Goal: Transaction & Acquisition: Purchase product/service

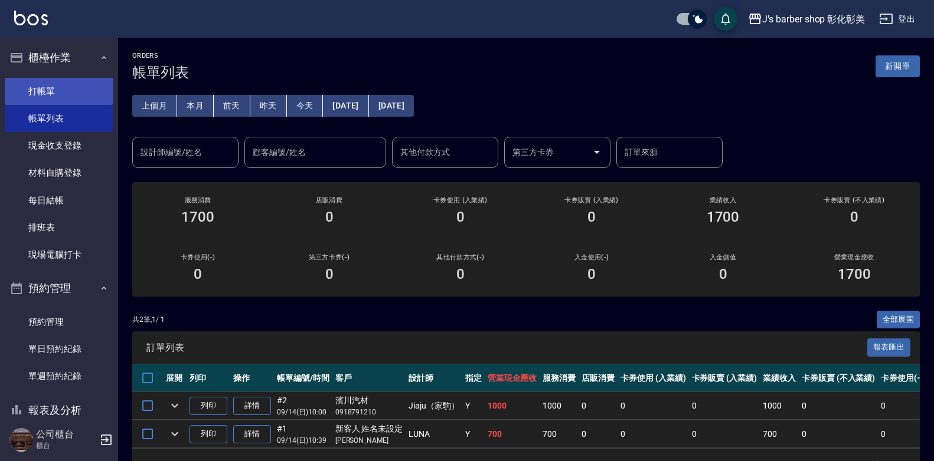
click at [70, 104] on link "打帳單" at bounding box center [59, 91] width 109 height 27
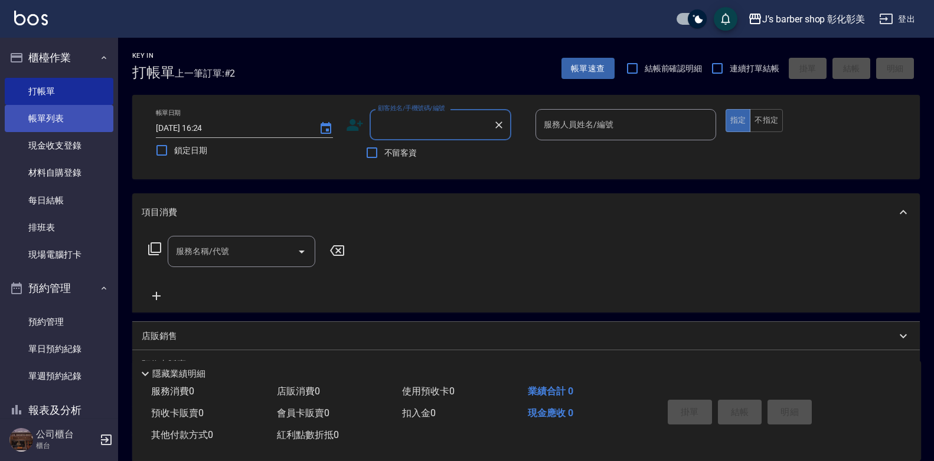
click at [81, 116] on link "帳單列表" at bounding box center [59, 118] width 109 height 27
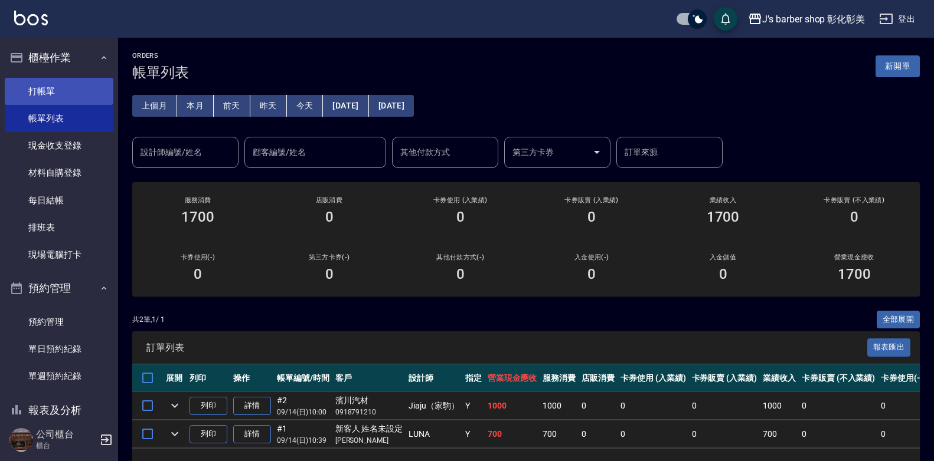
click at [81, 89] on link "打帳單" at bounding box center [59, 91] width 109 height 27
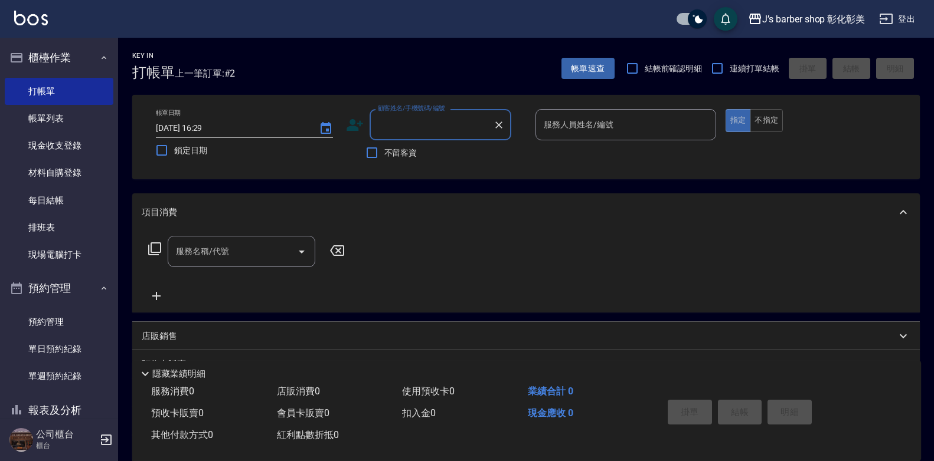
click at [411, 117] on input "顧客姓名/手機號碼/編號" at bounding box center [431, 124] width 113 height 21
type input "t"
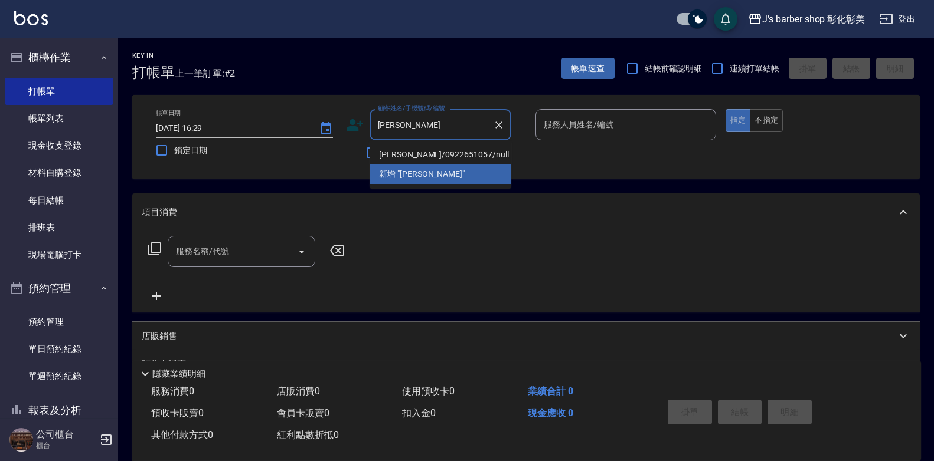
click at [415, 151] on li "[PERSON_NAME]/0922651057/null" at bounding box center [440, 154] width 142 height 19
type input "[PERSON_NAME]/0922651057/null"
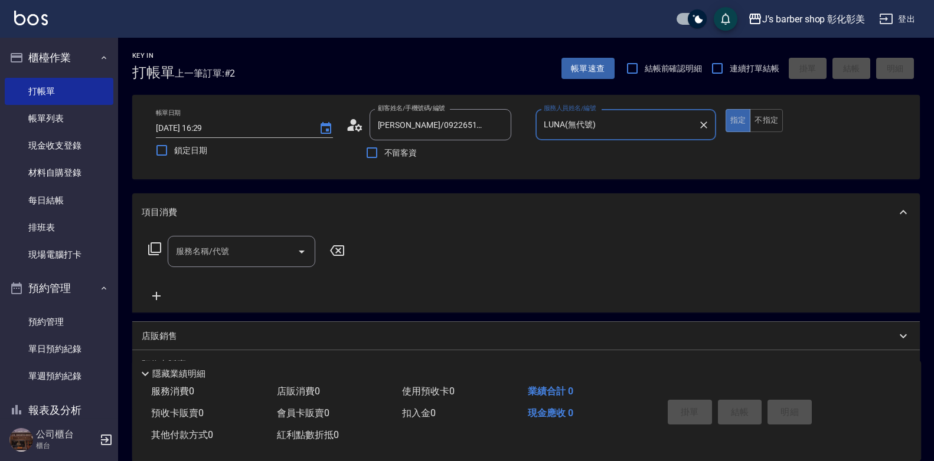
type input "LUNA(無代號)"
click at [237, 274] on div "服務名稱/代號 服務名稱/代號" at bounding box center [247, 269] width 210 height 67
click at [241, 261] on input "服務名稱/代號" at bounding box center [232, 251] width 119 height 21
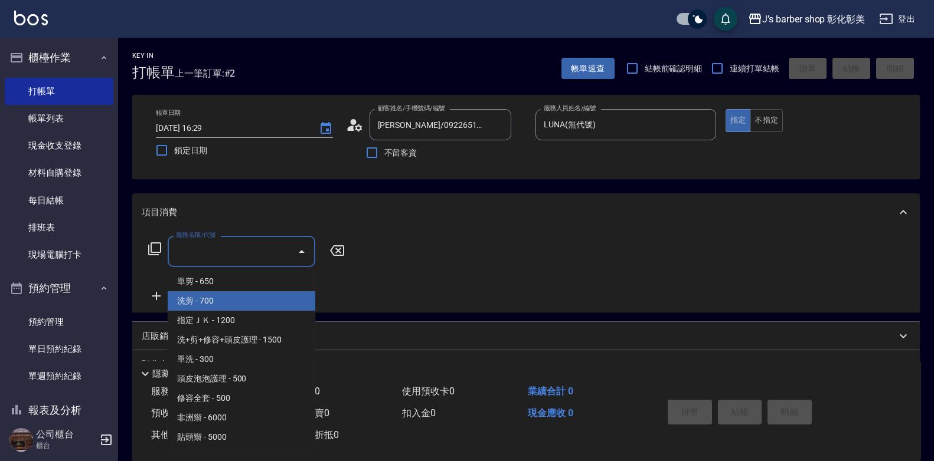
click at [241, 298] on span "洗剪 - 700" at bounding box center [242, 300] width 148 height 19
click at [241, 299] on div "服務名稱/代號 服務名稱/代號" at bounding box center [247, 269] width 210 height 67
type input "洗剪(101)"
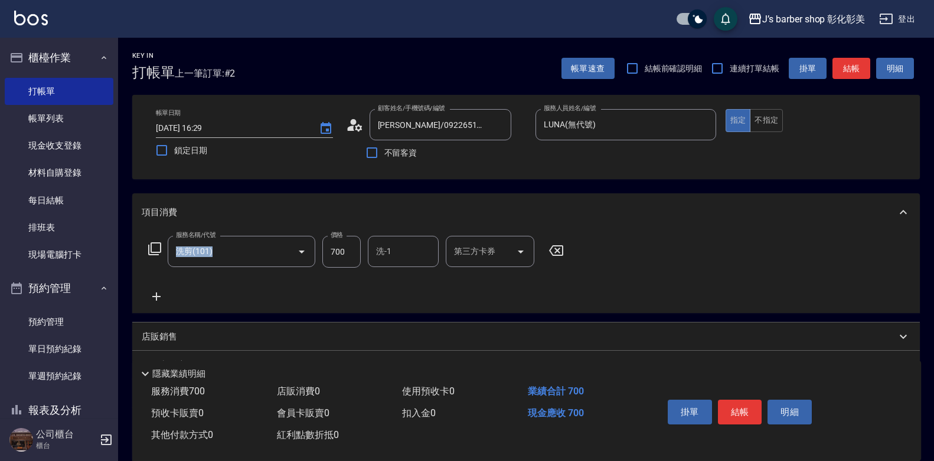
drag, startPoint x: 241, startPoint y: 299, endPoint x: 387, endPoint y: 246, distance: 154.4
click at [386, 246] on div "洗-1 洗-1" at bounding box center [403, 251] width 71 height 31
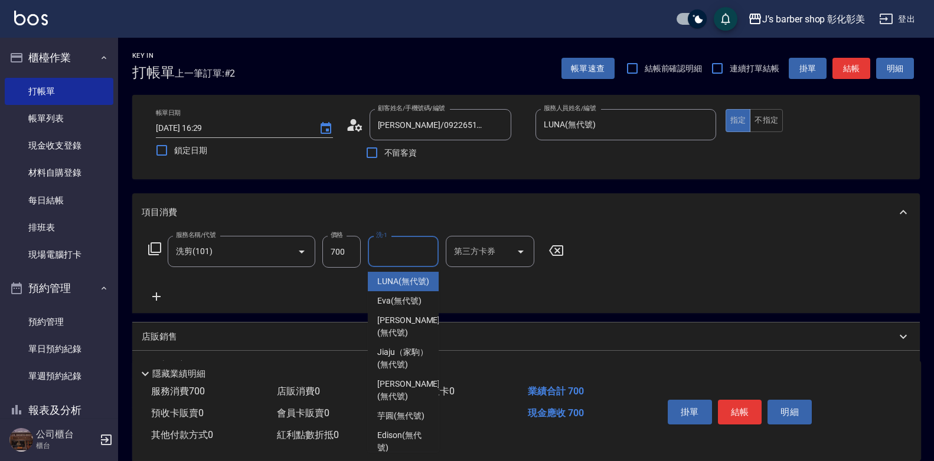
click at [408, 279] on span "LUNA (無代號)" at bounding box center [403, 282] width 52 height 12
type input "LUNA(無代號)"
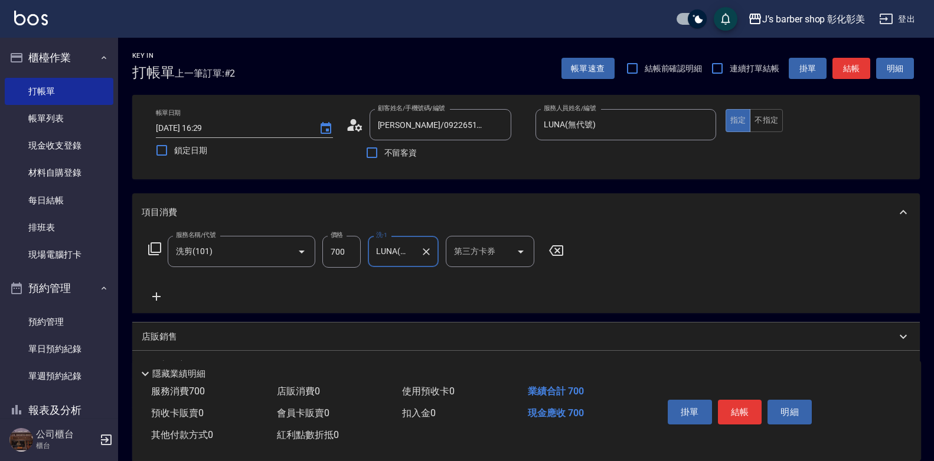
click at [362, 250] on div "服務名稱/代號 洗剪(101) 服務名稱/代號 價格 700 價格 洗-1 LUNA(無代號) 洗-1 第三方卡券 第三方卡券" at bounding box center [356, 252] width 429 height 32
drag, startPoint x: 356, startPoint y: 254, endPoint x: 358, endPoint y: 260, distance: 6.6
click at [356, 256] on input "700" at bounding box center [341, 252] width 38 height 32
type input "800"
click at [742, 400] on button "結帳" at bounding box center [740, 412] width 44 height 25
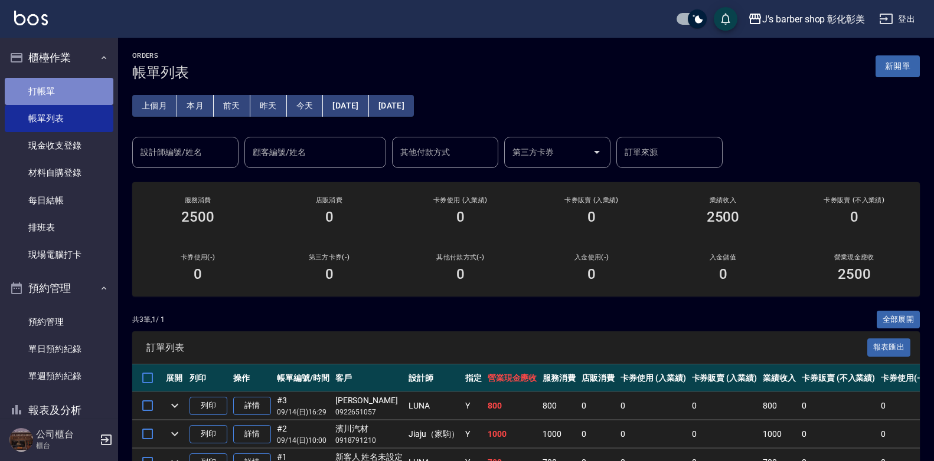
click at [78, 91] on link "打帳單" at bounding box center [59, 91] width 109 height 27
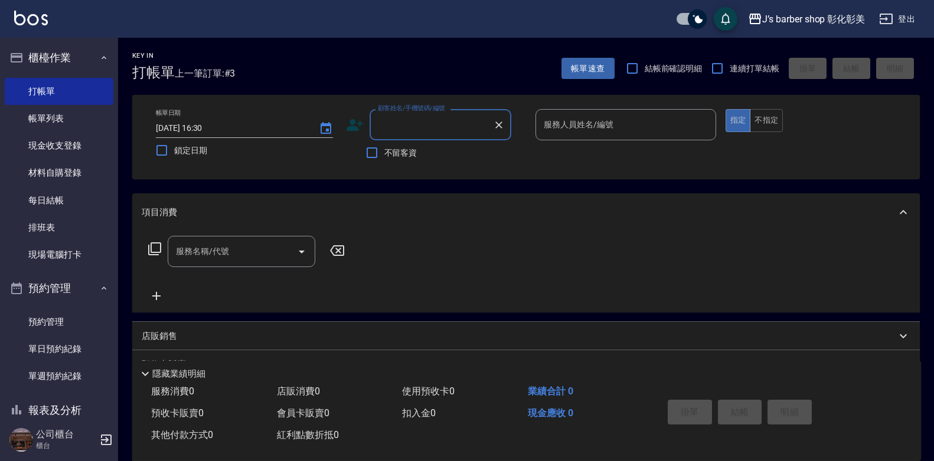
click at [391, 123] on input "顧客姓名/手機號碼/編號" at bounding box center [431, 124] width 113 height 21
click at [391, 127] on input "鄰鄰" at bounding box center [431, 124] width 113 height 21
type input "鄰"
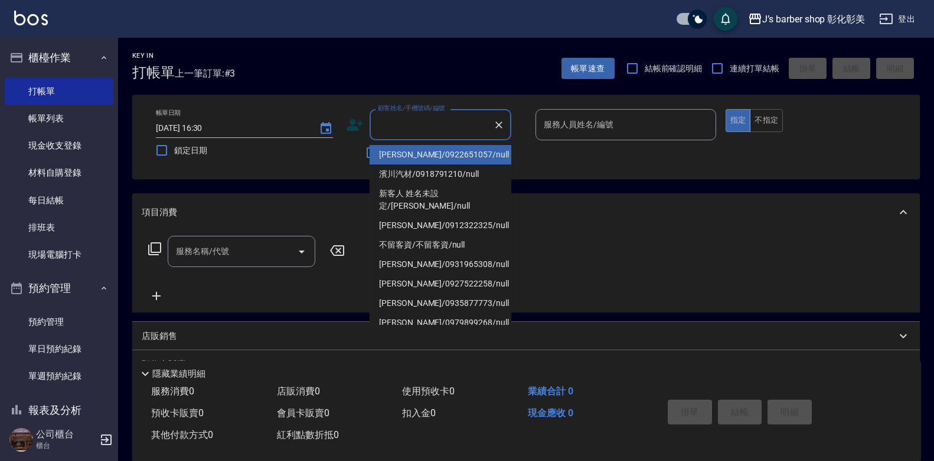
click at [422, 132] on input "顧客姓名/手機號碼/編號" at bounding box center [431, 124] width 113 height 21
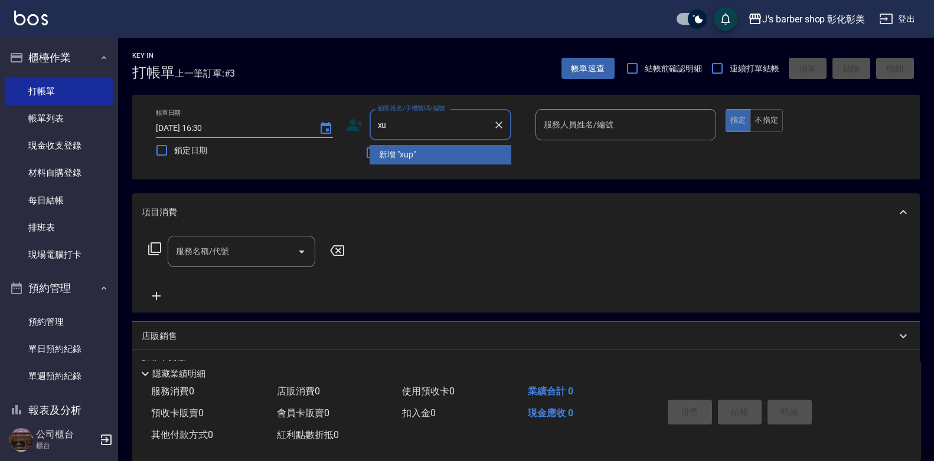
type input "x"
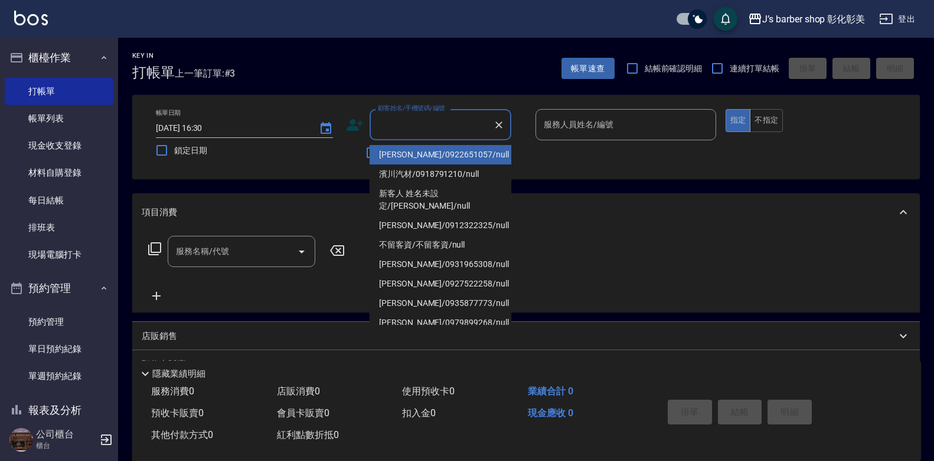
type input "x"
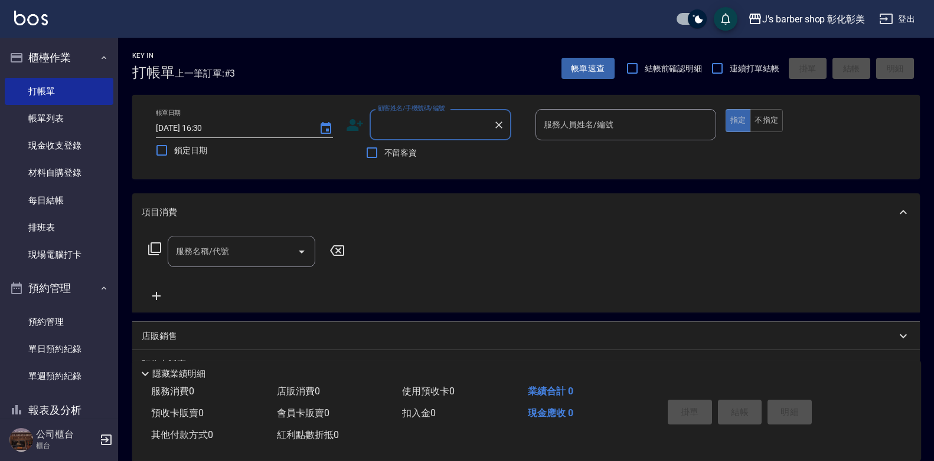
click at [430, 127] on input "顧客姓名/手機號碼/編號" at bounding box center [431, 124] width 113 height 21
type input "x"
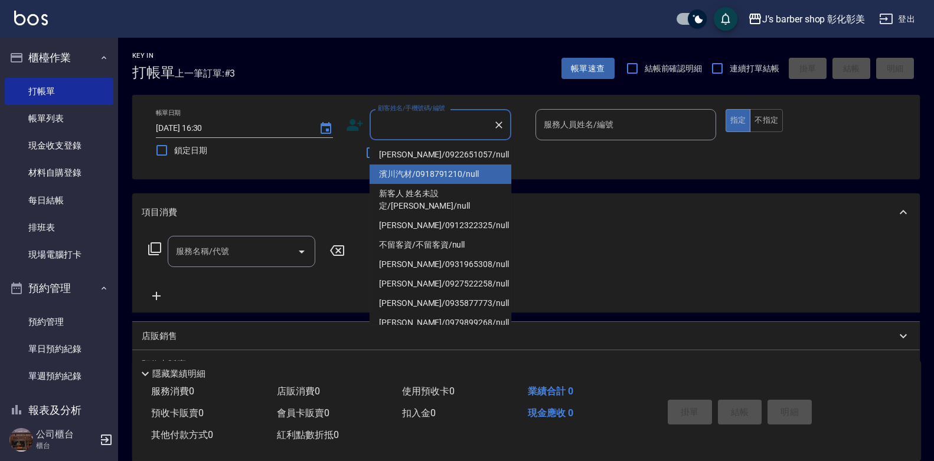
click at [391, 123] on input "顧客姓名/手機號碼/編號" at bounding box center [431, 124] width 113 height 21
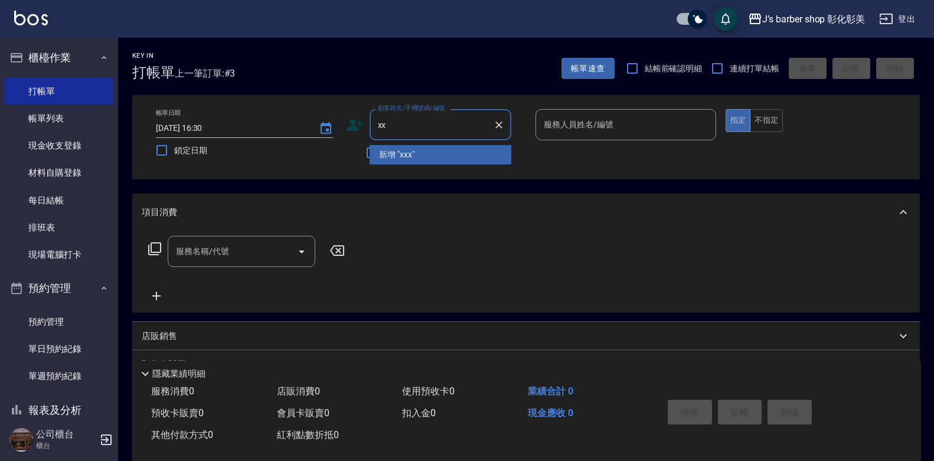
type input "x"
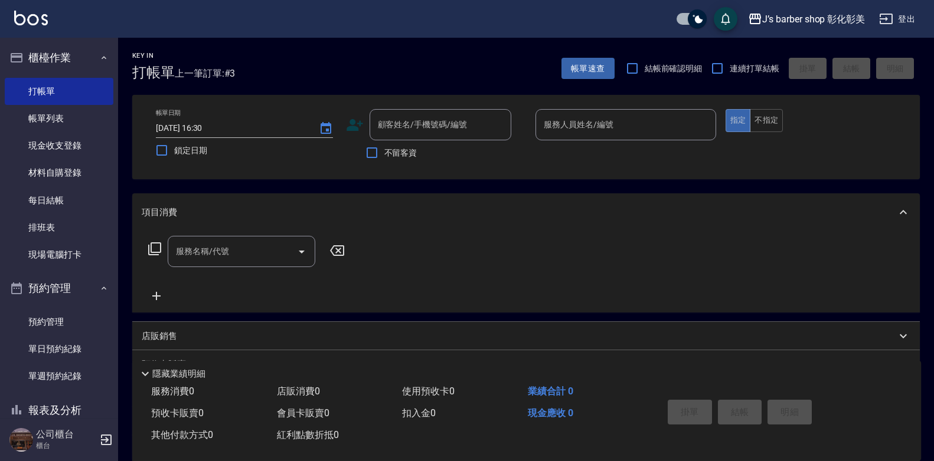
click at [518, 184] on div "Key In 打帳單 上一筆訂單:#3 帳單速查 結帳前確認明細 連續打單結帳 掛單 結帳 明細 帳單日期 2025/09/14 16:30 鎖定日期 顧客姓…" at bounding box center [525, 307] width 815 height 539
drag, startPoint x: 518, startPoint y: 184, endPoint x: 476, endPoint y: 158, distance: 49.8
click at [476, 158] on div "不留客資" at bounding box center [428, 152] width 165 height 25
click at [475, 157] on div "不留客資" at bounding box center [428, 152] width 165 height 25
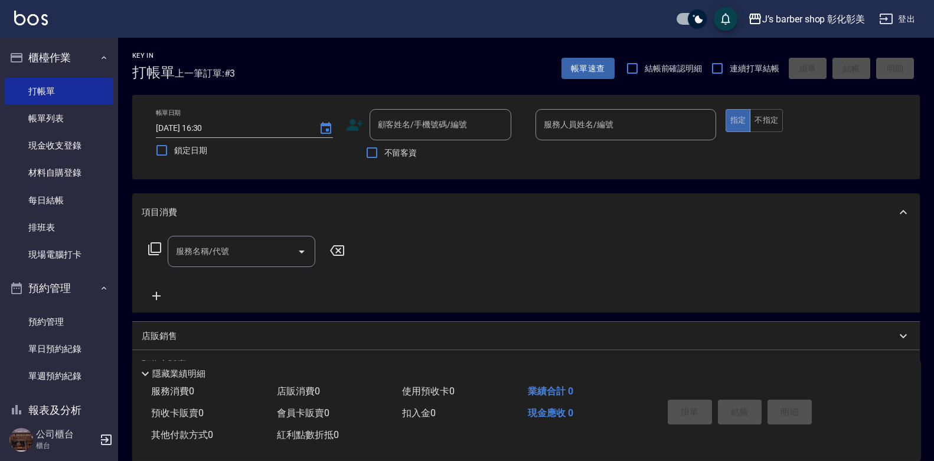
click at [475, 157] on div "不留客資" at bounding box center [428, 152] width 165 height 25
click at [463, 124] on input "顧客姓名/手機號碼/編號" at bounding box center [431, 124] width 113 height 21
click at [488, 153] on li "新增 "林昆毅"" at bounding box center [440, 154] width 142 height 19
click at [488, 153] on div "不留客資" at bounding box center [428, 152] width 165 height 25
type input "[PERSON_NAME]"
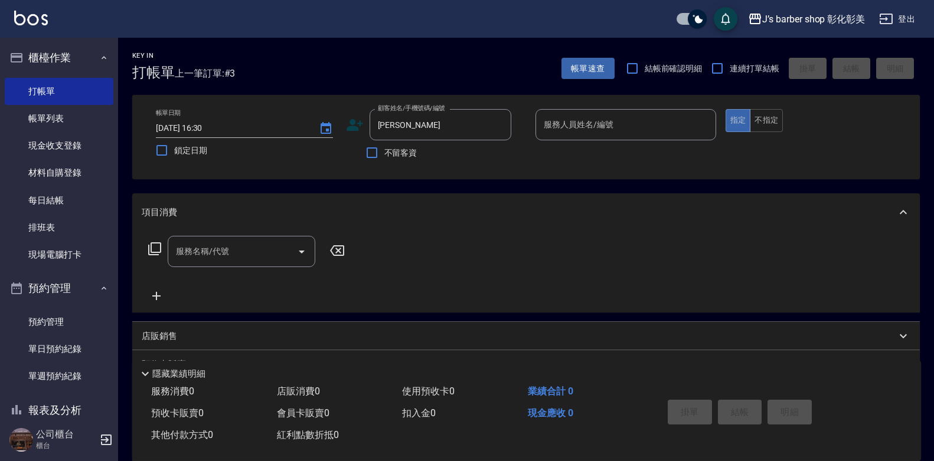
click at [609, 128] on input "服務人員姓名/編號" at bounding box center [626, 124] width 170 height 21
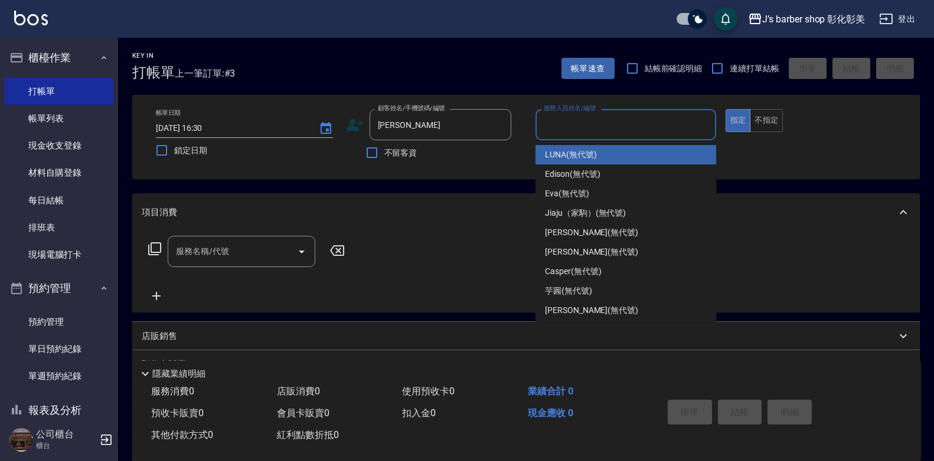
click at [616, 150] on div "LUNA (無代號)" at bounding box center [625, 154] width 181 height 19
type input "LUNA(無代號)"
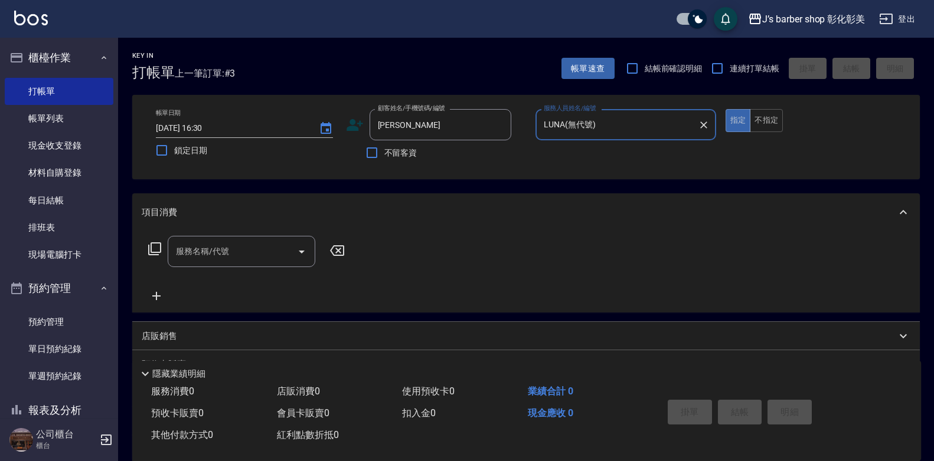
click at [214, 261] on input "服務名稱/代號" at bounding box center [232, 251] width 119 height 21
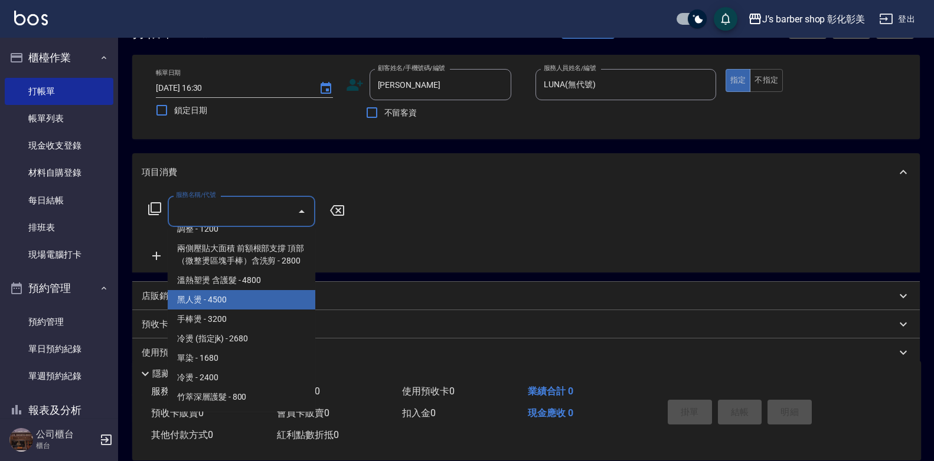
scroll to position [59, 0]
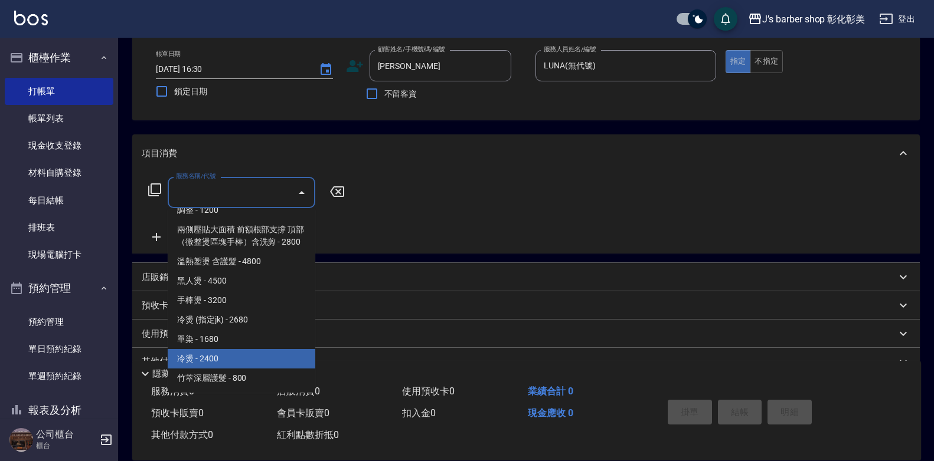
click at [250, 356] on span "冷燙 - 2400" at bounding box center [242, 358] width 148 height 19
type input "冷燙(LP)"
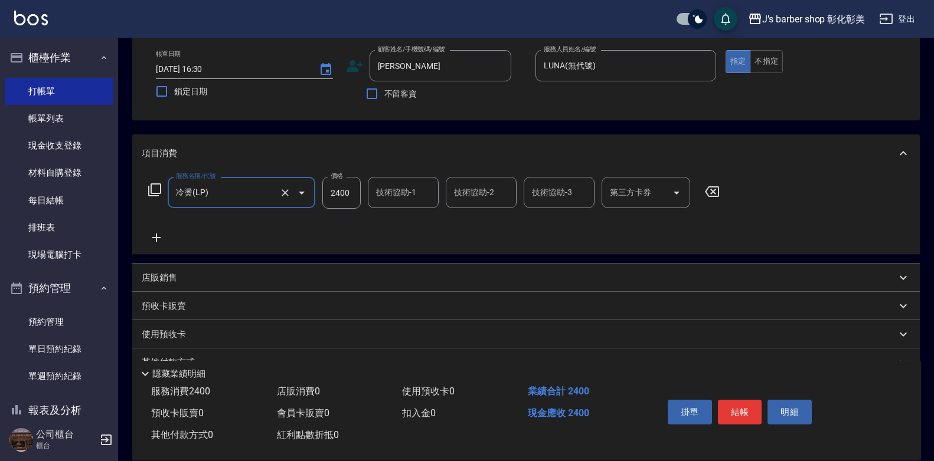
click at [339, 188] on input "2400" at bounding box center [341, 193] width 38 height 32
type input "3000"
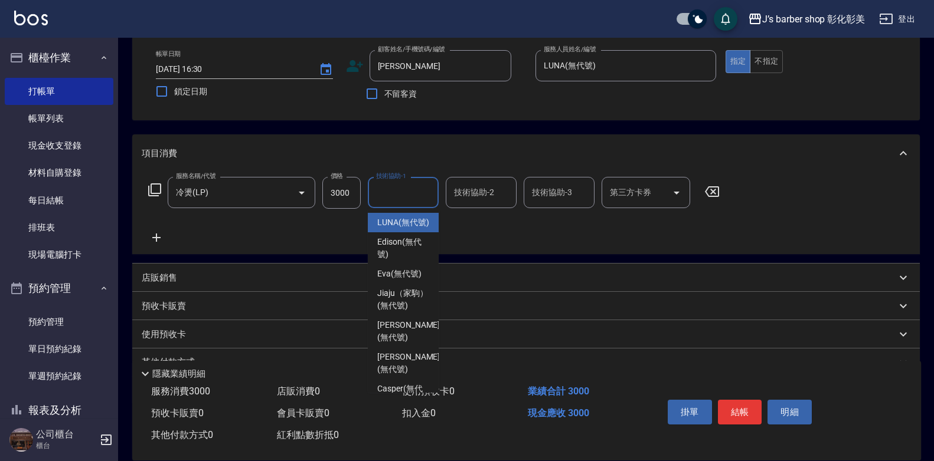
click at [429, 200] on input "技術協助-1" at bounding box center [403, 192] width 60 height 21
click at [414, 228] on span "LUNA (無代號)" at bounding box center [403, 223] width 52 height 12
type input "LUNA(無代號)"
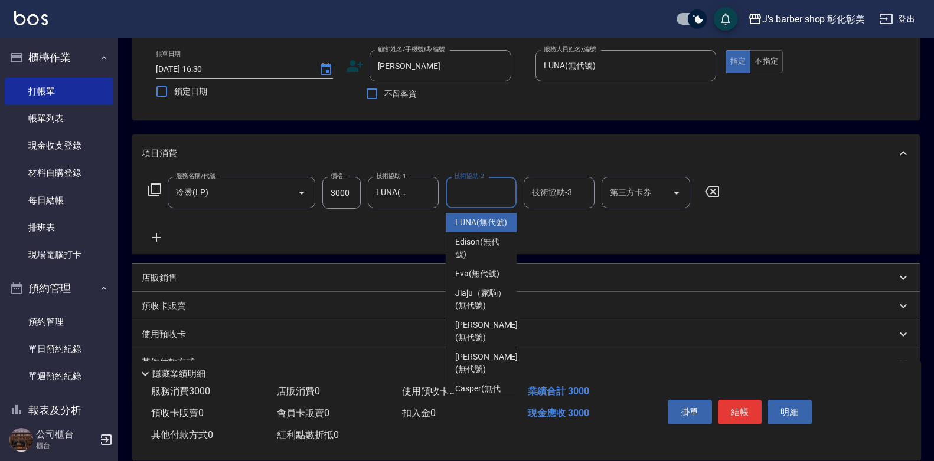
click at [503, 191] on input "技術協助-2" at bounding box center [481, 192] width 60 height 21
drag, startPoint x: 490, startPoint y: 227, endPoint x: 534, endPoint y: 211, distance: 47.0
click at [491, 227] on span "LUNA (無代號)" at bounding box center [481, 223] width 52 height 12
type input "LUNA(無代號)"
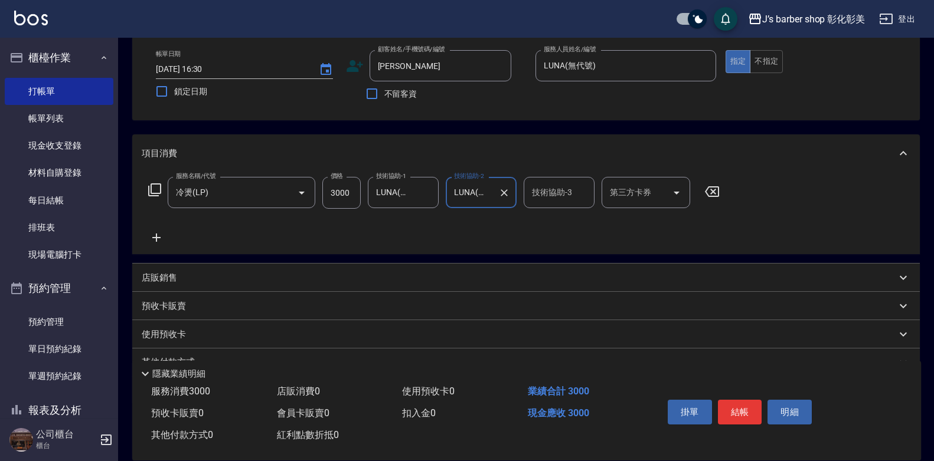
click at [549, 198] on input "技術協助-3" at bounding box center [559, 192] width 60 height 21
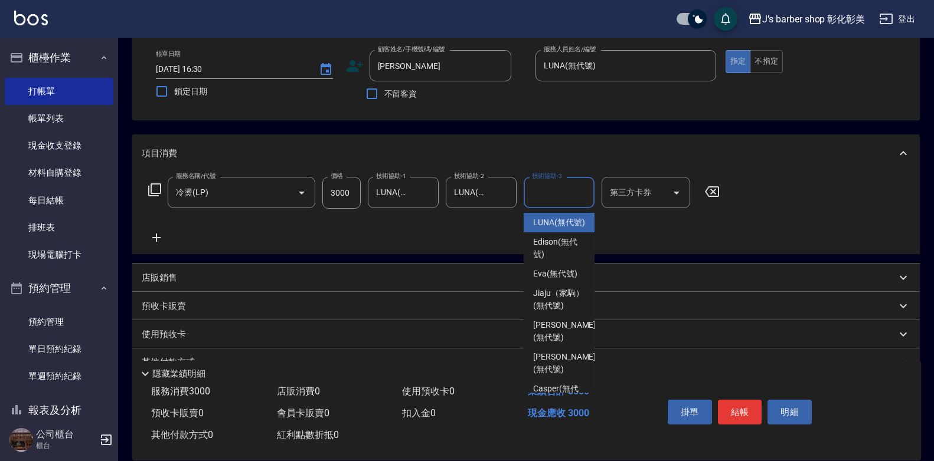
click at [552, 219] on span "LUNA (無代號)" at bounding box center [559, 223] width 52 height 12
type input "LUNA(無代號)"
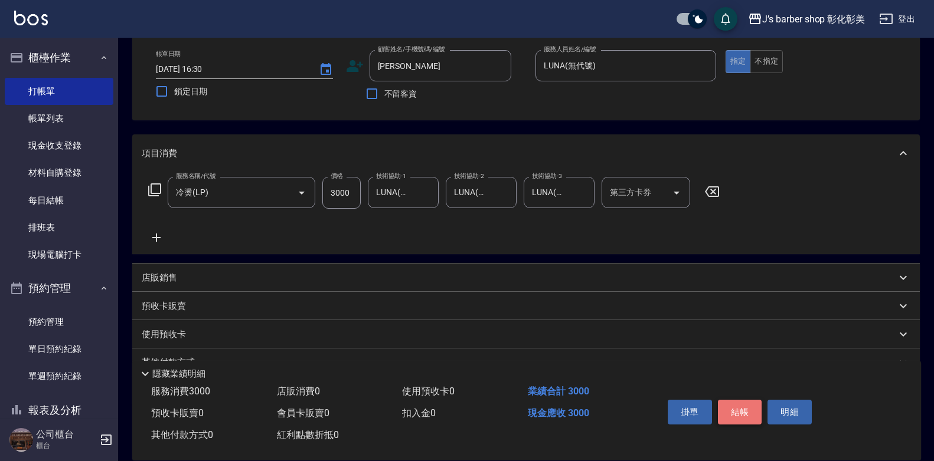
click at [729, 400] on button "結帳" at bounding box center [740, 412] width 44 height 25
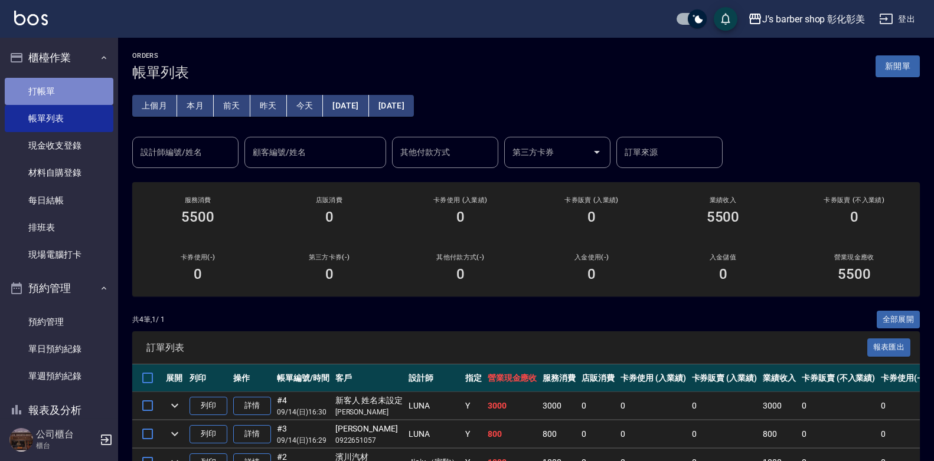
click at [77, 86] on link "打帳單" at bounding box center [59, 91] width 109 height 27
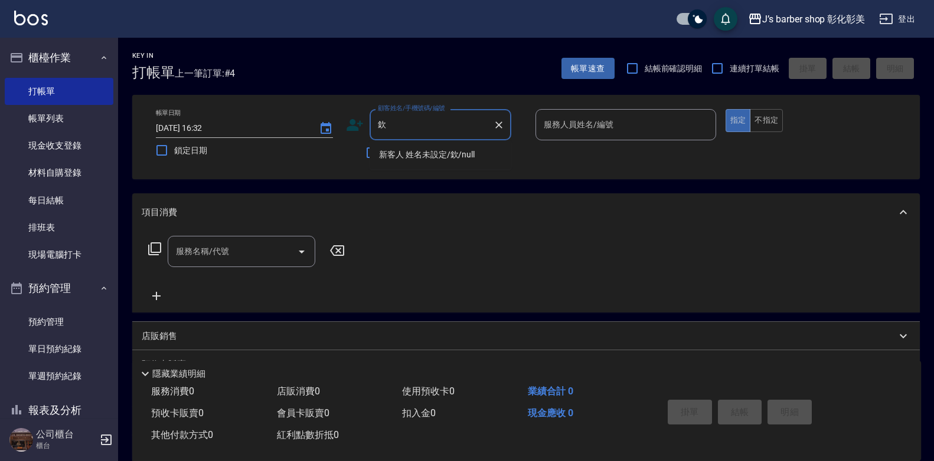
click at [464, 153] on li "新客人 姓名未設定/欽/null" at bounding box center [440, 154] width 142 height 19
type input "新客人 姓名未設定/欽/null"
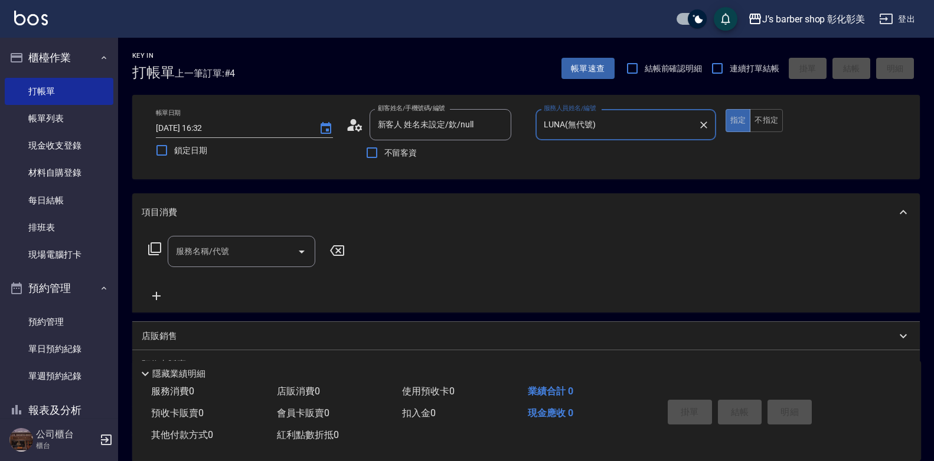
type input "LUNA(無代號)"
click at [278, 237] on div "服務名稱/代號" at bounding box center [242, 251] width 148 height 31
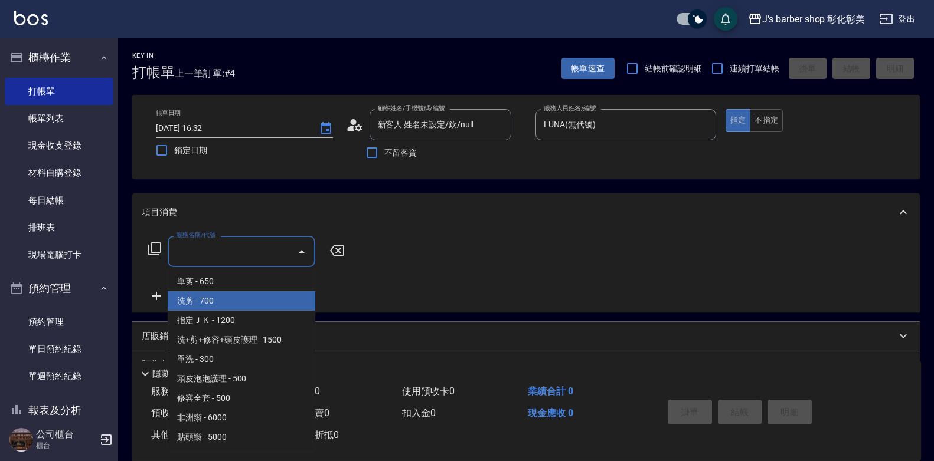
click at [267, 298] on span "洗剪 - 700" at bounding box center [242, 300] width 148 height 19
type input "洗剪(101)"
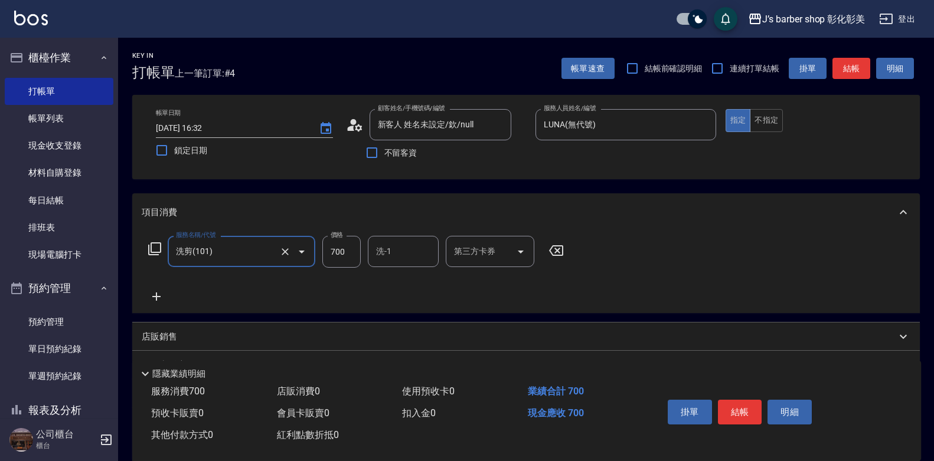
click at [378, 250] on div "洗-1 洗-1" at bounding box center [403, 251] width 71 height 31
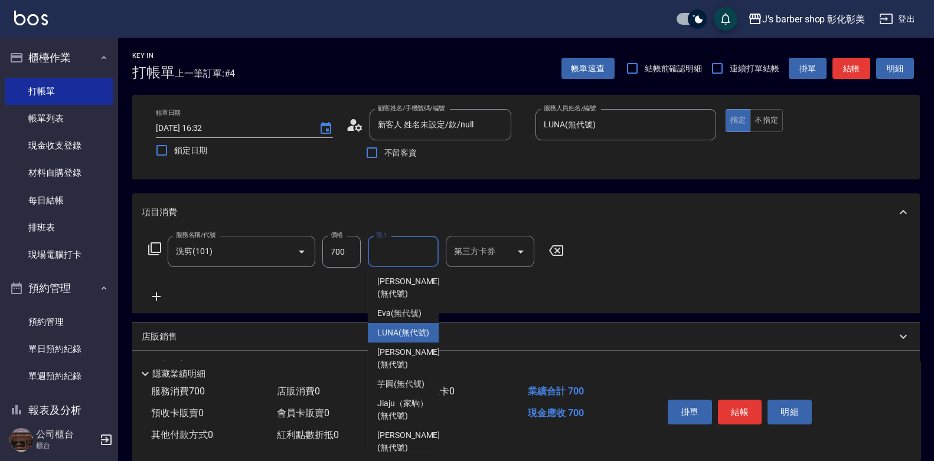
click at [398, 339] on span "LUNA (無代號)" at bounding box center [403, 333] width 52 height 12
type input "LUNA(無代號)"
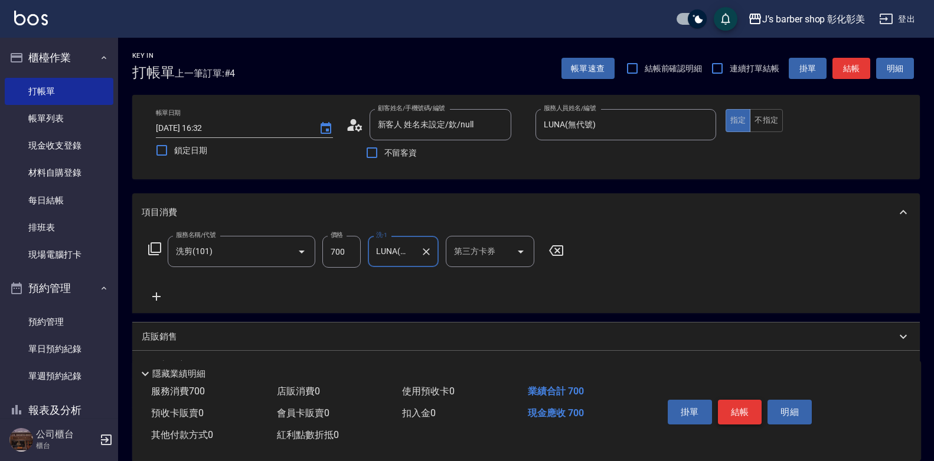
click at [736, 400] on button "結帳" at bounding box center [740, 412] width 44 height 25
click at [736, 398] on div "掛單 結帳 明細" at bounding box center [740, 413] width 154 height 37
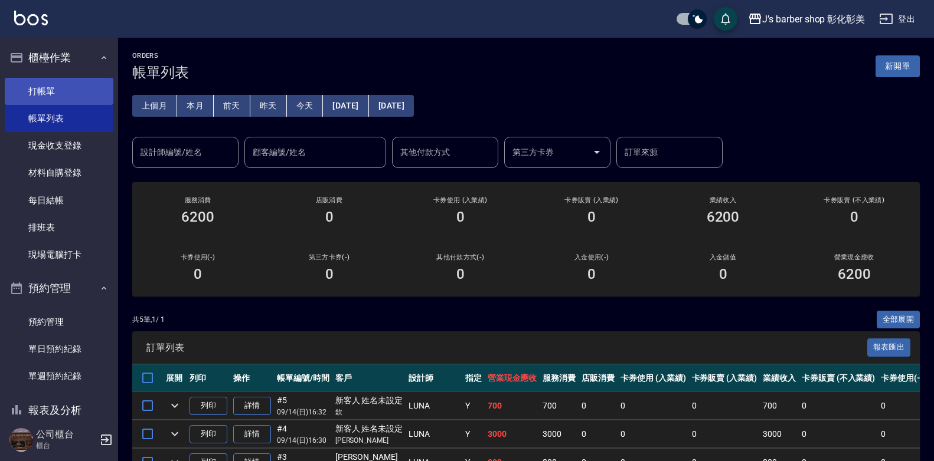
click at [96, 95] on link "打帳單" at bounding box center [59, 91] width 109 height 27
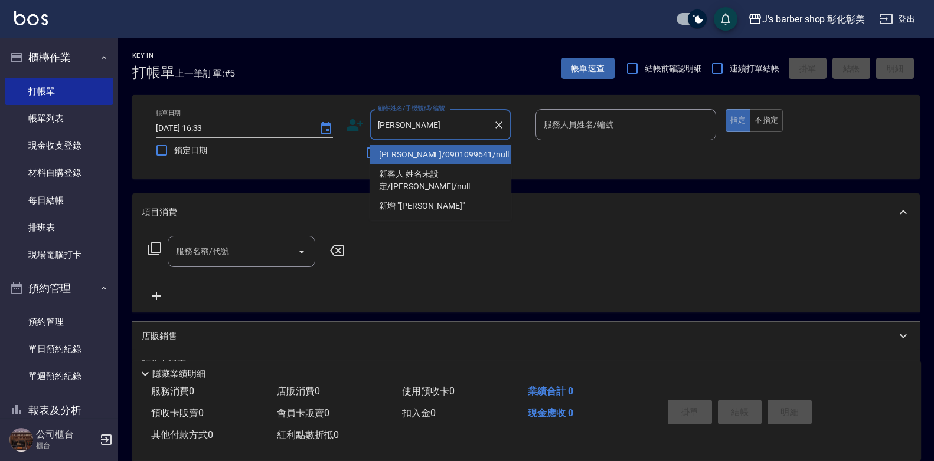
click at [453, 150] on li "[PERSON_NAME]/0901099641/null" at bounding box center [440, 154] width 142 height 19
type input "[PERSON_NAME]/0901099641/null"
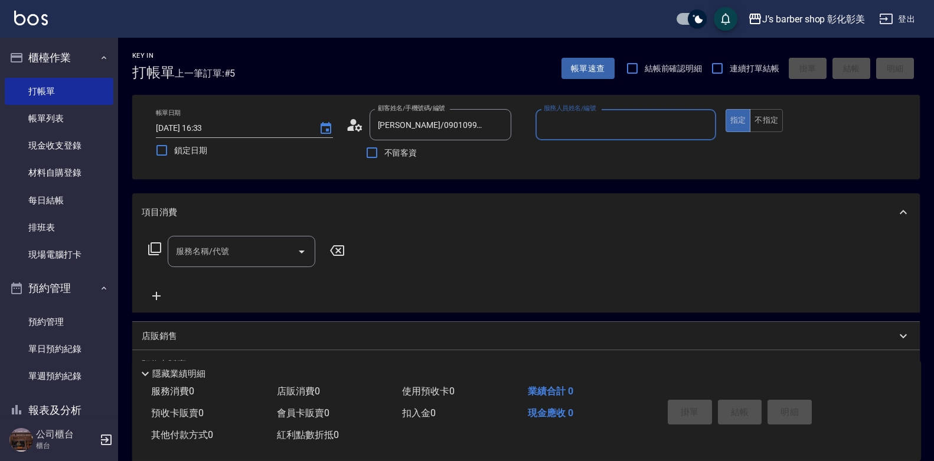
type input "LUNA(無代號)"
click at [264, 257] on input "服務名稱/代號" at bounding box center [232, 251] width 119 height 21
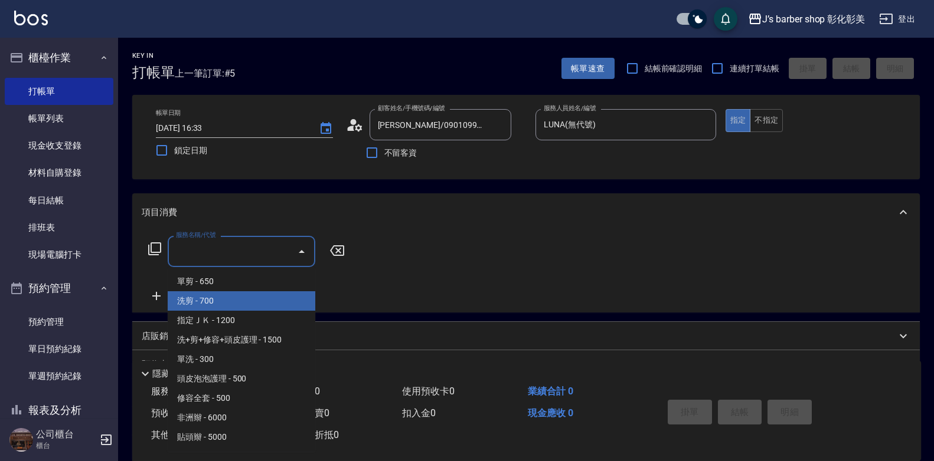
click at [263, 308] on span "洗剪 - 700" at bounding box center [242, 300] width 148 height 19
click at [263, 308] on div "服務名稱/代號 服務名稱/代號" at bounding box center [525, 271] width 787 height 81
type input "洗剪(101)"
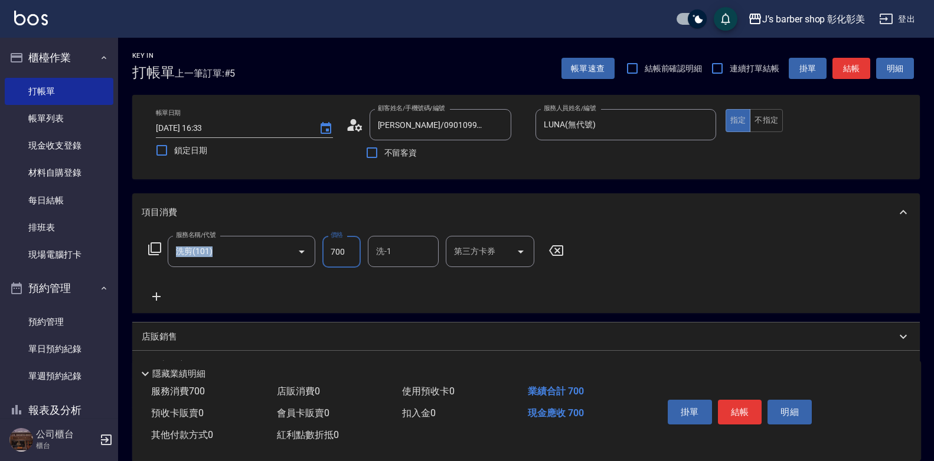
drag, startPoint x: 263, startPoint y: 308, endPoint x: 353, endPoint y: 248, distance: 109.0
click at [353, 248] on input "700" at bounding box center [341, 252] width 38 height 32
type input "600"
click at [395, 245] on input "洗-1" at bounding box center [403, 251] width 60 height 21
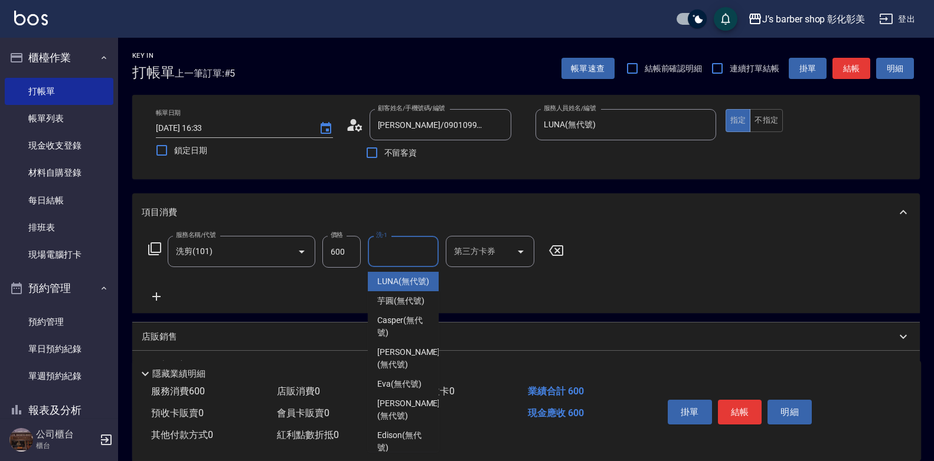
click at [398, 271] on ul "LUNA (無代號) 芋圓 (無代號) Casper (無代號) KENNY (無代號) Eva (無代號) Allen (無代號) Edison (無代號)…" at bounding box center [403, 359] width 71 height 185
click at [401, 279] on span "LUNA (無代號)" at bounding box center [403, 282] width 52 height 12
type input "LUNA(無代號)"
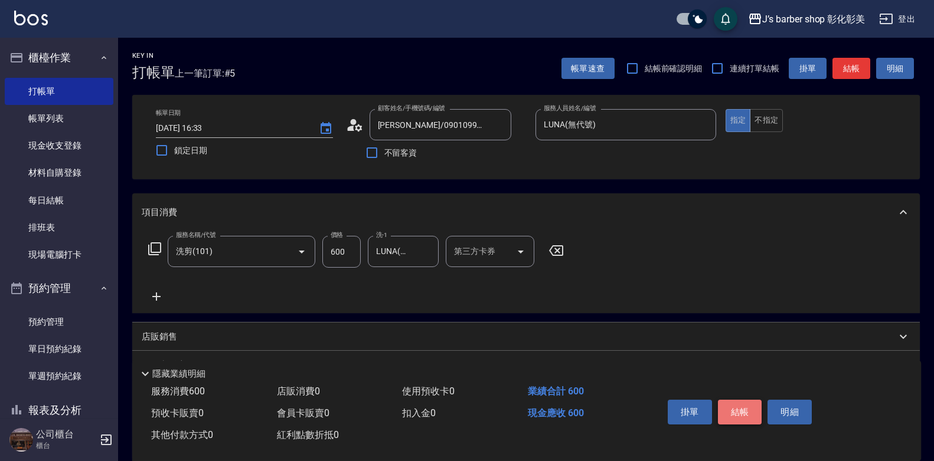
click at [748, 400] on button "結帳" at bounding box center [740, 412] width 44 height 25
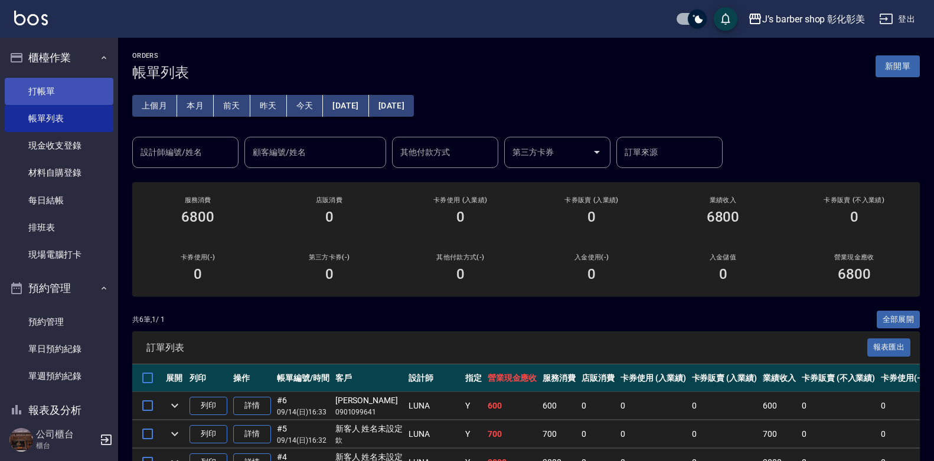
click at [51, 100] on link "打帳單" at bounding box center [59, 91] width 109 height 27
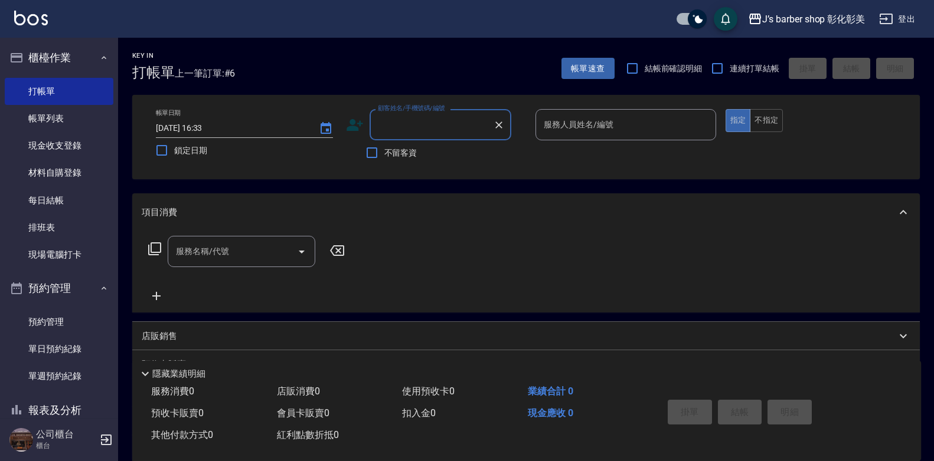
click at [395, 132] on input "顧客姓名/手機號碼/編號" at bounding box center [431, 124] width 113 height 21
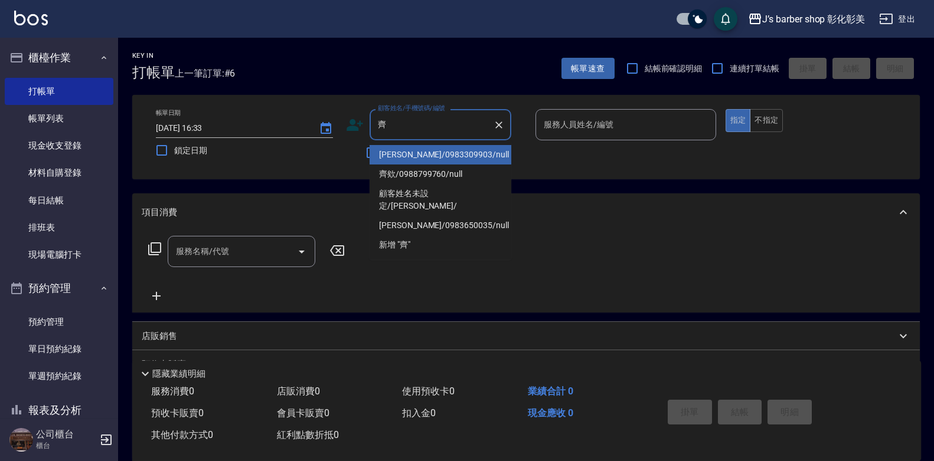
click at [418, 171] on li "齊欸/0988799760/null" at bounding box center [440, 174] width 142 height 19
type input "齊欸/0988799760/null"
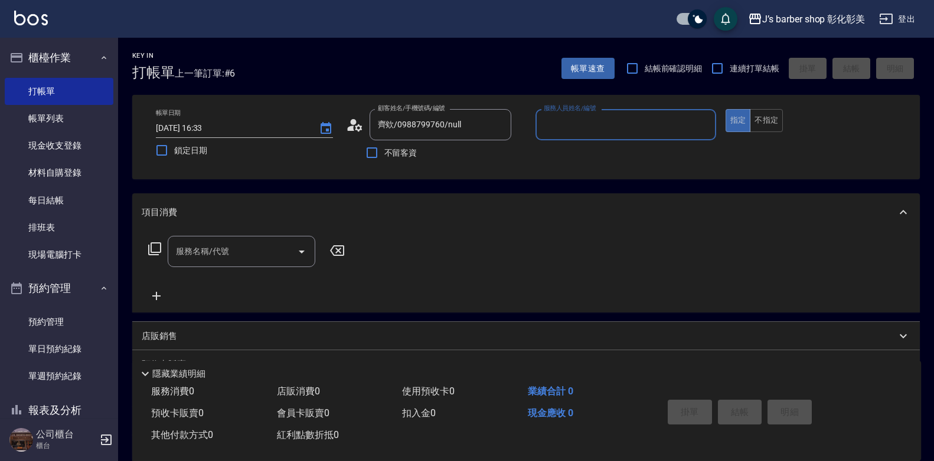
type input "LUNA(無代號)"
click at [264, 245] on input "服務名稱/代號" at bounding box center [232, 251] width 119 height 21
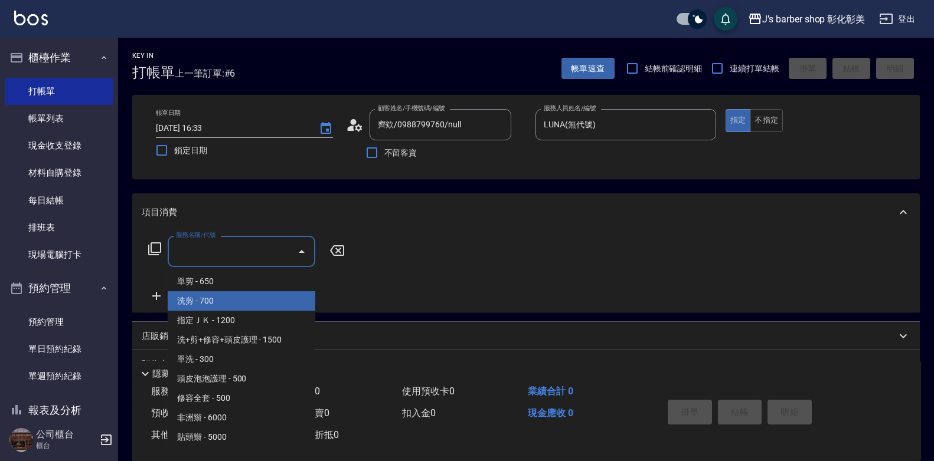
click at [256, 293] on span "洗剪 - 700" at bounding box center [242, 300] width 148 height 19
type input "洗剪(101)"
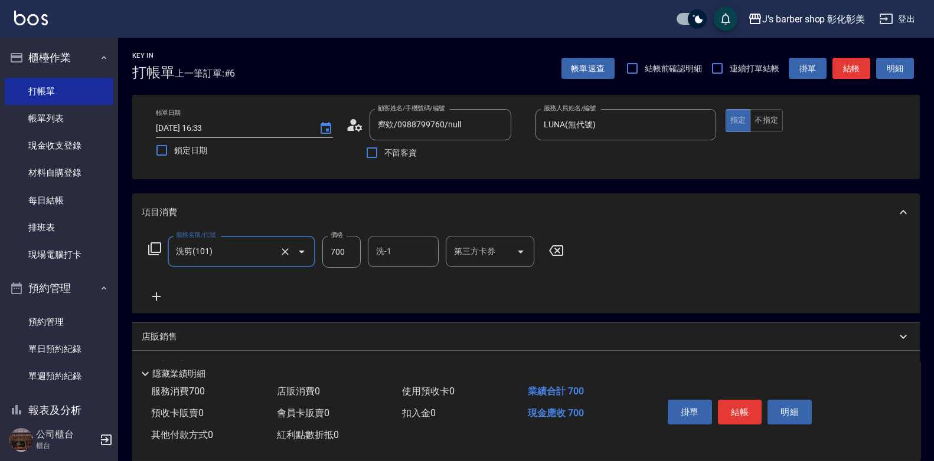
click at [336, 254] on input "700" at bounding box center [341, 252] width 38 height 32
type input "800"
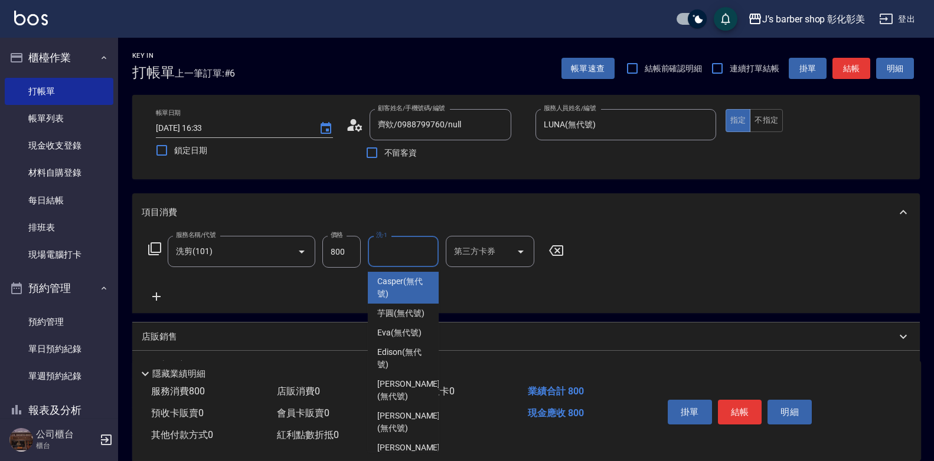
click at [392, 255] on input "洗-1" at bounding box center [403, 251] width 60 height 21
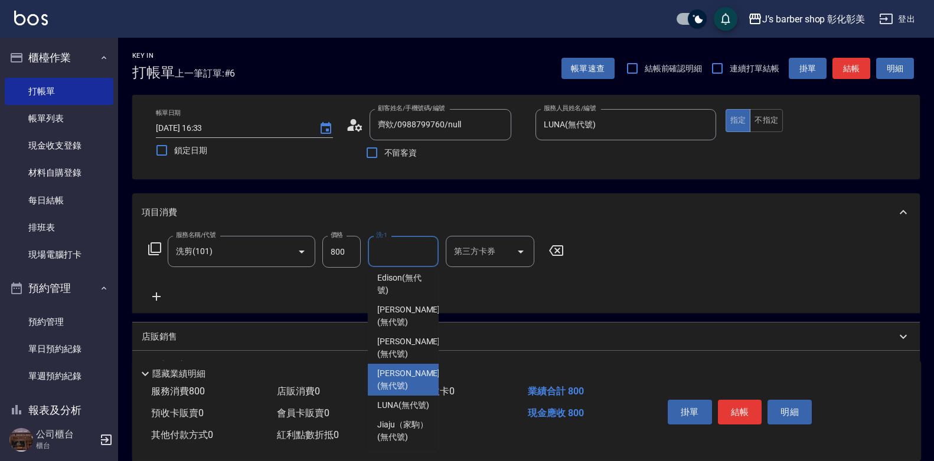
scroll to position [99, 0]
click at [402, 399] on span "LUNA (無代號)" at bounding box center [403, 405] width 52 height 12
type input "LUNA(無代號)"
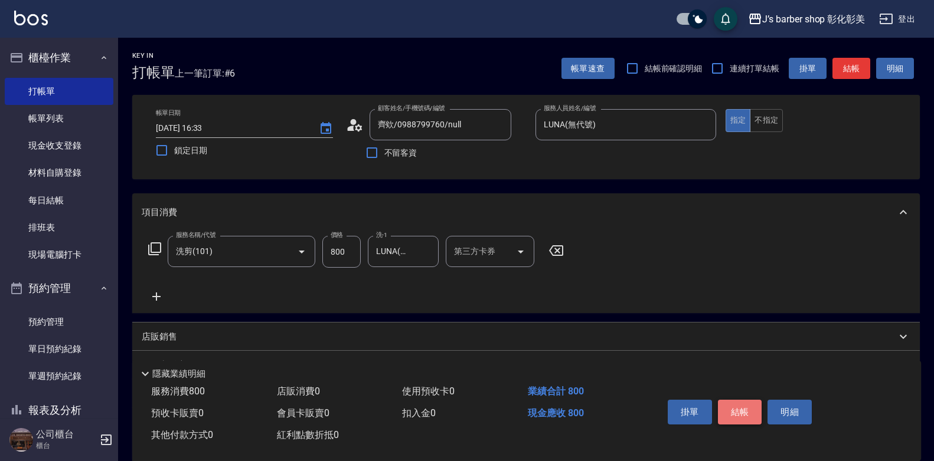
click at [725, 401] on button "結帳" at bounding box center [740, 412] width 44 height 25
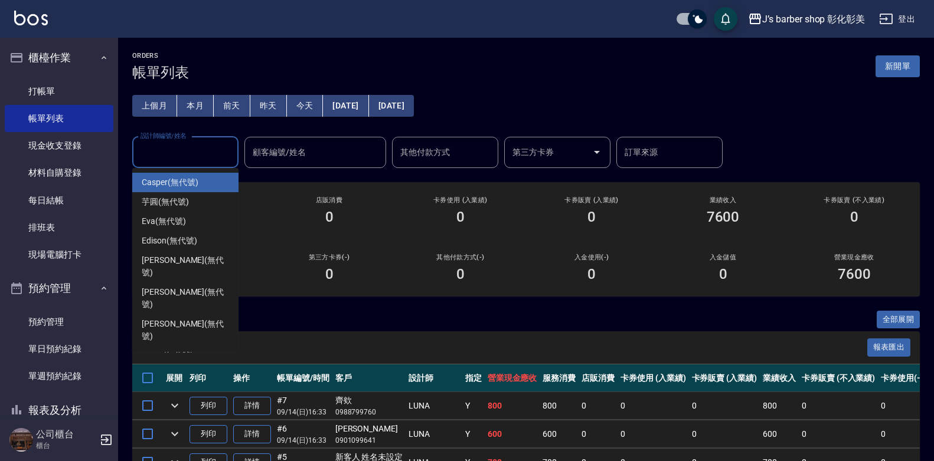
click at [222, 150] on input "設計師編號/姓名" at bounding box center [185, 152] width 96 height 21
click at [196, 346] on div "LUNA (無代號)" at bounding box center [185, 355] width 106 height 19
type input "LUNA(無代號)"
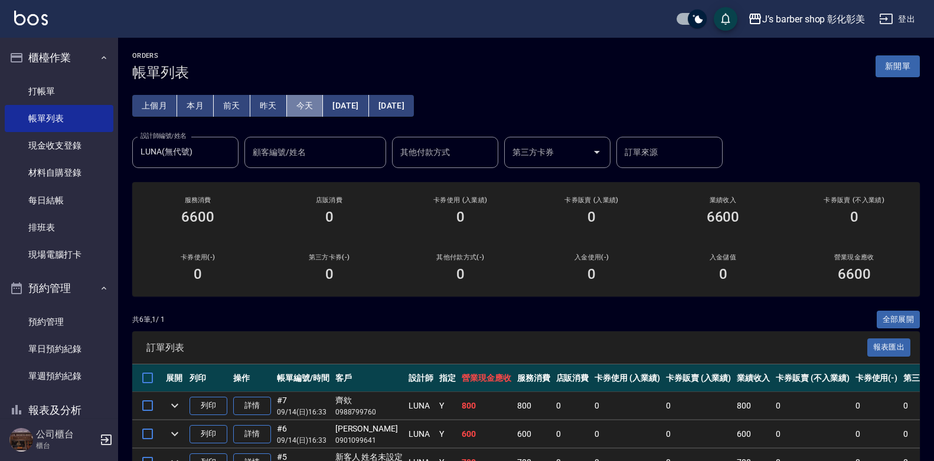
click at [308, 103] on button "今天" at bounding box center [305, 106] width 37 height 22
click at [204, 107] on button "本月" at bounding box center [195, 106] width 37 height 22
click at [227, 151] on icon "Clear" at bounding box center [226, 152] width 12 height 12
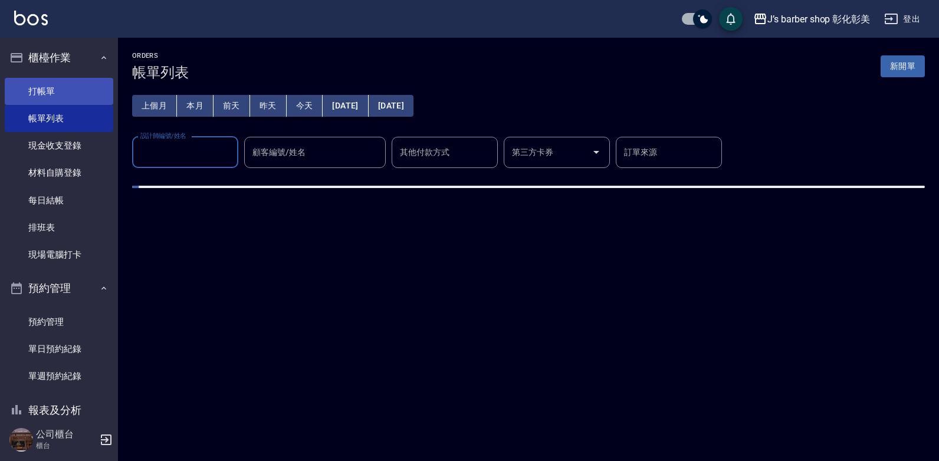
click at [51, 88] on link "打帳單" at bounding box center [59, 91] width 109 height 27
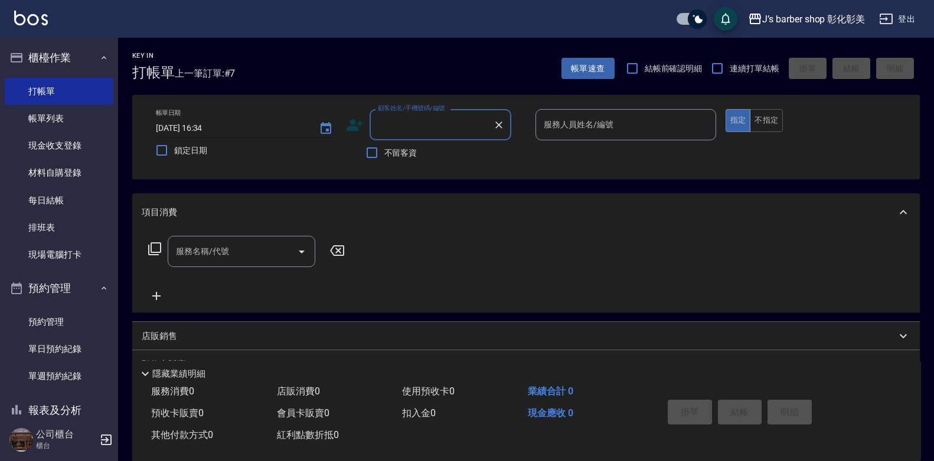
click at [210, 123] on input "2025/09/14 16:34" at bounding box center [231, 128] width 151 height 19
type input "2025/09/14 13:30"
click at [415, 124] on div "顧客姓名/手機號碼/編號 顧客姓名/手機號碼/編號" at bounding box center [440, 124] width 142 height 31
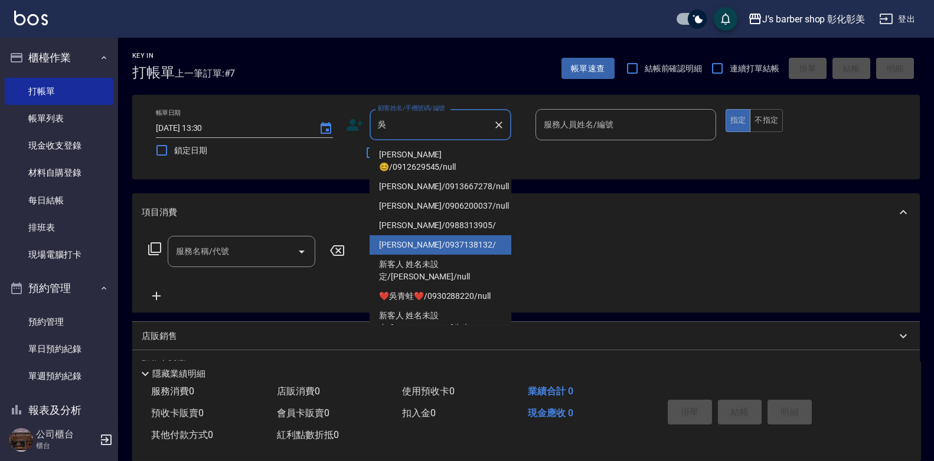
click at [441, 241] on li "[PERSON_NAME]/0937138132/" at bounding box center [440, 244] width 142 height 19
type input "[PERSON_NAME]/0937138132/"
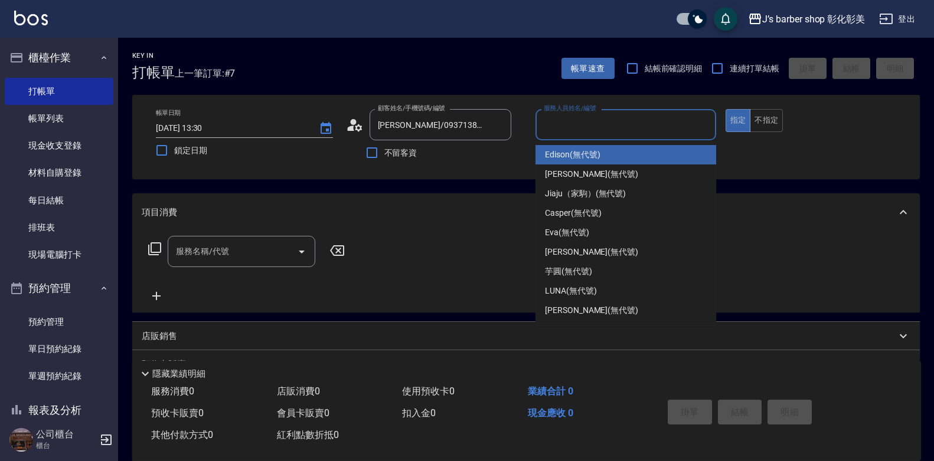
click at [645, 133] on input "服務人員姓名/編號" at bounding box center [626, 124] width 170 height 21
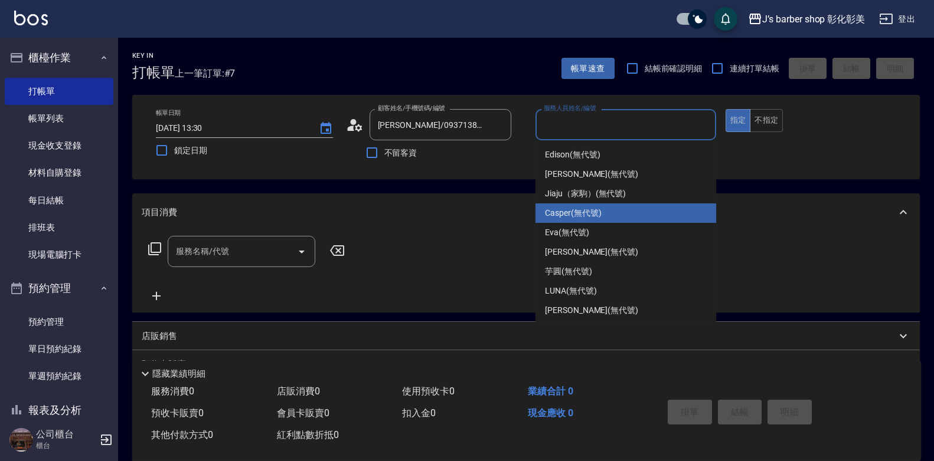
click at [617, 209] on div "Casper (無代號)" at bounding box center [625, 213] width 181 height 19
type input "Casper(無代號)"
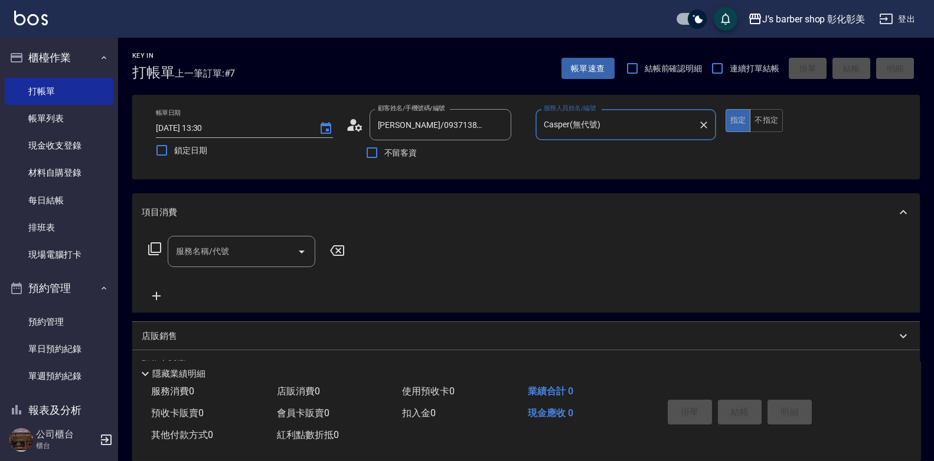
click at [254, 256] on input "服務名稱/代號" at bounding box center [232, 251] width 119 height 21
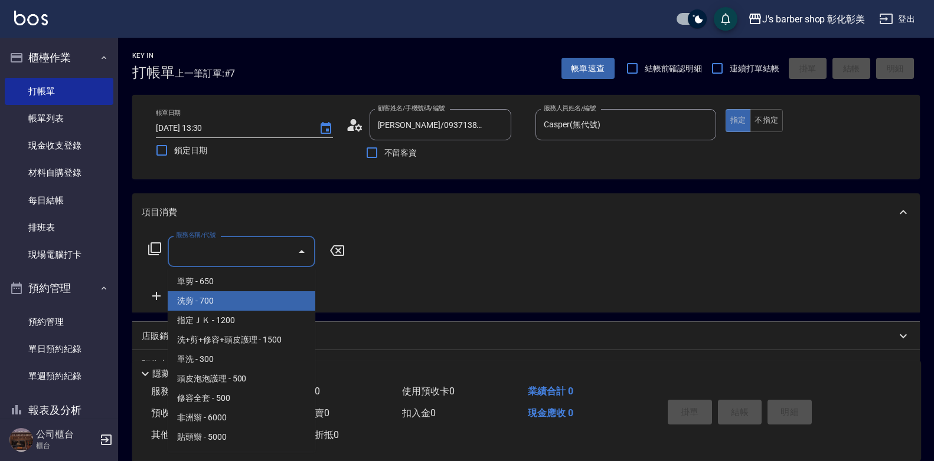
click at [256, 307] on span "洗剪 - 700" at bounding box center [242, 300] width 148 height 19
type input "洗剪(101)"
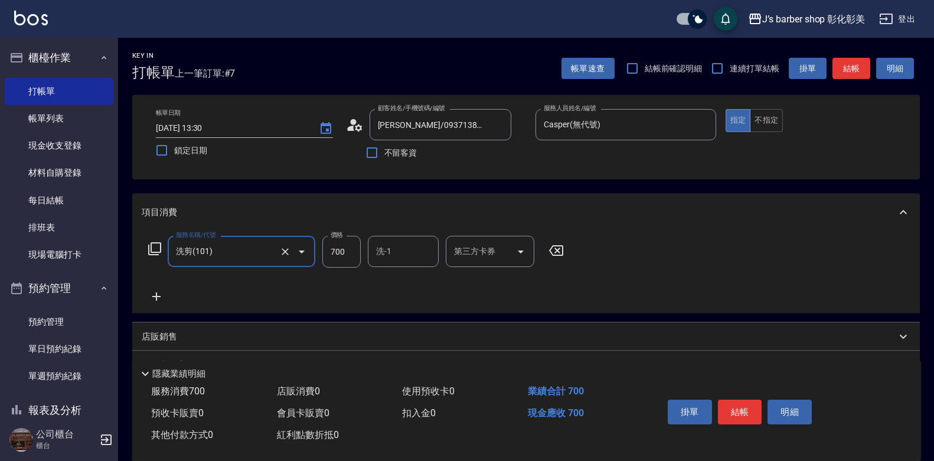
click at [336, 245] on input "700" at bounding box center [341, 252] width 38 height 32
type input "600"
click at [751, 410] on button "結帳" at bounding box center [740, 412] width 44 height 25
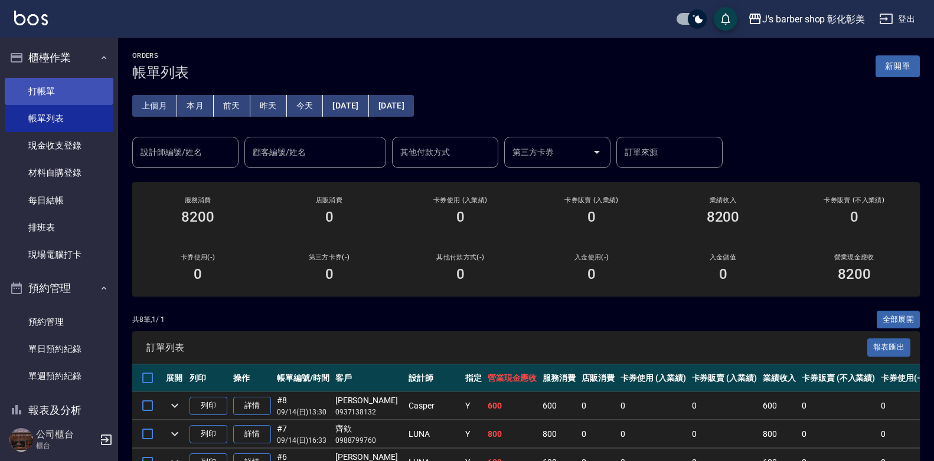
click at [34, 90] on link "打帳單" at bounding box center [59, 91] width 109 height 27
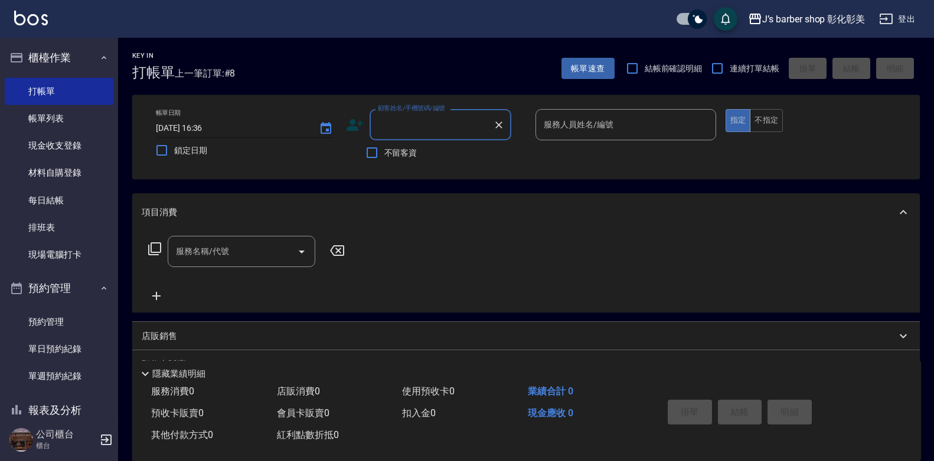
click at [207, 126] on input "2025/09/14 16:36" at bounding box center [231, 128] width 151 height 19
type input "2025/09/14 15:00"
click at [381, 127] on div "顧客姓名/手機號碼/編號 顧客姓名/手機號碼/編號" at bounding box center [440, 124] width 142 height 31
click at [382, 126] on input "顧客姓名/手機號碼/編號" at bounding box center [431, 124] width 113 height 21
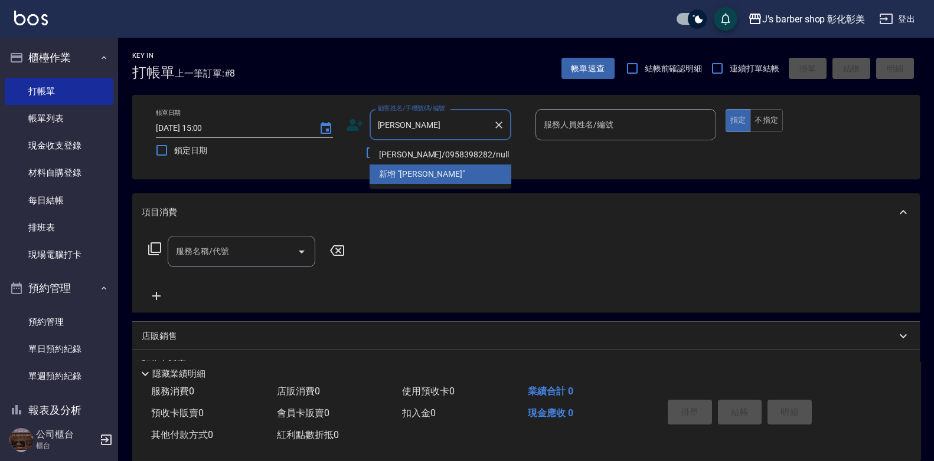
click at [439, 150] on li "[PERSON_NAME]/0958398282/null" at bounding box center [440, 154] width 142 height 19
type input "[PERSON_NAME]/0958398282/null"
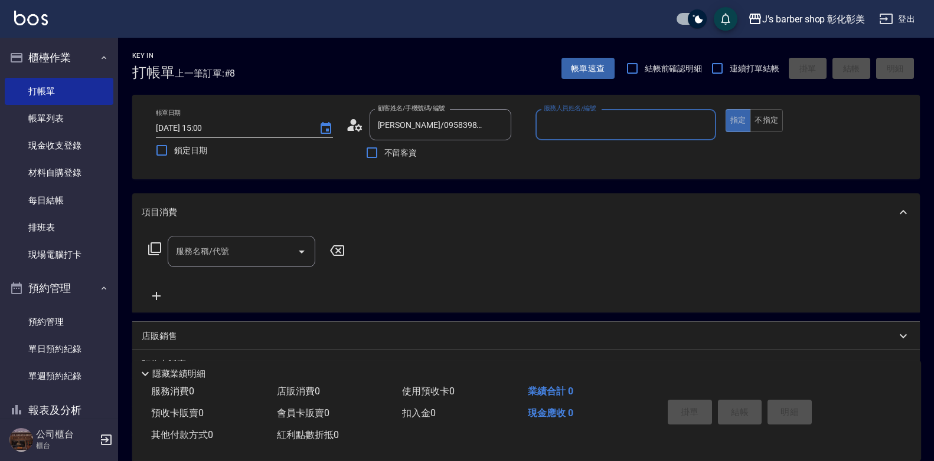
click at [571, 131] on input "服務人員姓名/編號" at bounding box center [626, 124] width 170 height 21
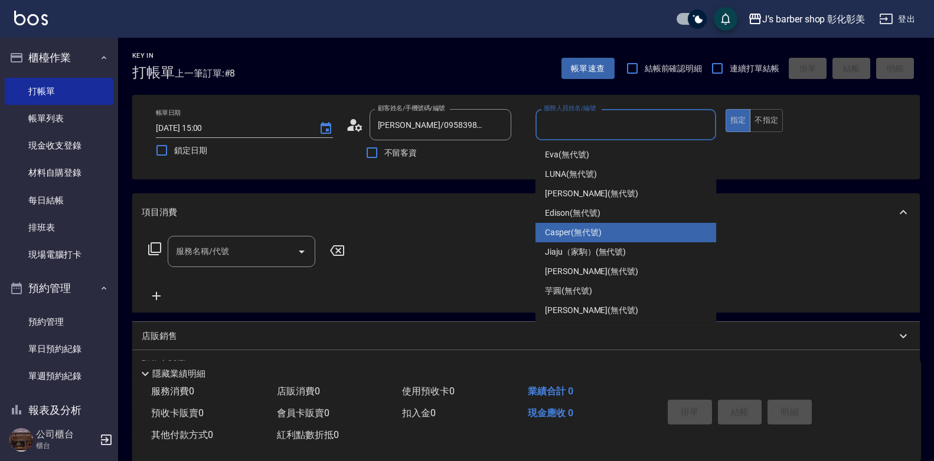
click at [605, 234] on div "Casper (無代號)" at bounding box center [625, 232] width 181 height 19
type input "Casper(無代號)"
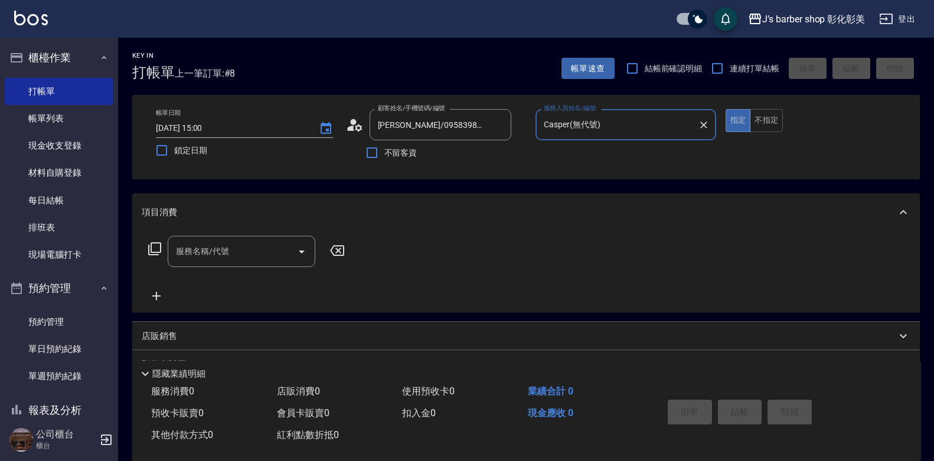
click at [266, 257] on input "服務名稱/代號" at bounding box center [232, 251] width 119 height 21
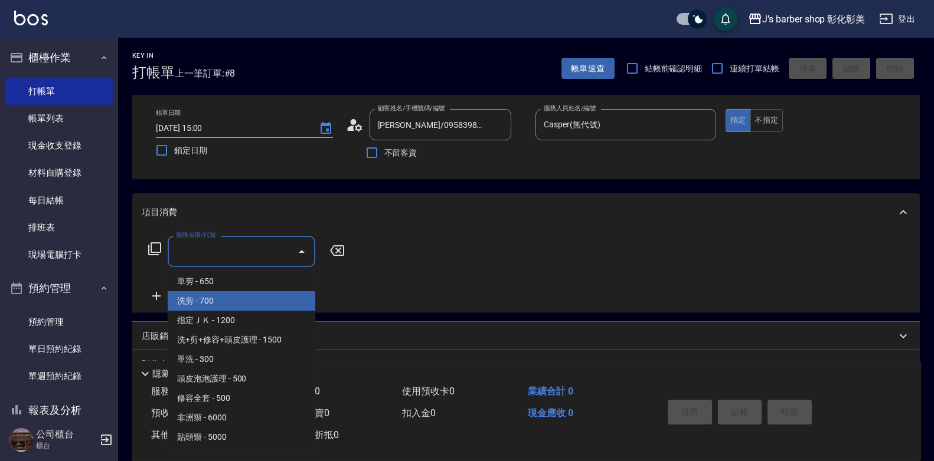
click at [259, 306] on span "洗剪 - 700" at bounding box center [242, 300] width 148 height 19
type input "洗剪(101)"
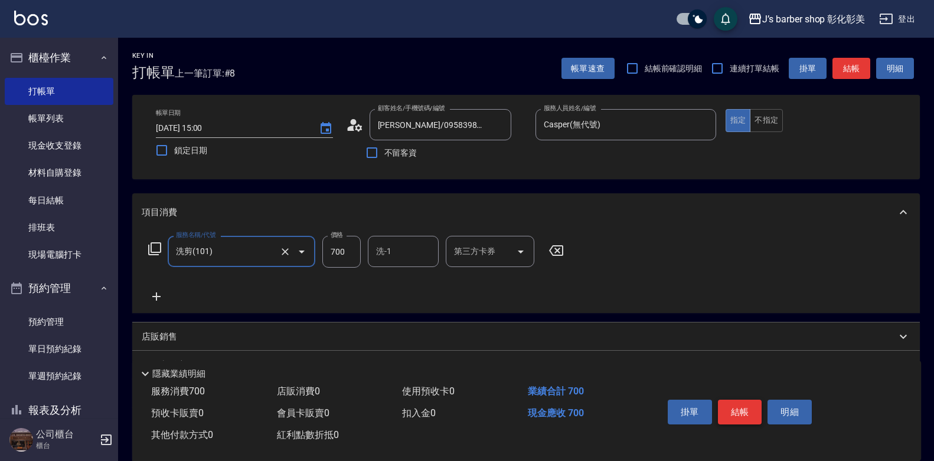
click at [727, 408] on button "結帳" at bounding box center [740, 412] width 44 height 25
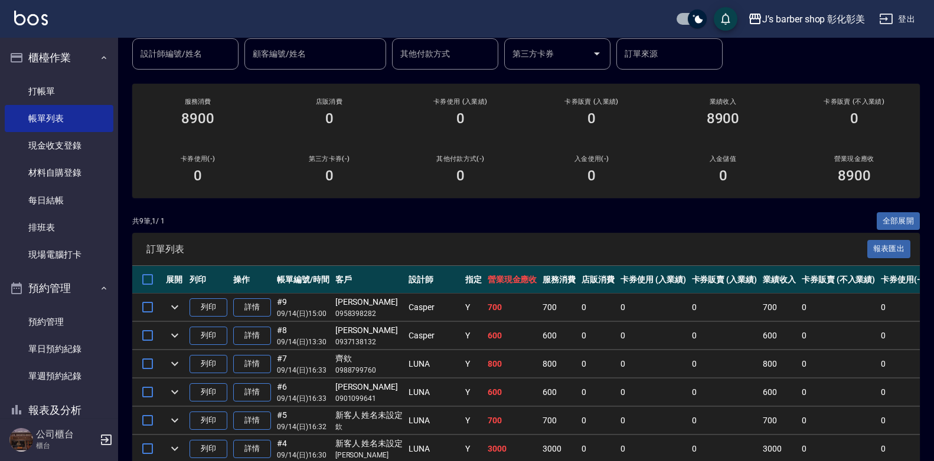
scroll to position [236, 0]
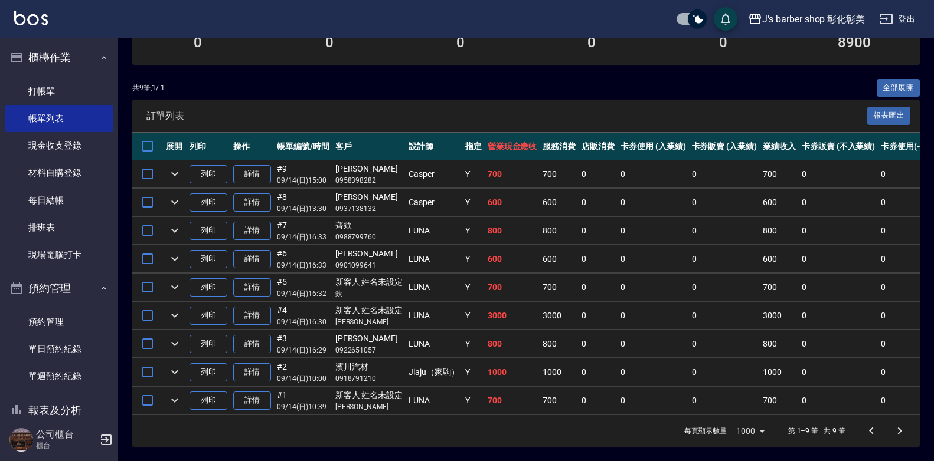
click at [698, 14] on input "checkbox" at bounding box center [697, 18] width 57 height 19
checkbox input "false"
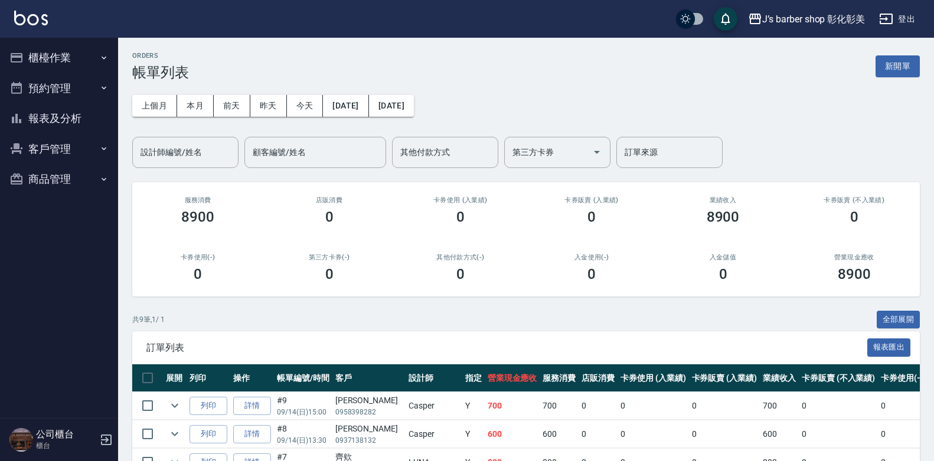
click at [84, 60] on button "櫃檯作業" at bounding box center [59, 57] width 109 height 31
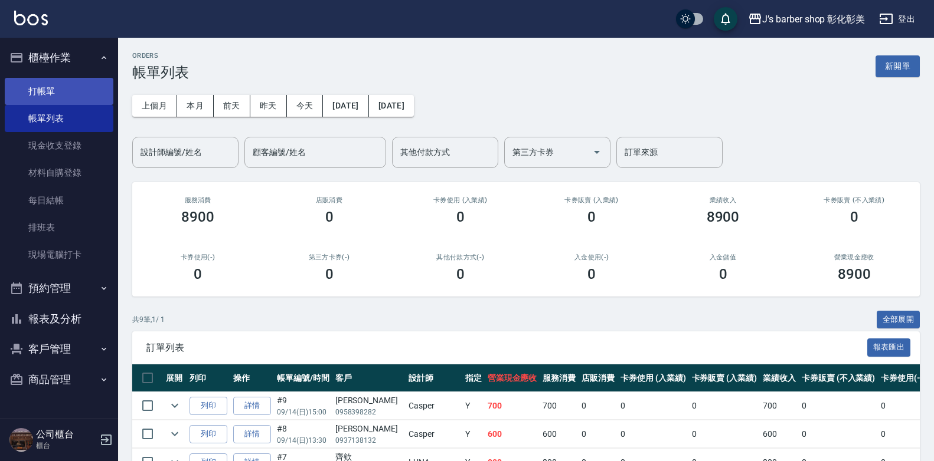
click at [47, 90] on link "打帳單" at bounding box center [59, 91] width 109 height 27
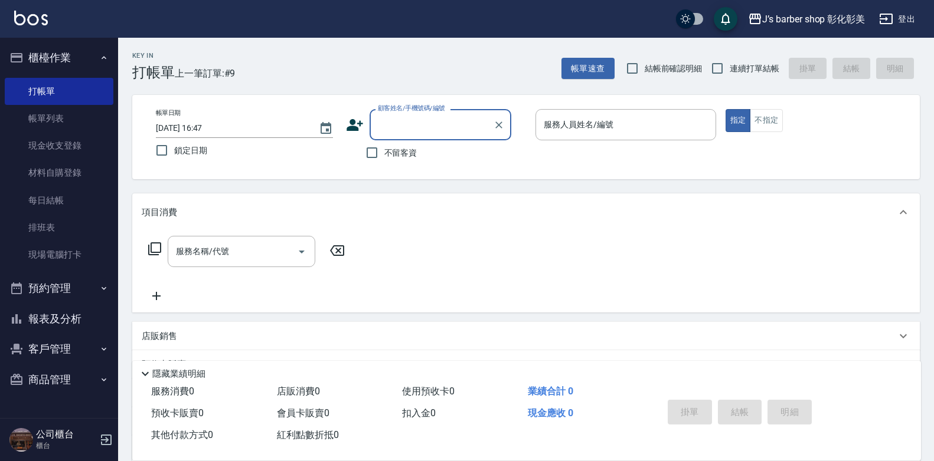
click at [390, 123] on input "顧客姓名/手機號碼/編號" at bounding box center [431, 124] width 113 height 21
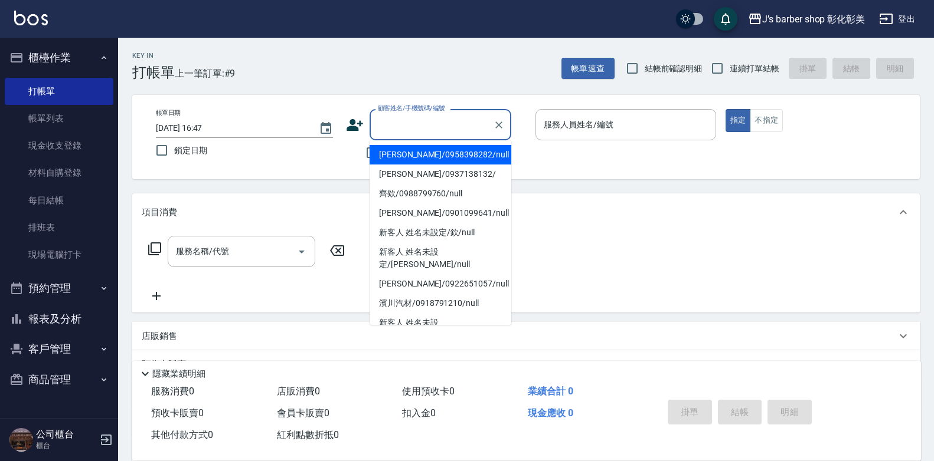
type input "ㄋ"
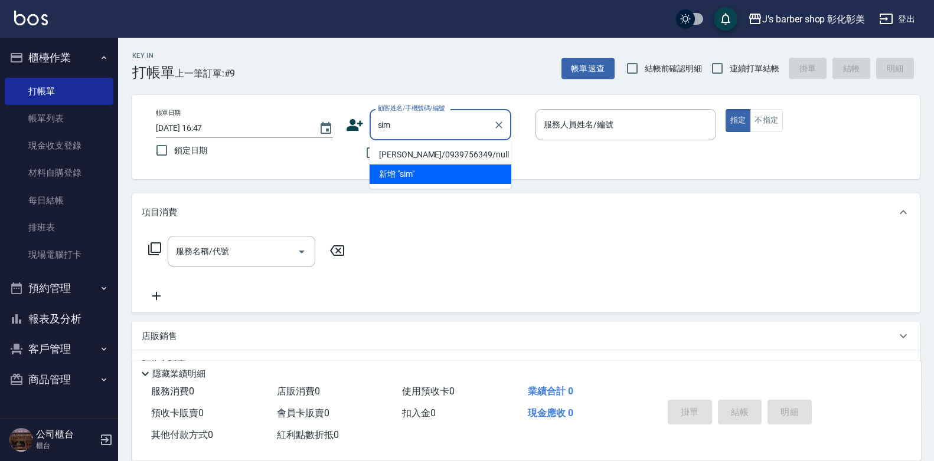
click at [447, 147] on li "[PERSON_NAME]/0939756349/null" at bounding box center [440, 154] width 142 height 19
type input "[PERSON_NAME]/0939756349/null"
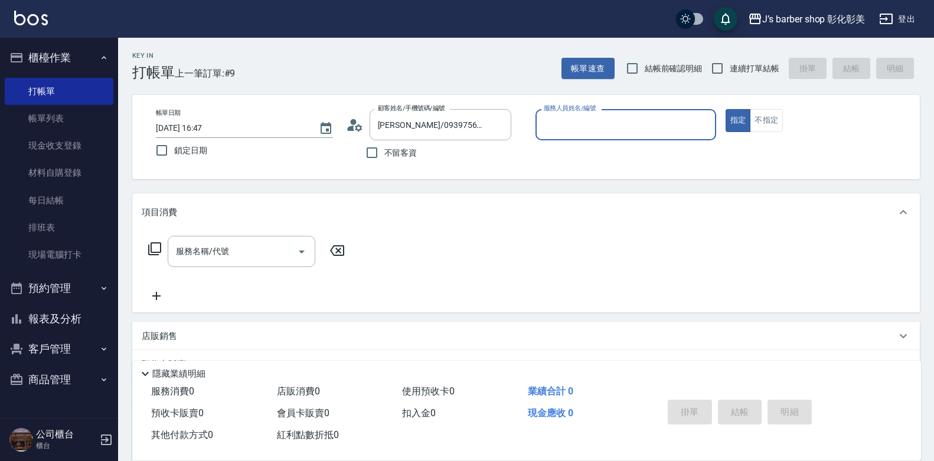
click at [572, 130] on input "服務人員姓名/編號" at bounding box center [626, 124] width 170 height 21
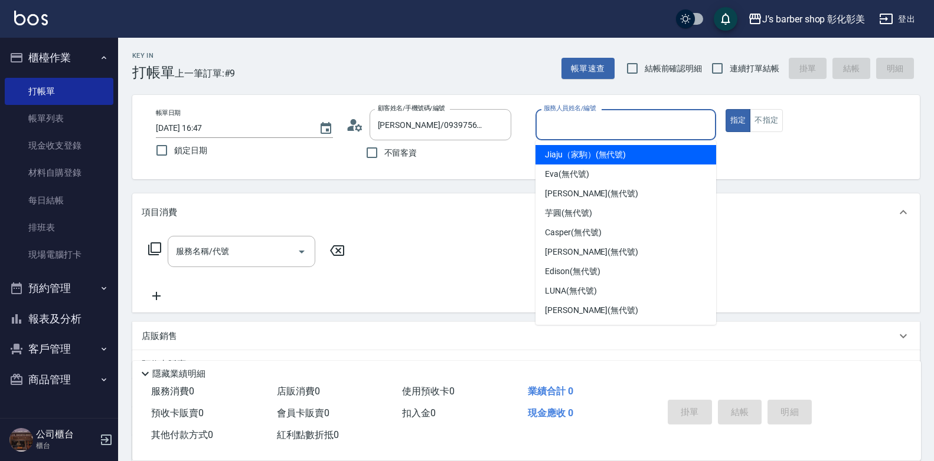
click at [579, 155] on span "Jiaju（家駒） (無代號)" at bounding box center [585, 155] width 81 height 12
type input "Jiaju（家駒）(無代號)"
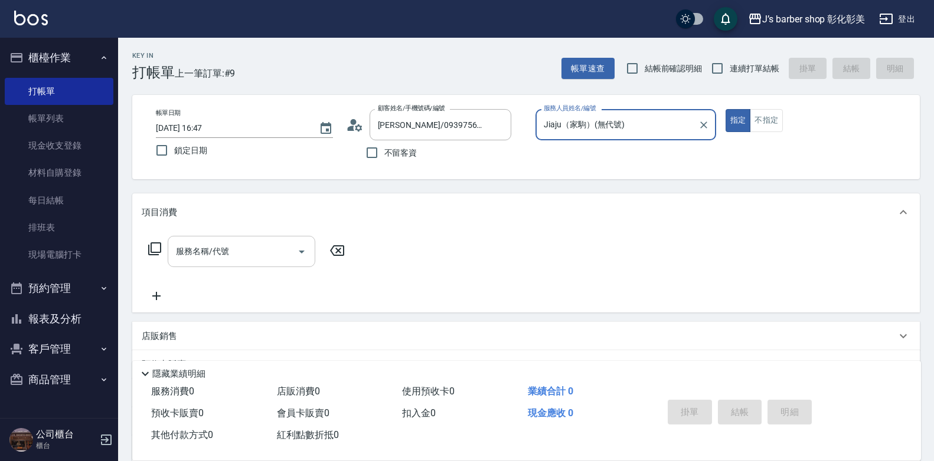
drag, startPoint x: 209, startPoint y: 264, endPoint x: 218, endPoint y: 261, distance: 9.9
click at [212, 263] on div "服務名稱/代號" at bounding box center [242, 251] width 148 height 31
click at [690, 18] on input "checkbox" at bounding box center [685, 18] width 57 height 19
checkbox input "true"
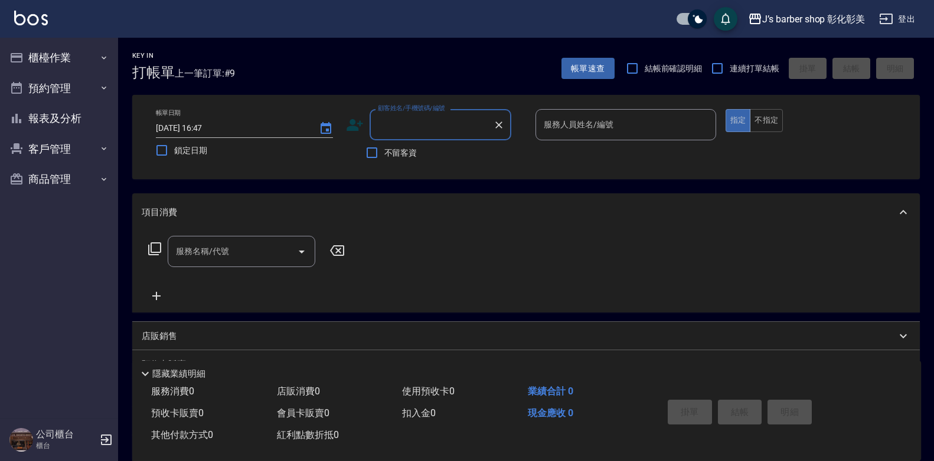
click at [401, 126] on input "顧客姓名/手機號碼/編號" at bounding box center [431, 124] width 113 height 21
click at [431, 154] on li "[PERSON_NAME]/0939756349/null" at bounding box center [440, 154] width 142 height 19
type input "[PERSON_NAME]/0939756349/null"
click at [608, 126] on input "服務人員姓名/編號" at bounding box center [626, 124] width 170 height 21
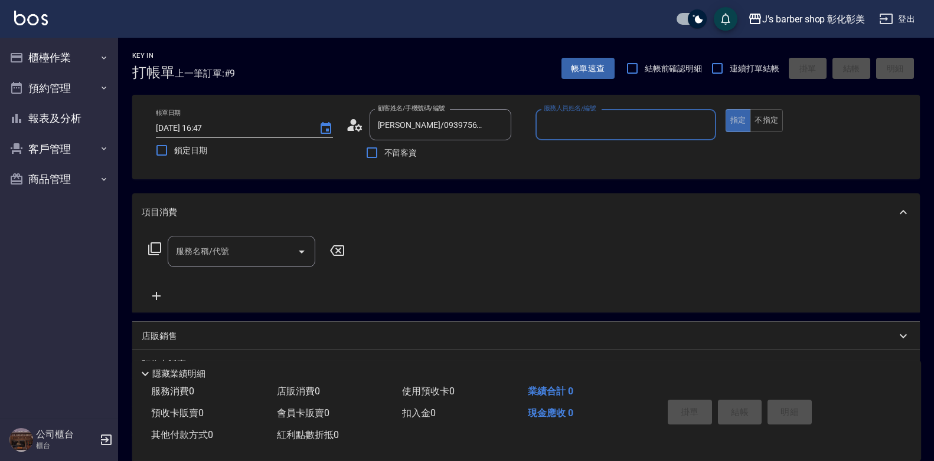
click at [608, 127] on input "服務人員姓名/編號" at bounding box center [626, 124] width 170 height 21
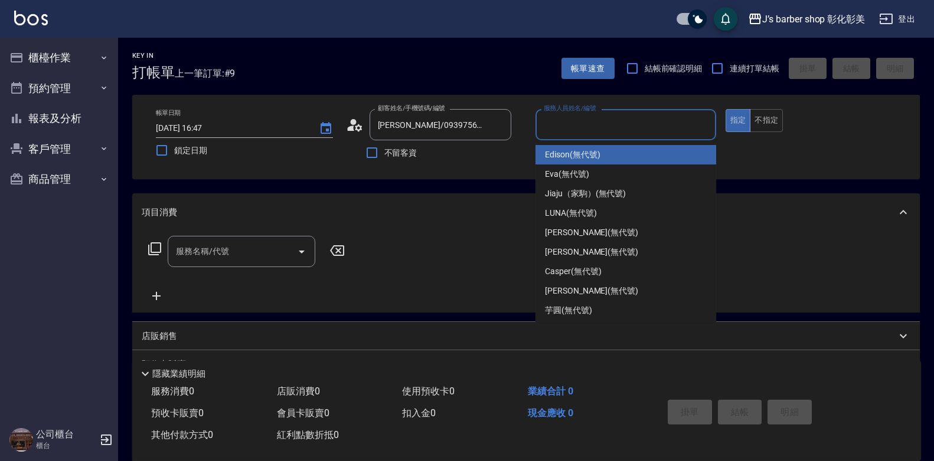
click at [608, 127] on input "服務人員姓名/編號" at bounding box center [626, 124] width 170 height 21
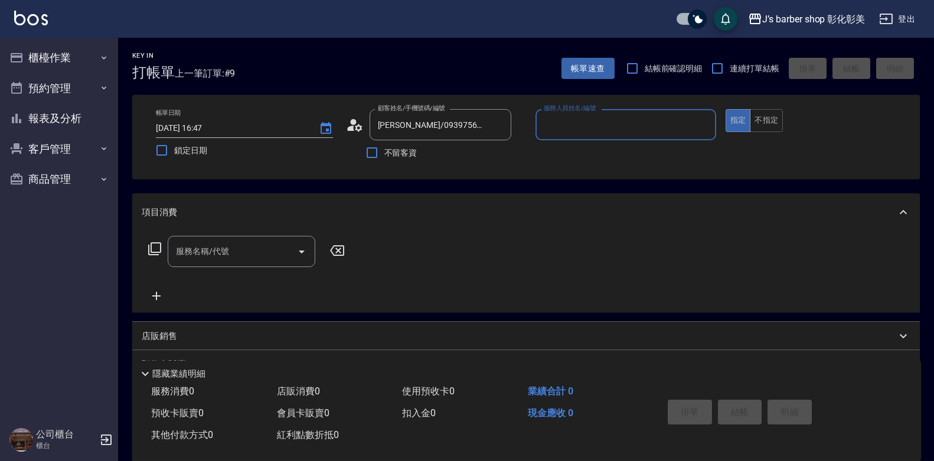
click at [562, 127] on input "服務人員姓名/編號" at bounding box center [626, 124] width 170 height 21
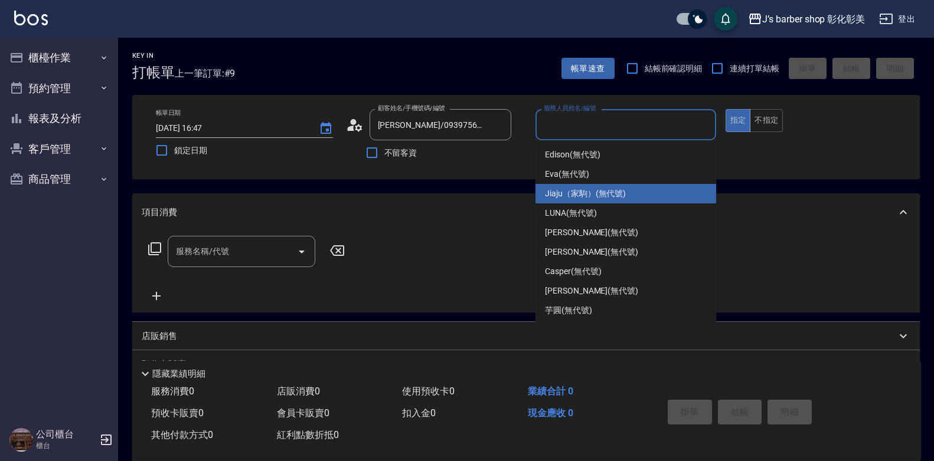
click at [556, 198] on span "Jiaju（家駒） (無代號)" at bounding box center [585, 194] width 81 height 12
type input "Jiaju（家駒）(無代號)"
click at [556, 198] on div "項目消費" at bounding box center [525, 213] width 787 height 38
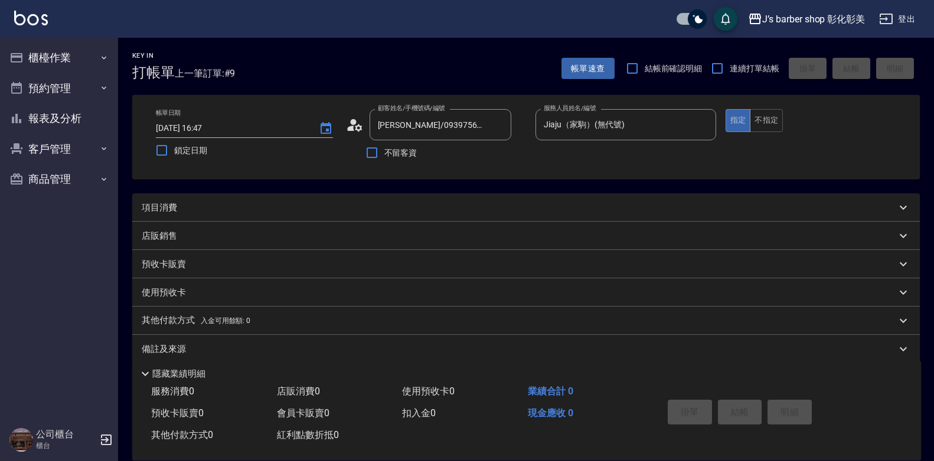
click at [157, 202] on p "項目消費" at bounding box center [159, 208] width 35 height 12
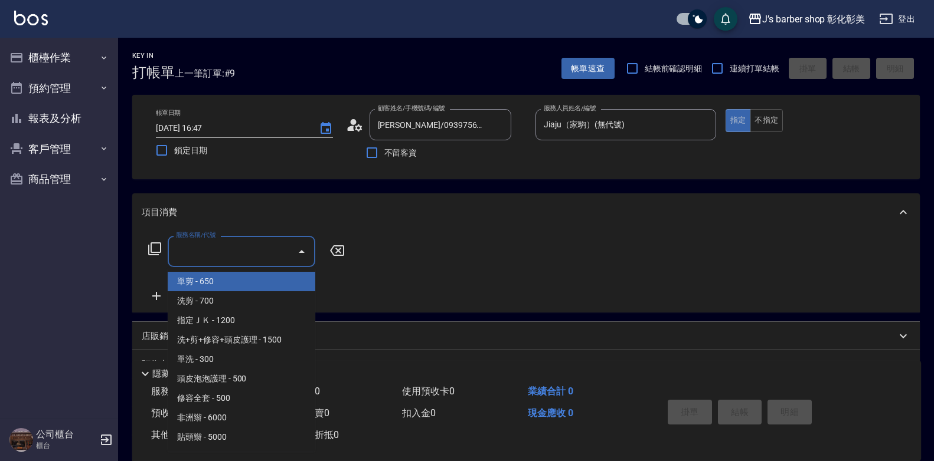
click at [186, 245] on input "服務名稱/代號" at bounding box center [232, 251] width 119 height 21
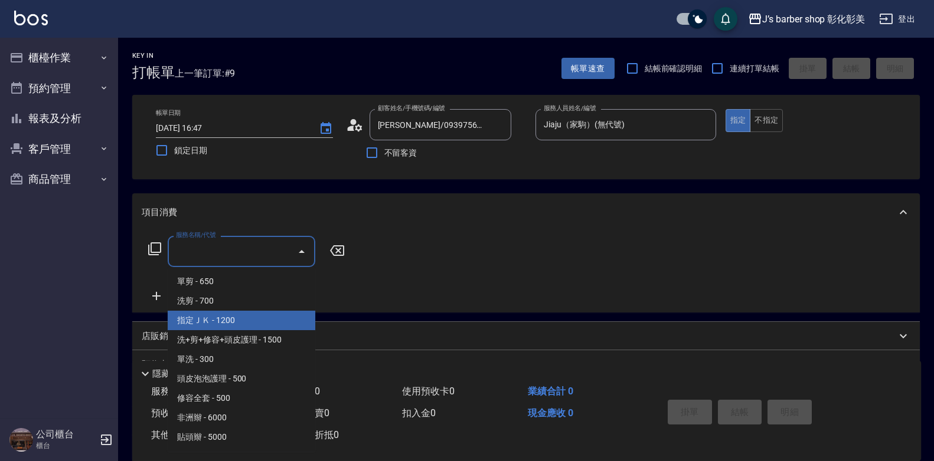
click at [201, 320] on span "指定ＪＫ - 1200" at bounding box center [242, 320] width 148 height 19
type input "指定ＪＫ(102)"
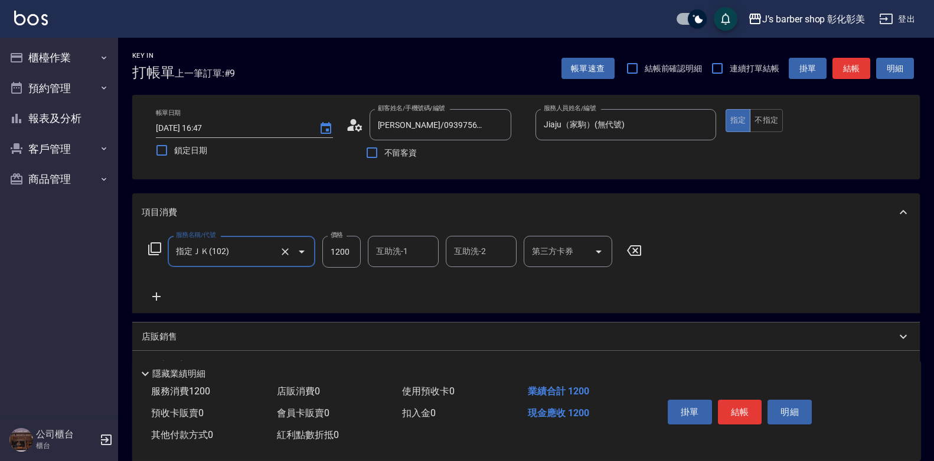
click at [155, 298] on icon at bounding box center [157, 297] width 30 height 14
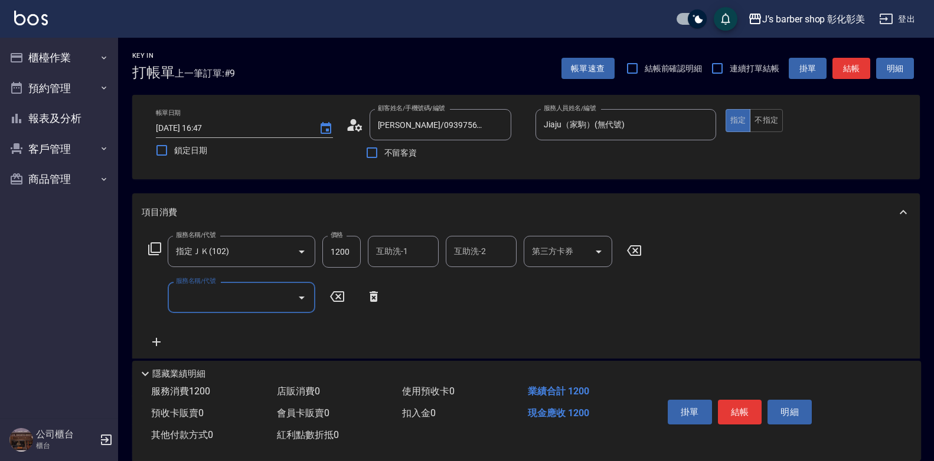
click at [197, 293] on input "服務名稱/代號" at bounding box center [232, 297] width 119 height 21
click at [197, 296] on input "服務名稱/代號" at bounding box center [232, 297] width 119 height 21
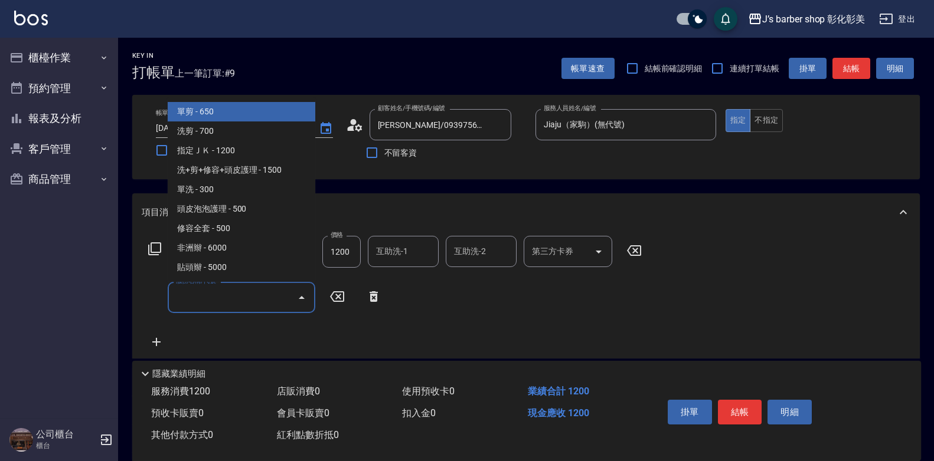
click at [188, 112] on span "單剪 - 650" at bounding box center [242, 111] width 148 height 19
type input "單剪(100)"
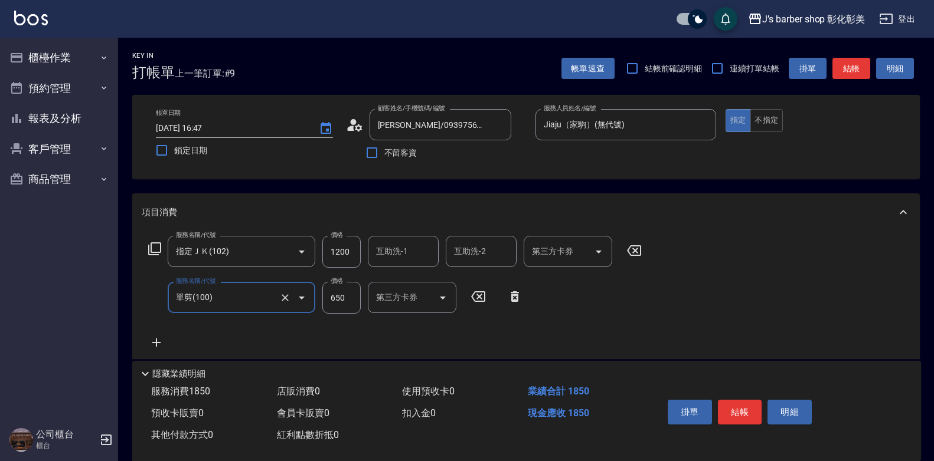
click at [388, 260] on input "互助洗-1" at bounding box center [403, 251] width 60 height 21
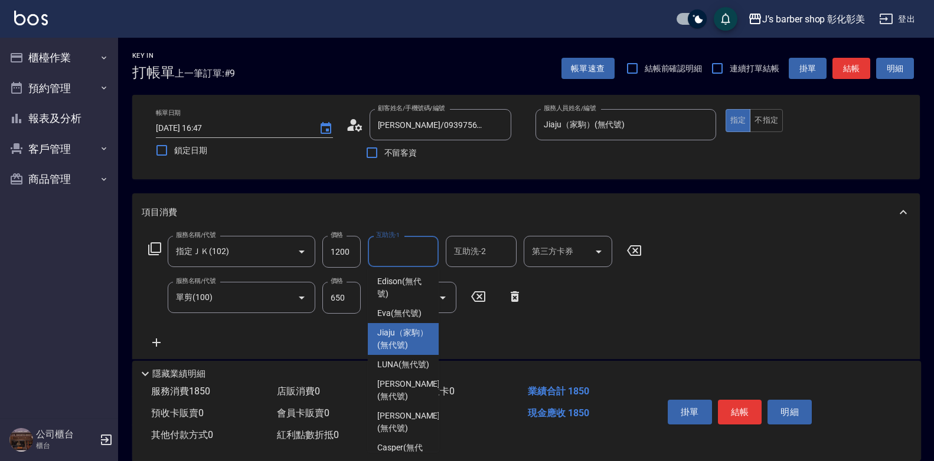
click at [394, 343] on span "Jiaju（家駒） (無代號)" at bounding box center [403, 339] width 52 height 25
type input "Jiaju（家駒）(無代號)"
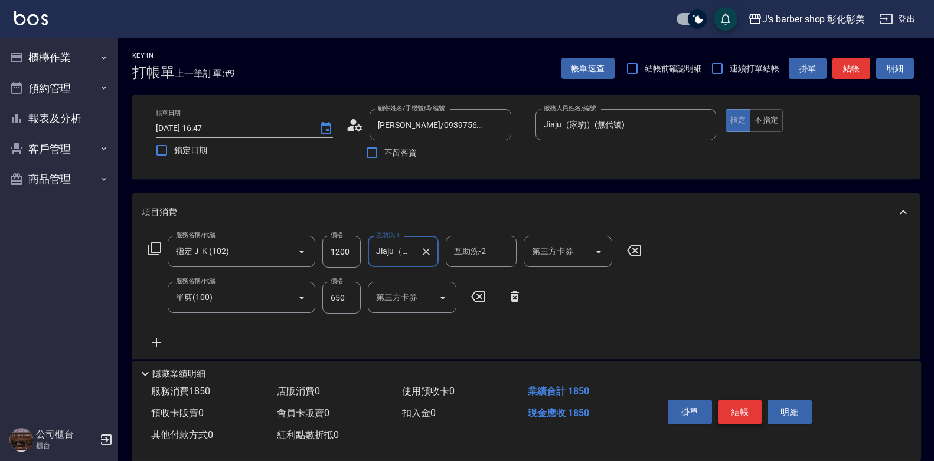
click at [744, 407] on button "結帳" at bounding box center [740, 412] width 44 height 25
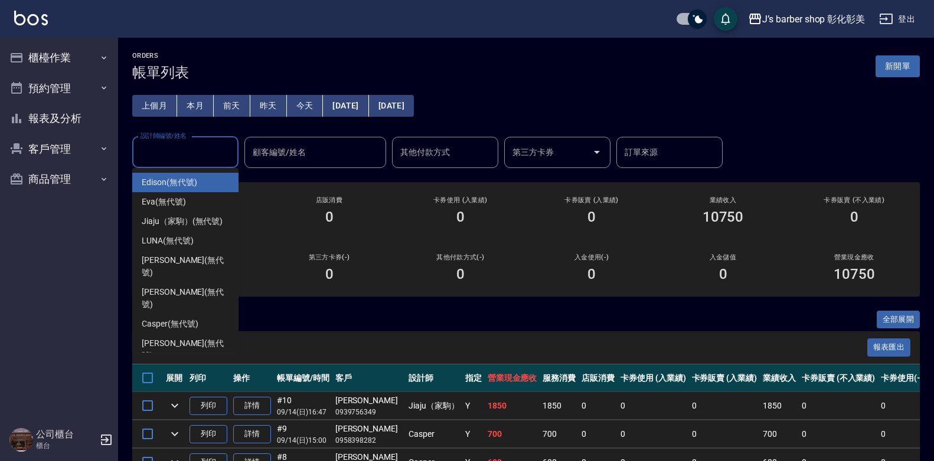
click at [155, 149] on input "設計師編號/姓名" at bounding box center [185, 152] width 96 height 21
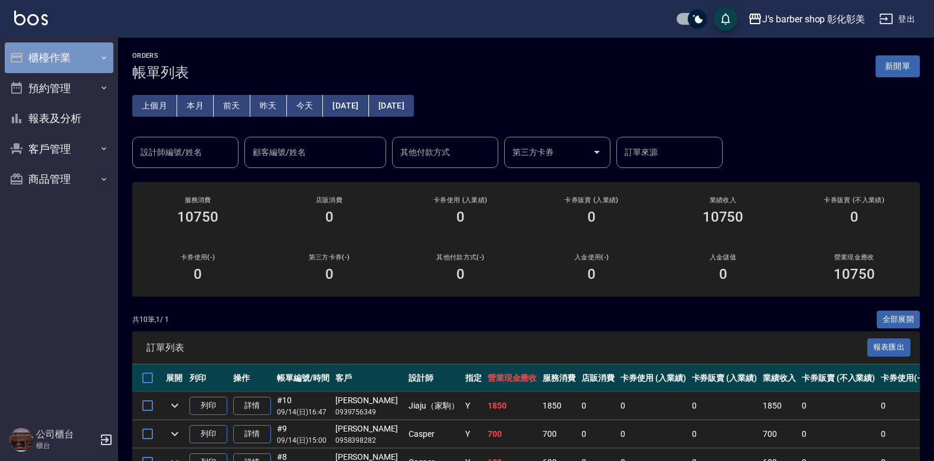
click at [35, 59] on button "櫃檯作業" at bounding box center [59, 57] width 109 height 31
click at [87, 54] on button "櫃檯作業" at bounding box center [59, 57] width 109 height 31
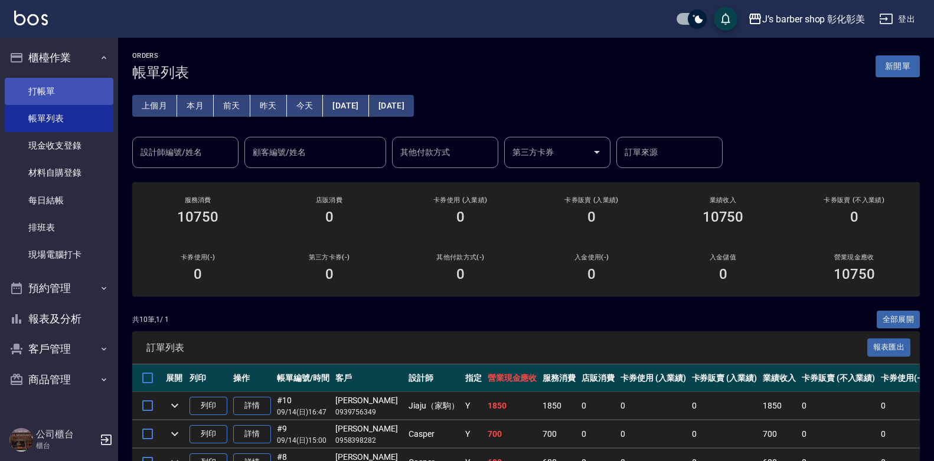
click at [71, 82] on link "打帳單" at bounding box center [59, 91] width 109 height 27
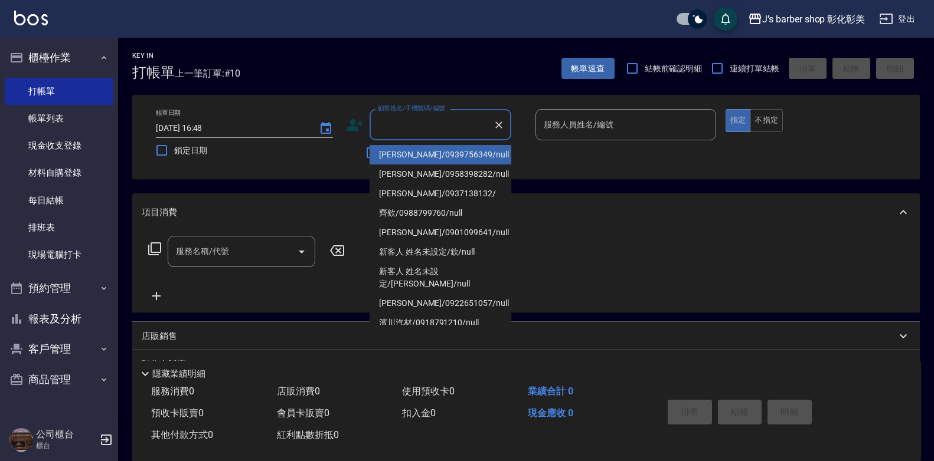
click at [403, 118] on input "顧客姓名/手機號碼/編號" at bounding box center [431, 124] width 113 height 21
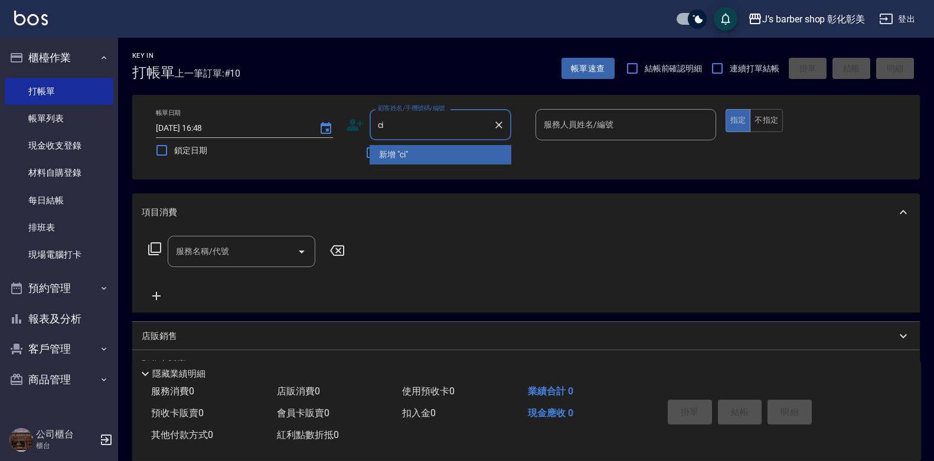
type input "c"
click at [441, 153] on li "[PERSON_NAME]/0987262928/null" at bounding box center [440, 154] width 142 height 19
type input "[PERSON_NAME]/0987262928/null"
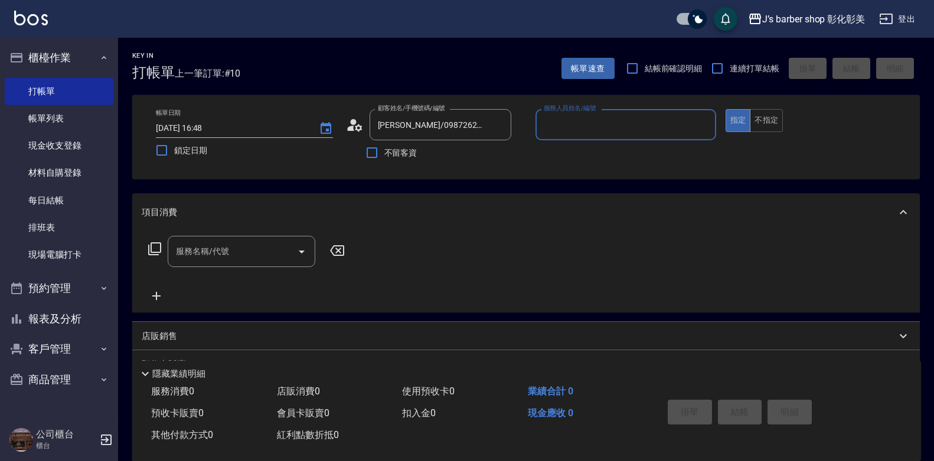
click at [568, 123] on input "服務人員姓名/編號" at bounding box center [626, 124] width 170 height 21
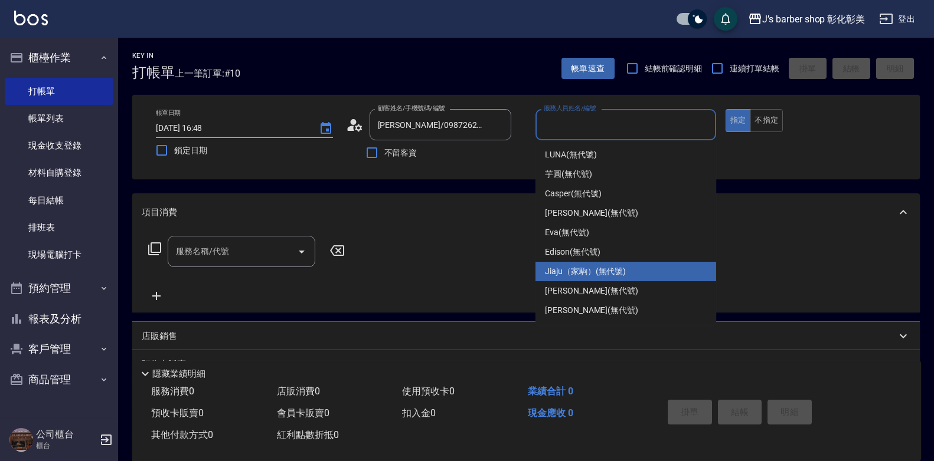
click at [591, 269] on span "Jiaju（家駒） (無代號)" at bounding box center [585, 272] width 81 height 12
type input "Jiaju（家駒）(無代號)"
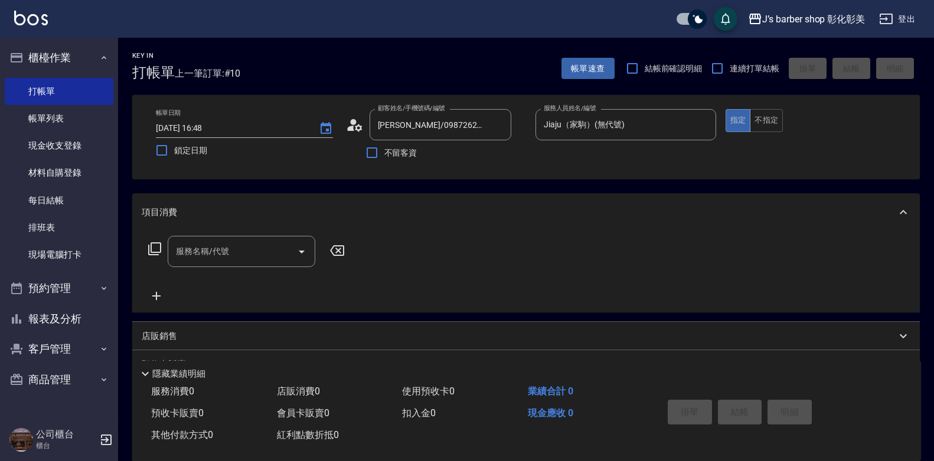
click at [591, 269] on div "服務名稱/代號 服務名稱/代號" at bounding box center [525, 271] width 787 height 81
click at [192, 251] on div "服務名稱/代號 服務名稱/代號" at bounding box center [242, 251] width 148 height 31
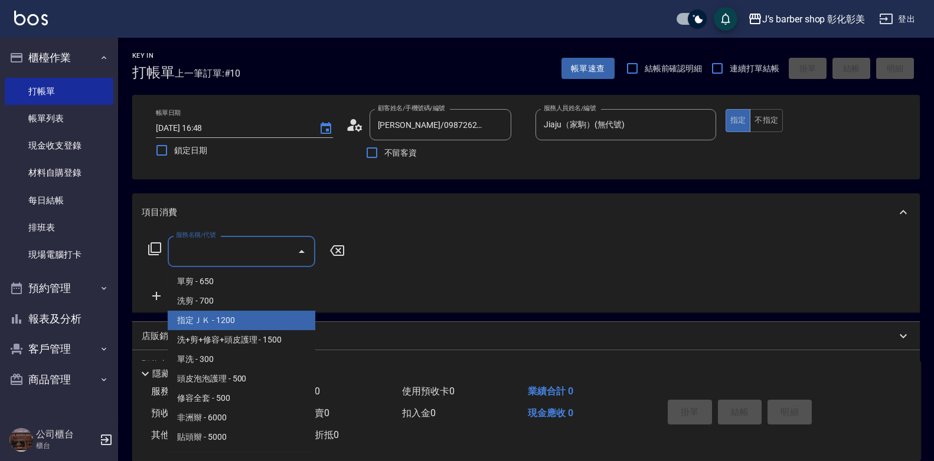
click at [228, 317] on span "指定ＪＫ - 1200" at bounding box center [242, 320] width 148 height 19
type input "指定ＪＫ(102)"
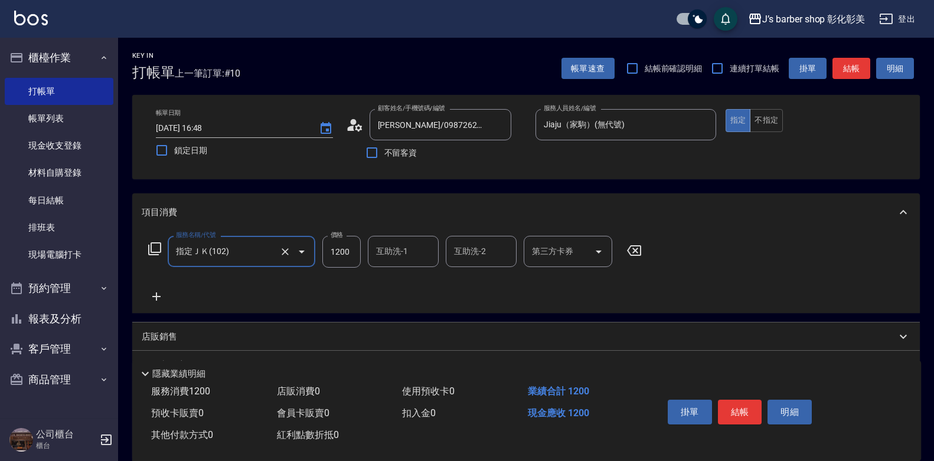
click at [159, 296] on icon at bounding box center [157, 297] width 30 height 14
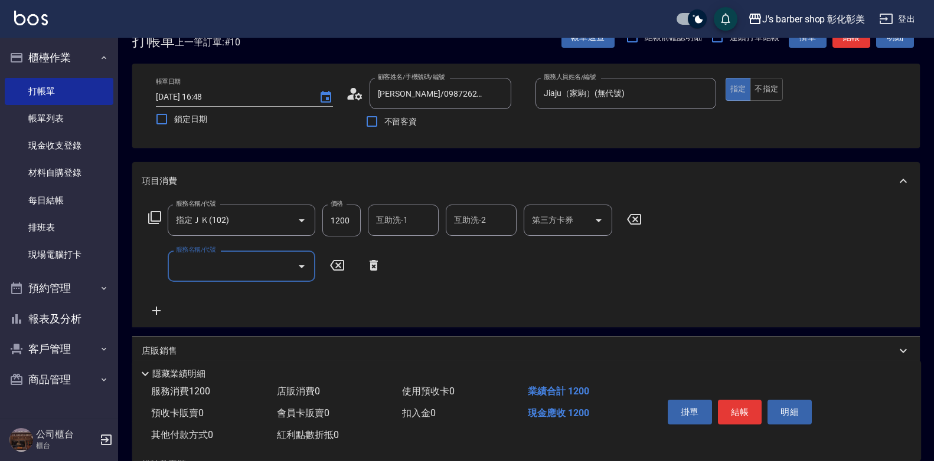
scroll to position [59, 0]
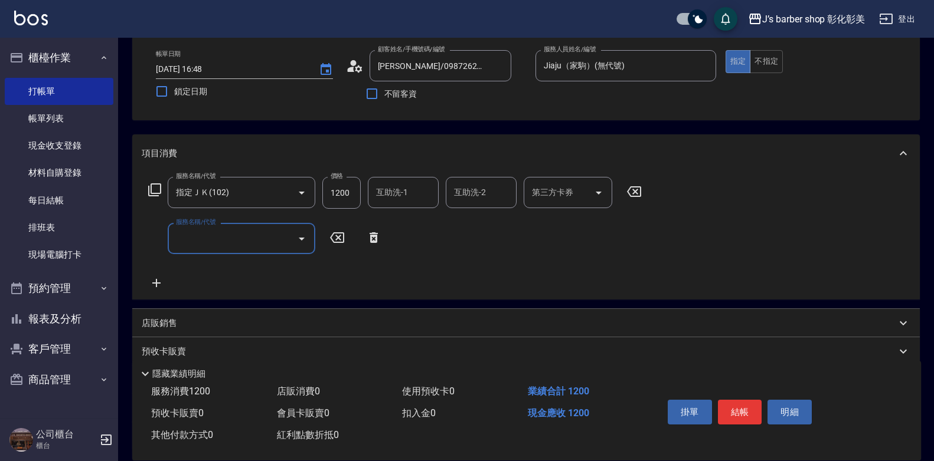
click at [301, 240] on icon "Open" at bounding box center [302, 239] width 6 height 3
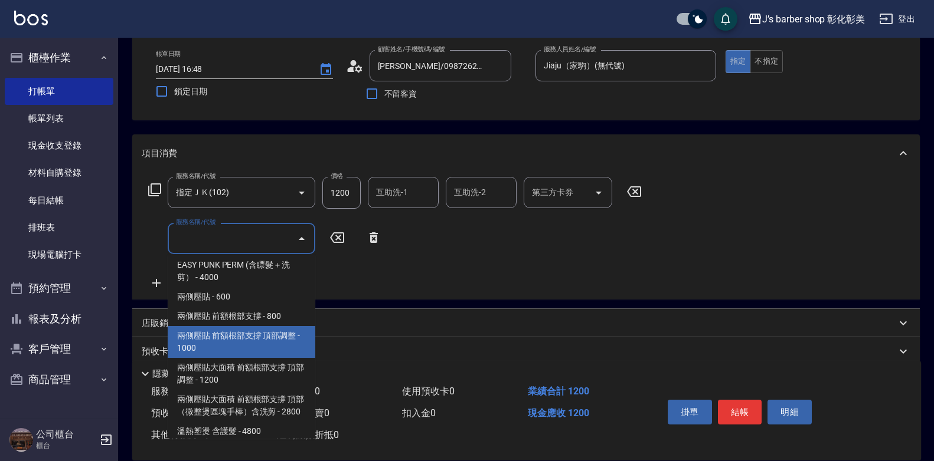
scroll to position [236, 0]
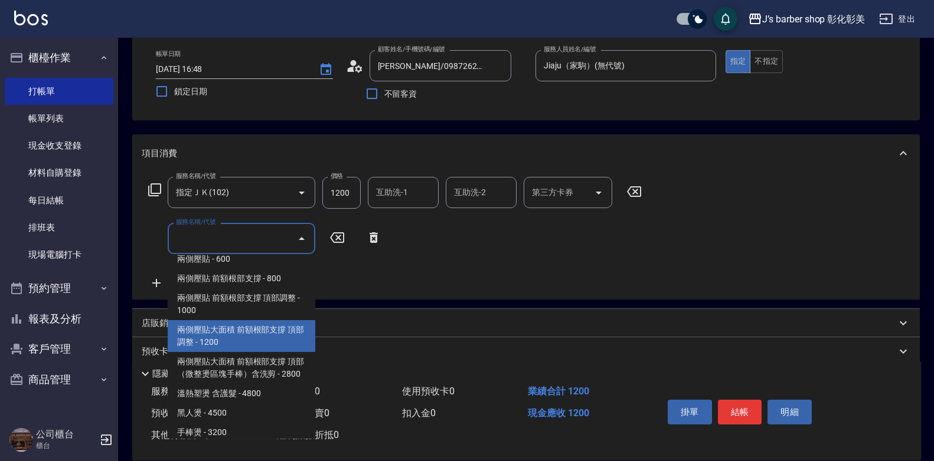
click at [211, 338] on span "兩側壓貼大面積 前額根部支撐 頂部調整 - 1200" at bounding box center [242, 336] width 148 height 32
type input "兩側壓貼大面積 前額根部支撐 頂部調整(Gp3)"
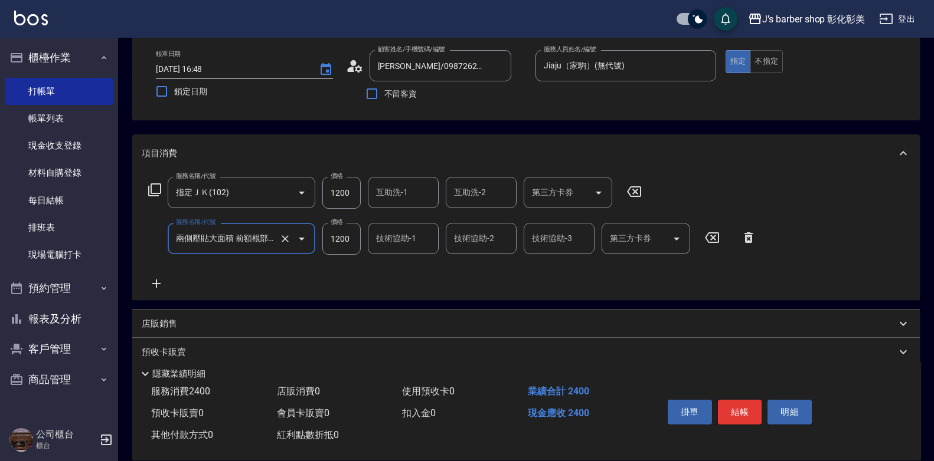
click at [414, 200] on input "互助洗-1" at bounding box center [403, 192] width 60 height 21
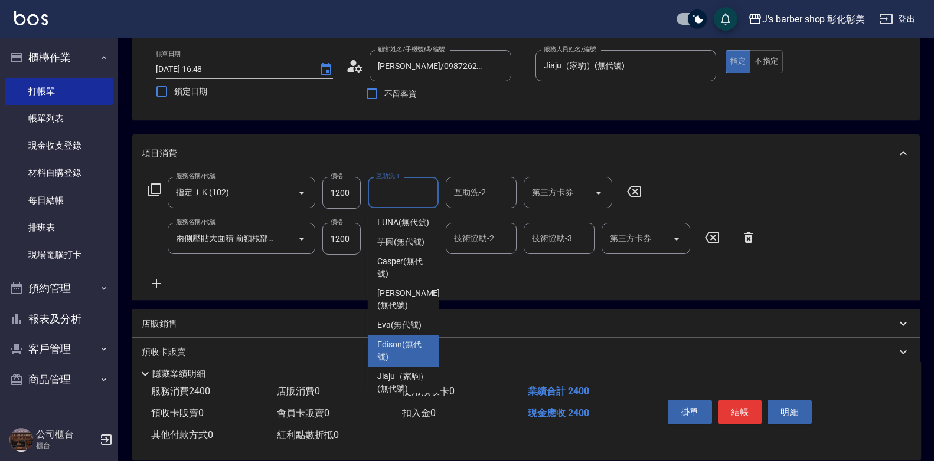
scroll to position [59, 0]
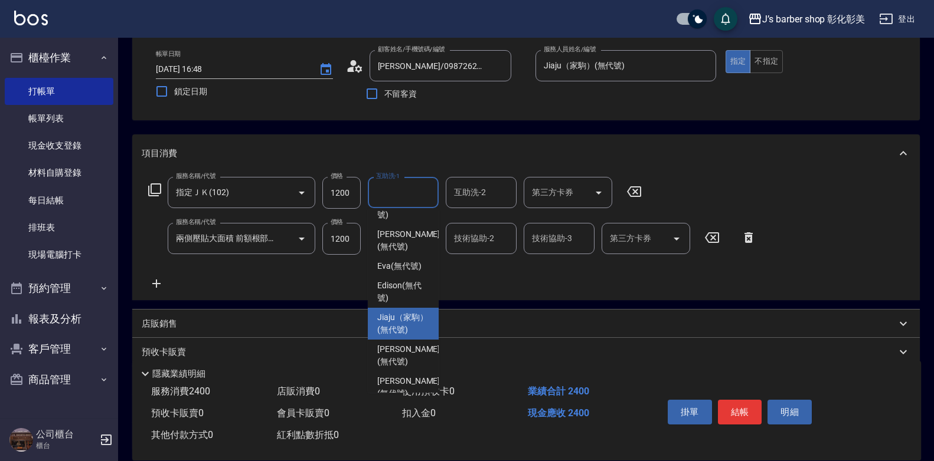
click at [394, 336] on span "Jiaju（家駒） (無代號)" at bounding box center [403, 324] width 52 height 25
type input "Jiaju（家駒）(無代號)"
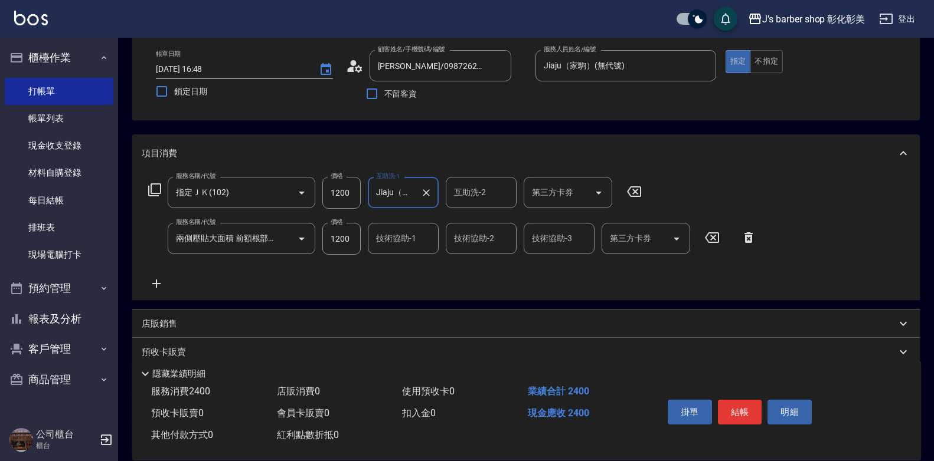
click at [400, 235] on div "技術協助-1 技術協助-1" at bounding box center [403, 238] width 71 height 31
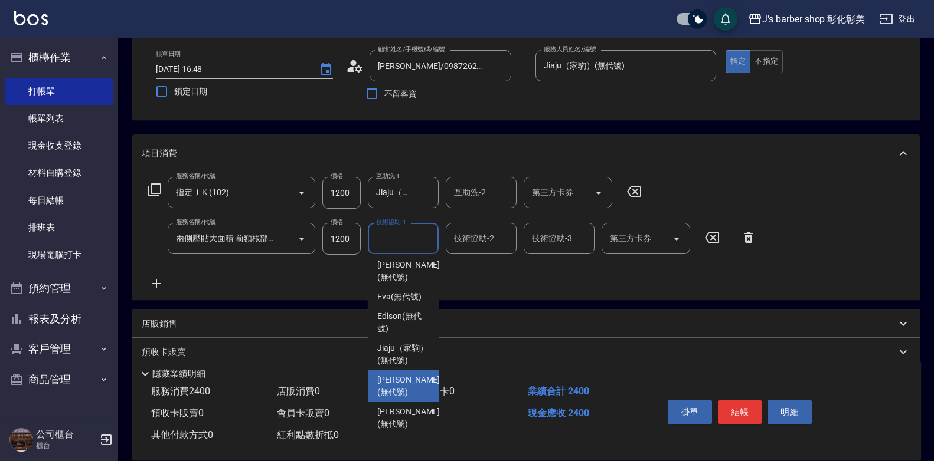
scroll to position [99, 0]
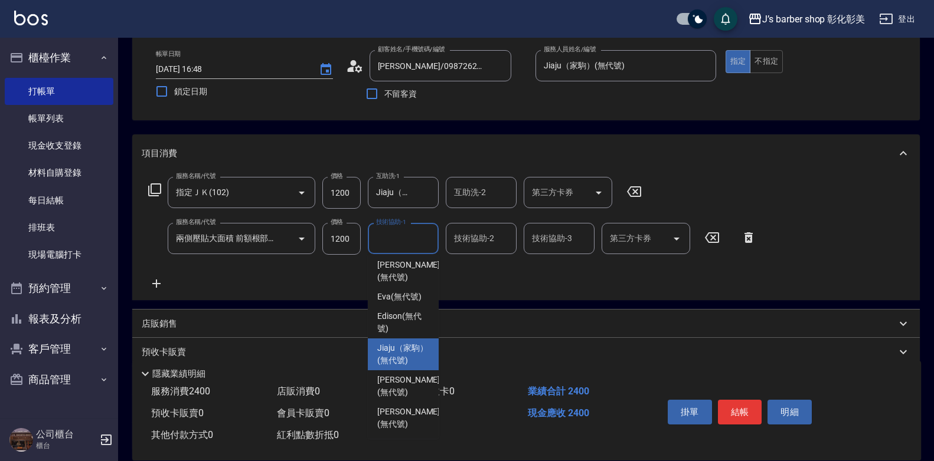
click at [396, 342] on span "Jiaju（家駒） (無代號)" at bounding box center [403, 354] width 52 height 25
type input "Jiaju（家駒）(無代號)"
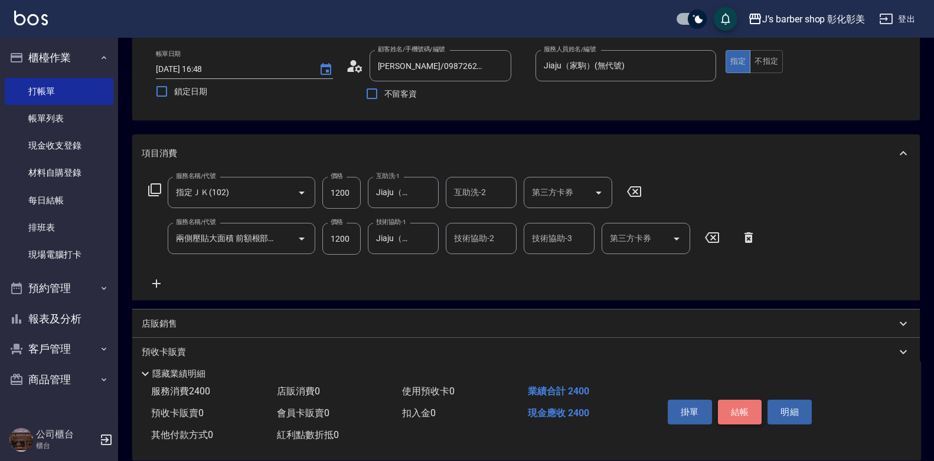
click at [742, 407] on button "結帳" at bounding box center [740, 412] width 44 height 25
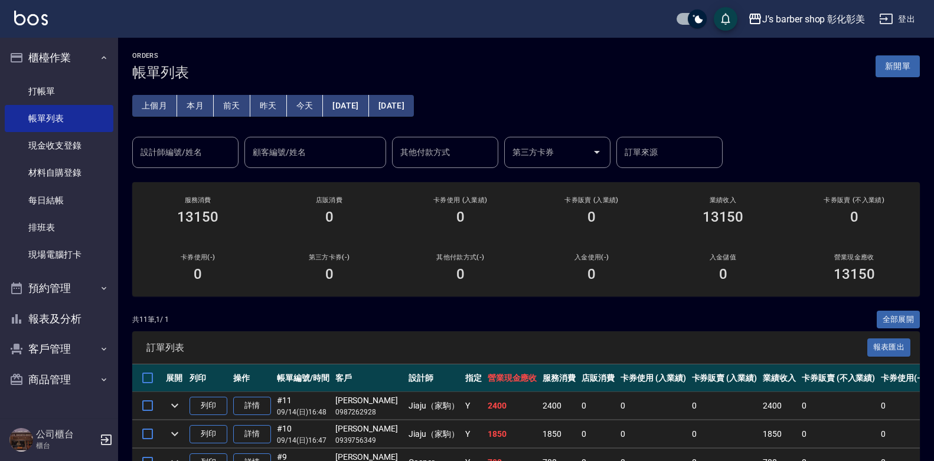
click at [166, 150] on div "設計師編號/姓名 設計師編號/姓名" at bounding box center [185, 152] width 106 height 31
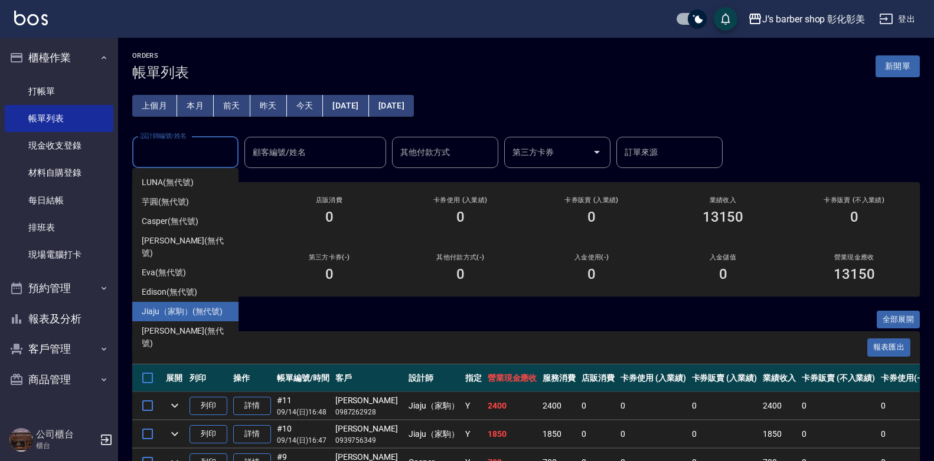
click at [173, 306] on span "Jiaju（家駒） (無代號)" at bounding box center [182, 312] width 81 height 12
type input "Jiaju（家駒）(無代號)"
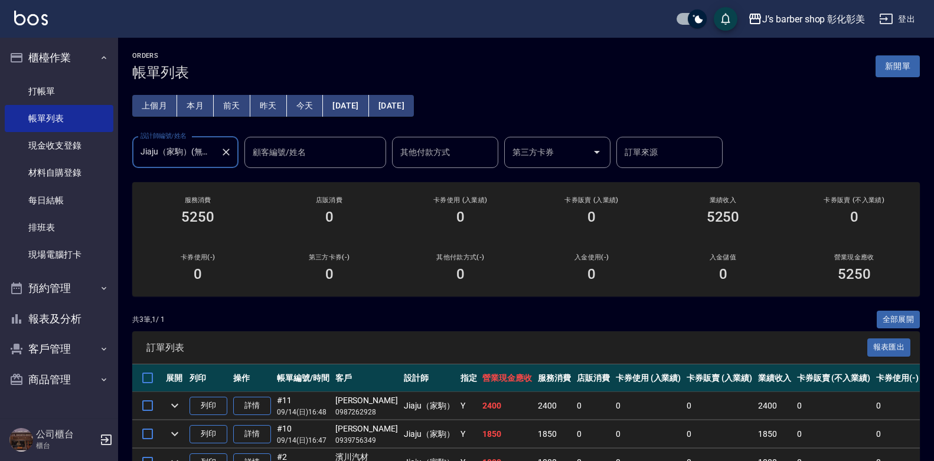
click at [282, 140] on div "顧客編號/姓名" at bounding box center [315, 152] width 142 height 31
type input "霖"
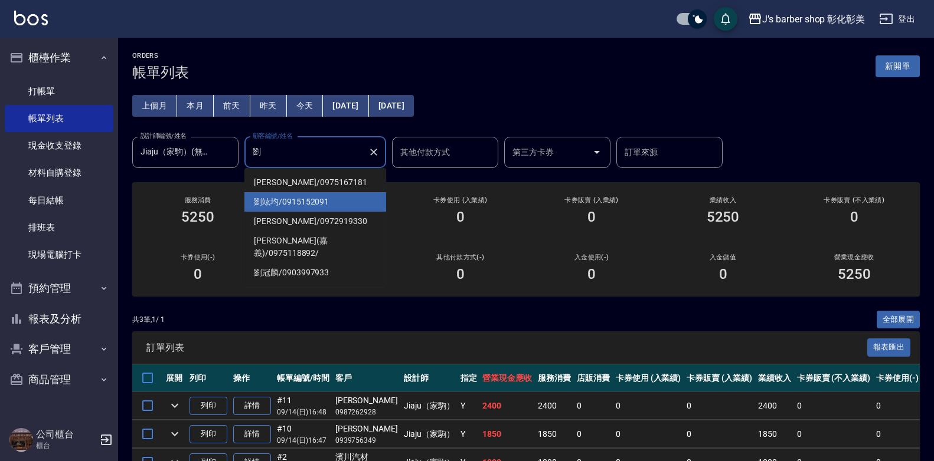
click at [287, 196] on span "劉竑均 / 0915152091" at bounding box center [315, 201] width 142 height 19
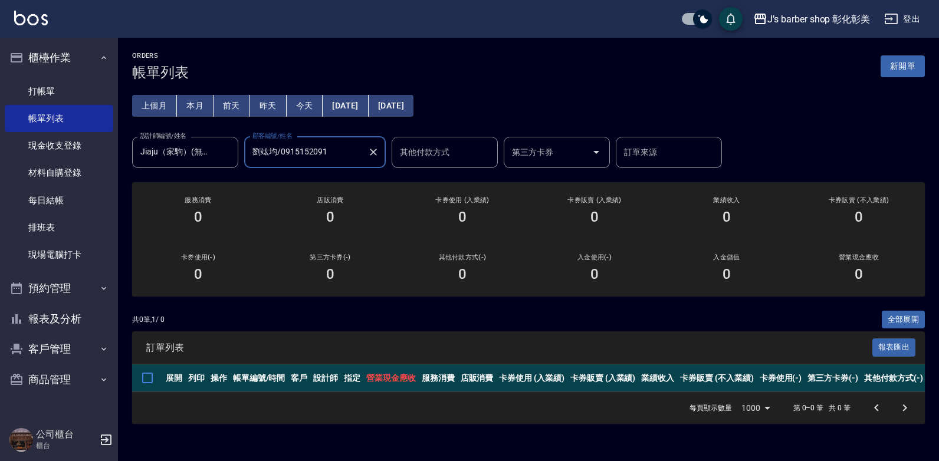
type input "劉竑均/0915152091"
click at [434, 153] on div "其他付款方式 其他付款方式" at bounding box center [445, 152] width 106 height 31
click at [659, 152] on input "訂單來源" at bounding box center [669, 152] width 96 height 21
click at [41, 89] on link "打帳單" at bounding box center [59, 91] width 109 height 27
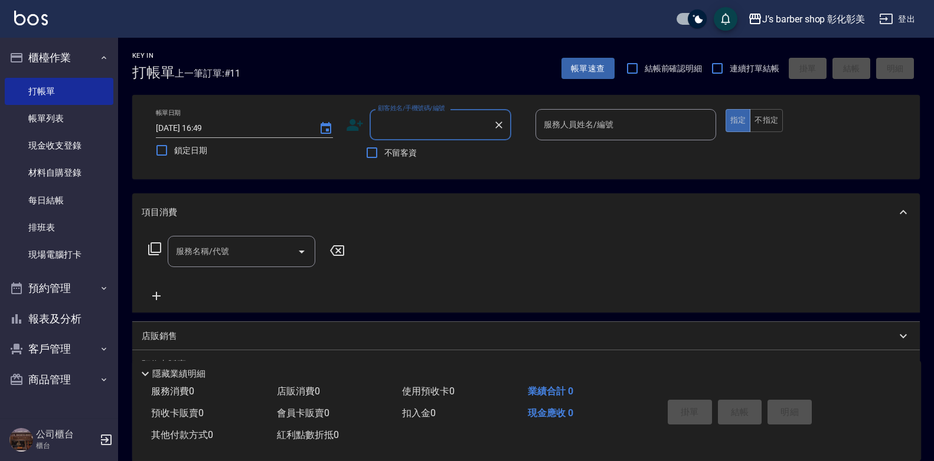
click at [402, 129] on input "顧客姓名/手機號碼/編號" at bounding box center [431, 124] width 113 height 21
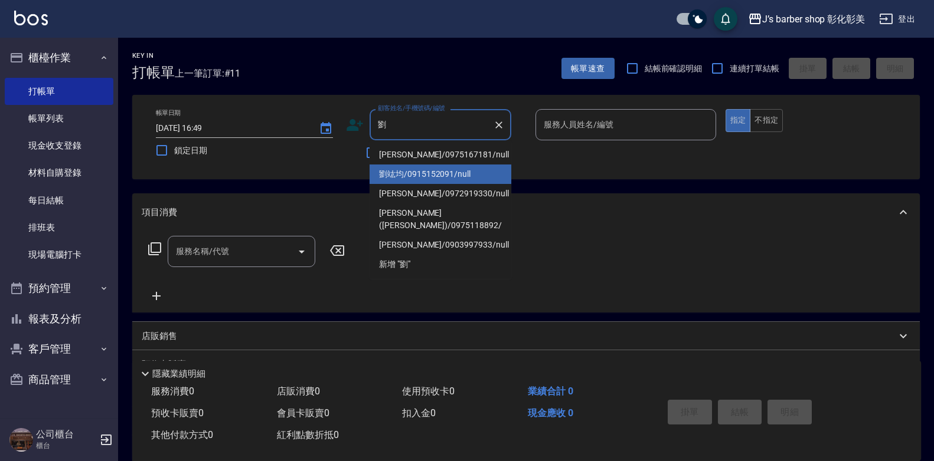
click at [393, 174] on li "劉竑均/0915152091/null" at bounding box center [440, 174] width 142 height 19
type input "劉竑均/0915152091/null"
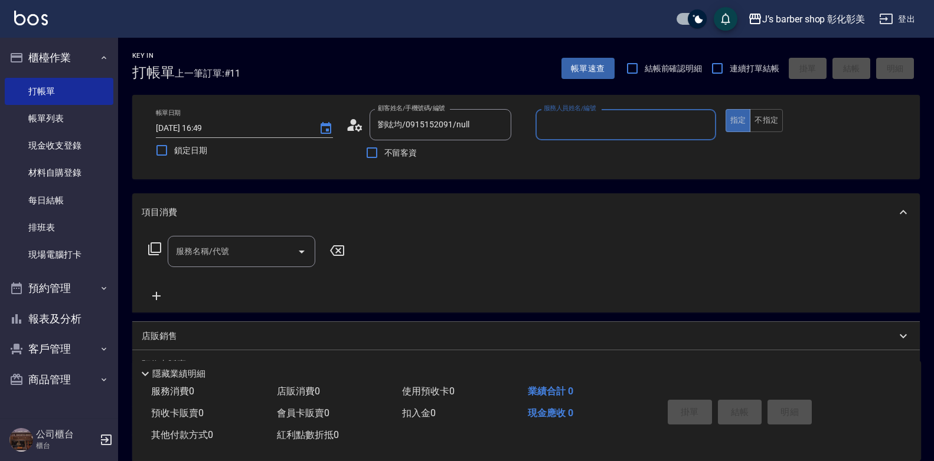
click at [559, 123] on input "服務人員姓名/編號" at bounding box center [626, 124] width 170 height 21
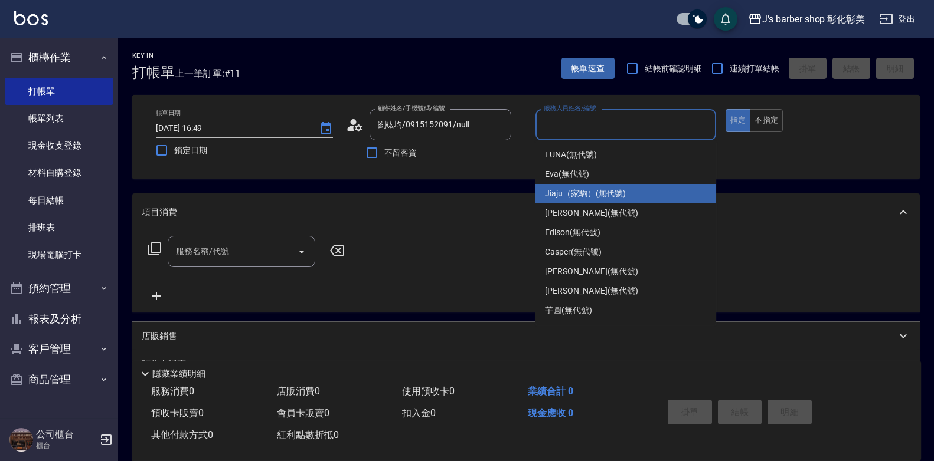
click at [553, 190] on span "Jiaju（家駒） (無代號)" at bounding box center [585, 194] width 81 height 12
type input "Jiaju（家駒）(無代號)"
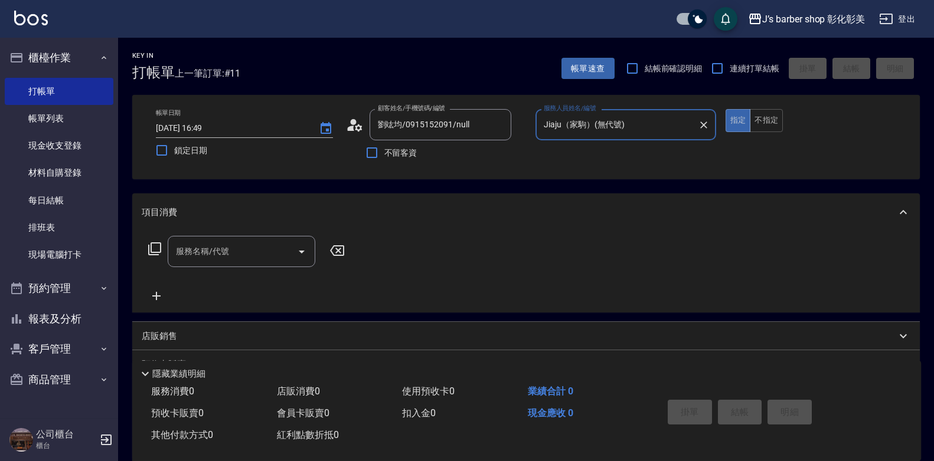
click at [251, 263] on div "服務名稱/代號" at bounding box center [242, 251] width 148 height 31
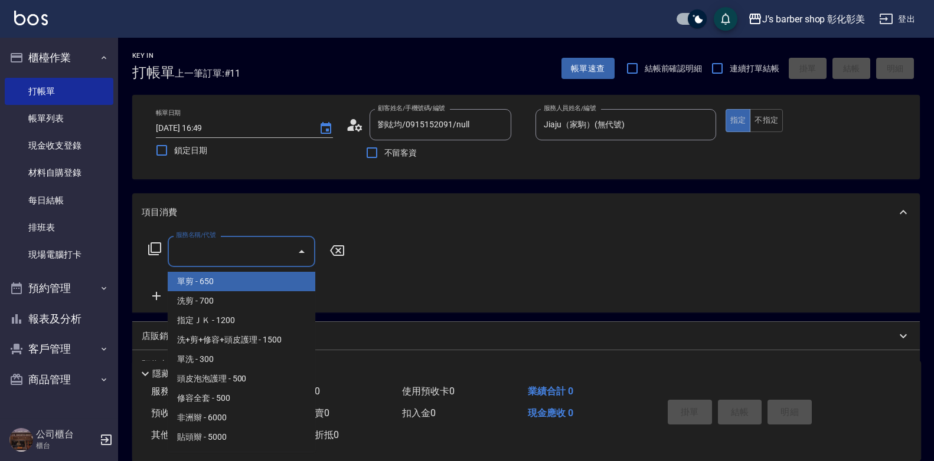
click at [199, 279] on span "單剪 - 650" at bounding box center [242, 281] width 148 height 19
type input "單剪(100)"
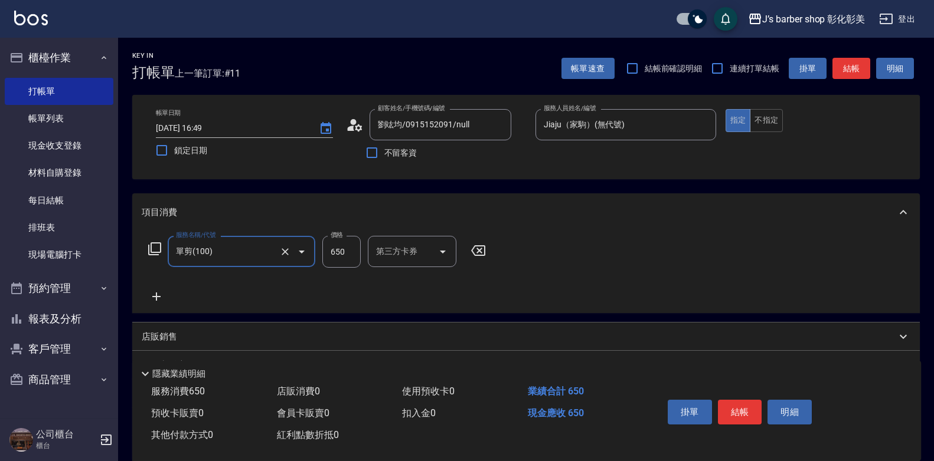
click at [330, 249] on input "650" at bounding box center [341, 252] width 38 height 32
type input "500"
click at [743, 412] on button "結帳" at bounding box center [740, 412] width 44 height 25
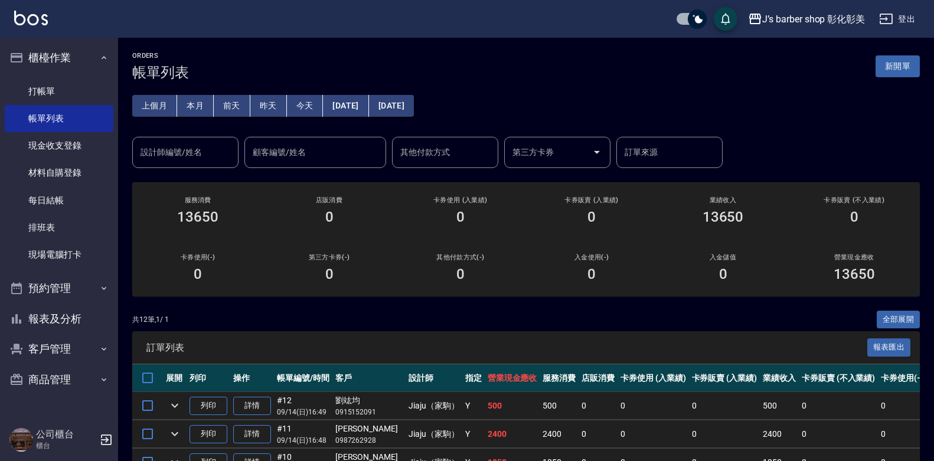
click at [174, 159] on input "設計師編號/姓名" at bounding box center [185, 152] width 96 height 21
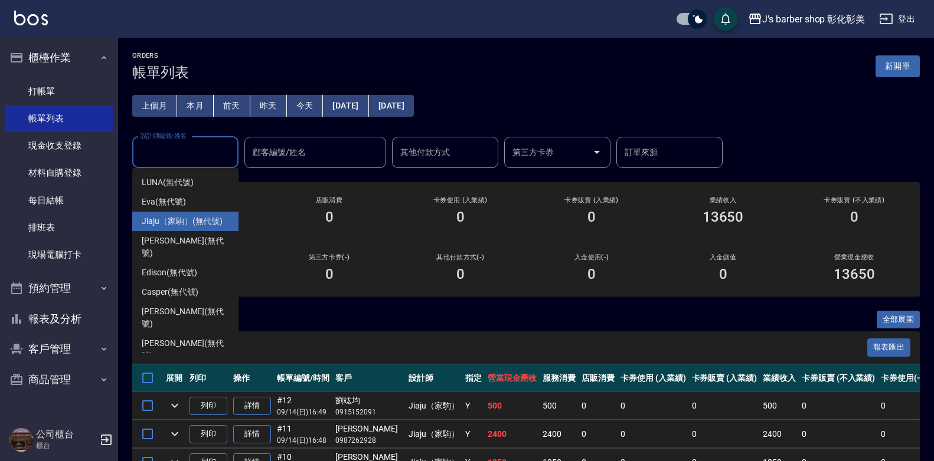
click at [172, 218] on span "Jiaju（家駒） (無代號)" at bounding box center [182, 221] width 81 height 12
type input "Jiaju（家駒）(無代號)"
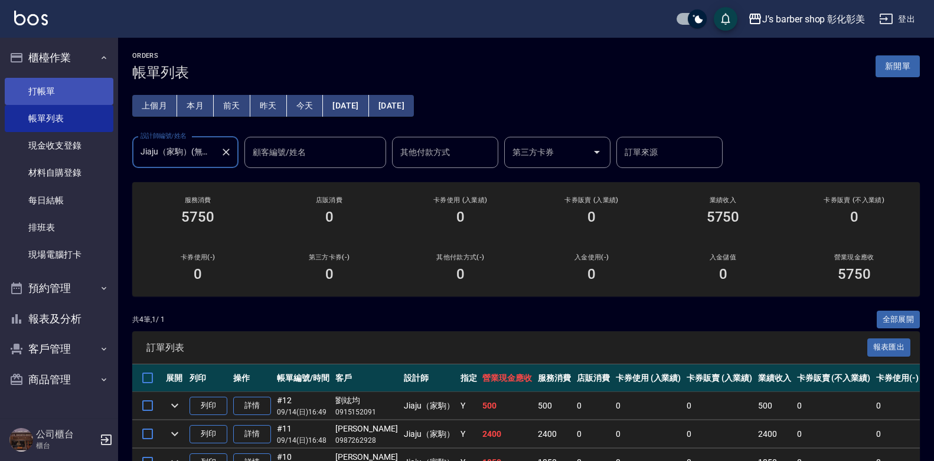
click at [51, 87] on link "打帳單" at bounding box center [59, 91] width 109 height 27
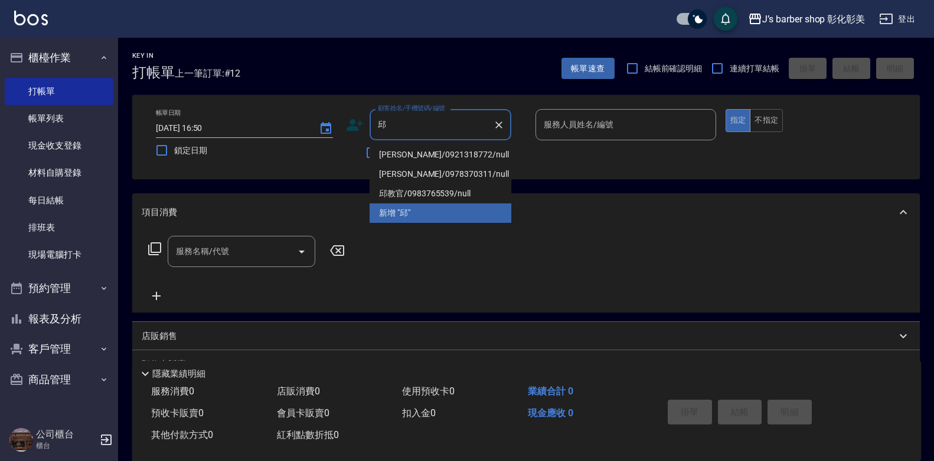
click at [470, 151] on li "[PERSON_NAME]/0921318772/null" at bounding box center [440, 154] width 142 height 19
type input "[PERSON_NAME]/0921318772/null"
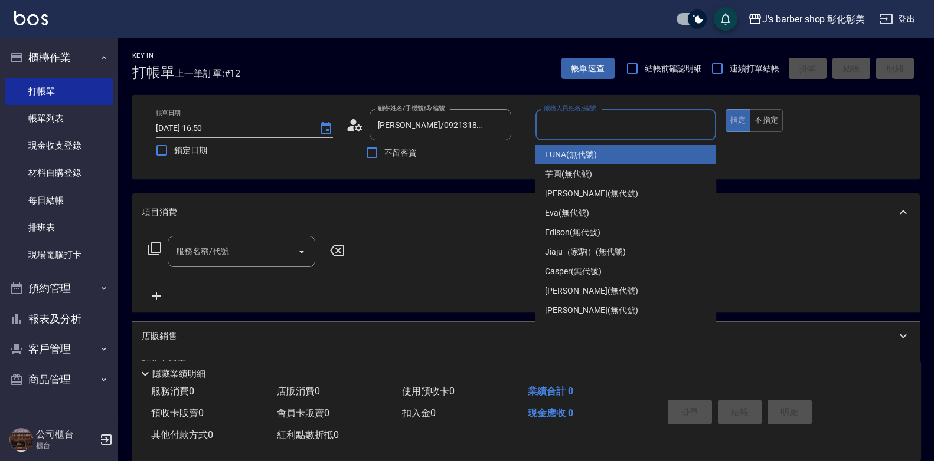
click at [560, 132] on input "服務人員姓名/編號" at bounding box center [626, 124] width 170 height 21
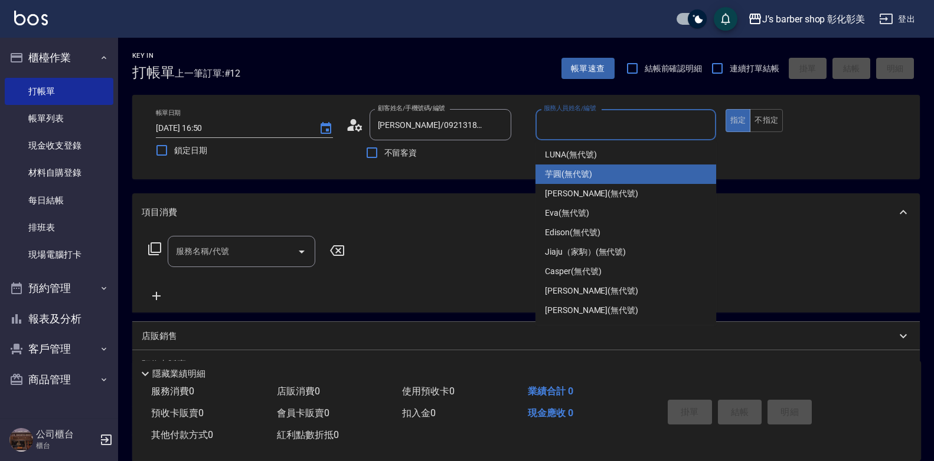
click at [569, 168] on span "芋圓 (無代號)" at bounding box center [568, 174] width 47 height 12
type input "芋圓(無代號)"
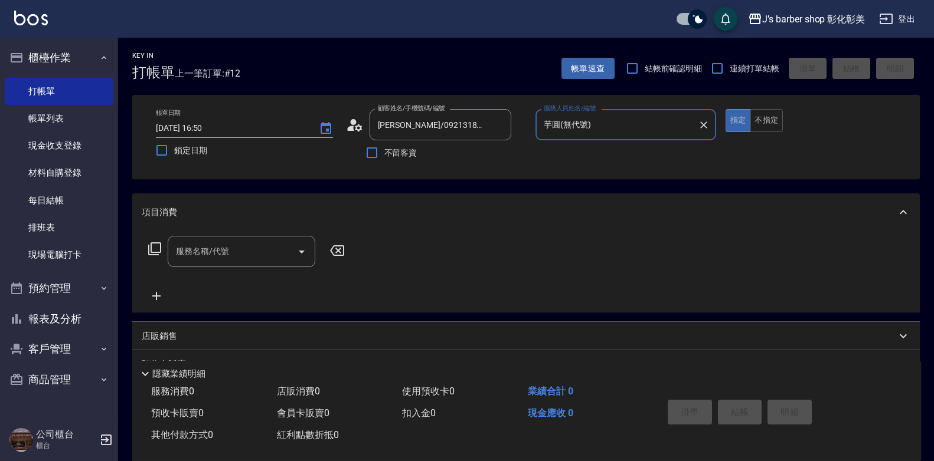
click at [283, 247] on input "服務名稱/代號" at bounding box center [232, 251] width 119 height 21
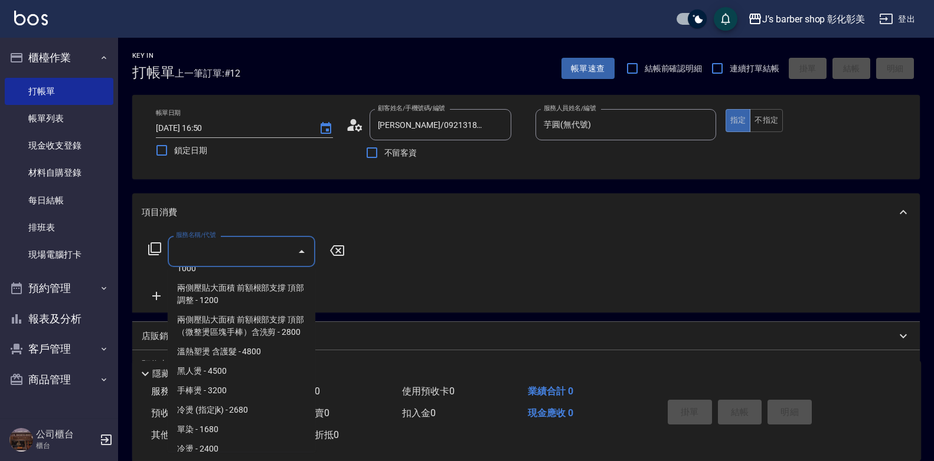
scroll to position [295, 0]
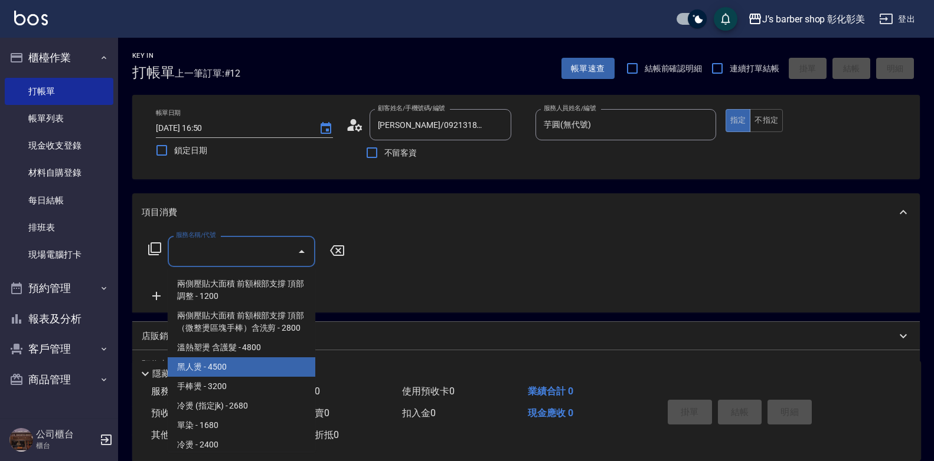
click at [224, 373] on span "黑人燙 - 4500" at bounding box center [242, 367] width 148 height 19
type input "[DEMOGRAPHIC_DATA]燙(Gp6)"
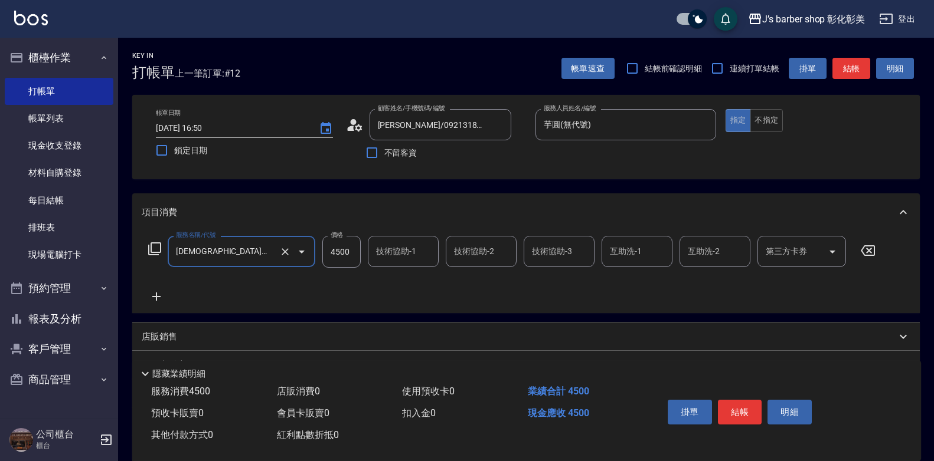
click at [345, 253] on input "4500" at bounding box center [341, 252] width 38 height 32
type input "4000"
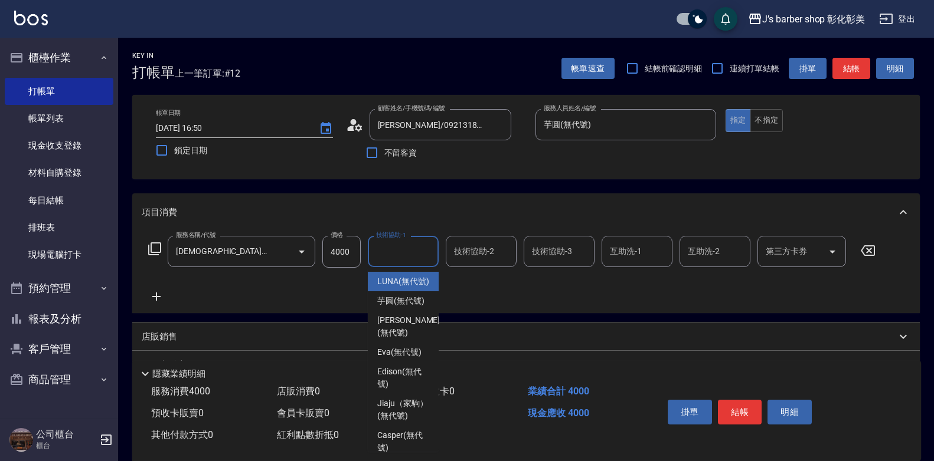
click at [426, 247] on input "技術協助-1" at bounding box center [403, 251] width 60 height 21
click at [408, 307] on span "芋圓 (無代號)" at bounding box center [400, 301] width 47 height 12
type input "芋圓(無代號)"
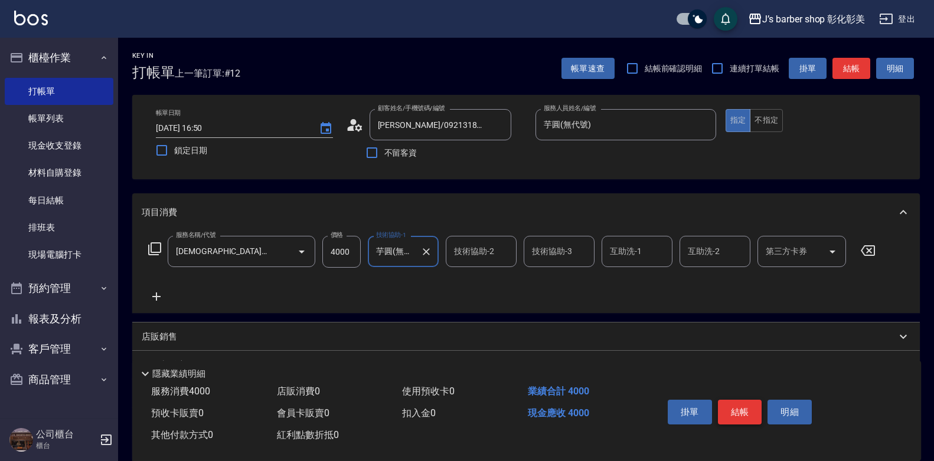
click at [735, 400] on button "結帳" at bounding box center [740, 412] width 44 height 25
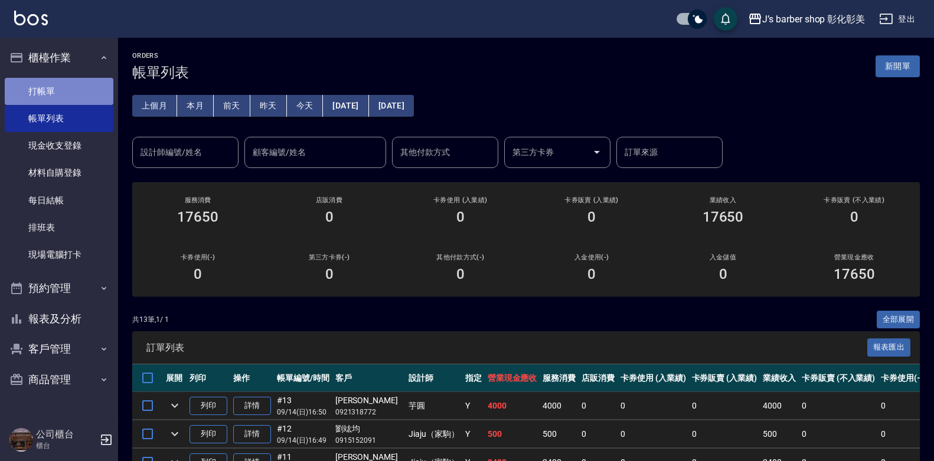
click at [73, 86] on link "打帳單" at bounding box center [59, 91] width 109 height 27
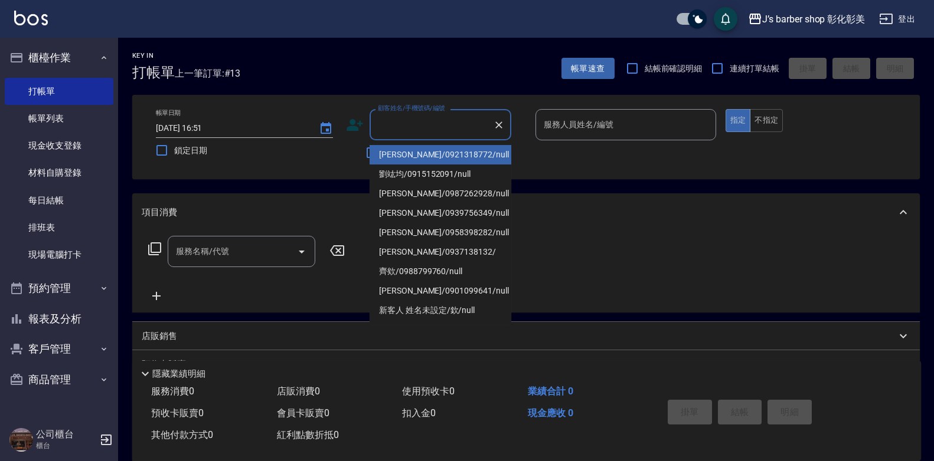
click at [440, 123] on input "顧客姓名/手機號碼/編號" at bounding box center [431, 124] width 113 height 21
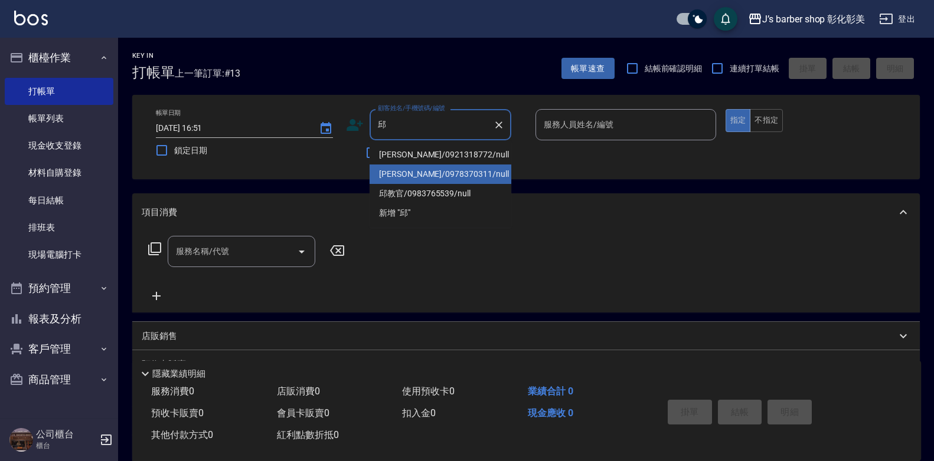
click at [431, 171] on li "[PERSON_NAME]/0978370311/null" at bounding box center [440, 174] width 142 height 19
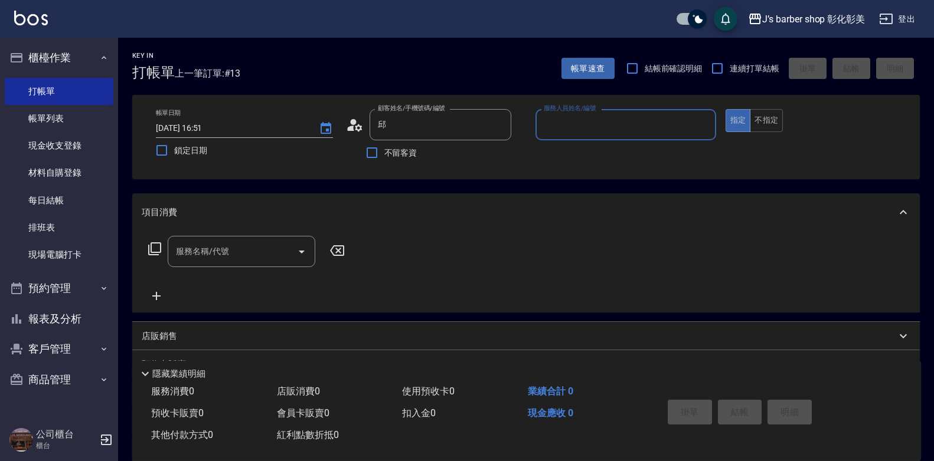
type input "[PERSON_NAME]/0978370311/null"
click at [623, 129] on input "服務人員姓名/編號" at bounding box center [626, 124] width 170 height 21
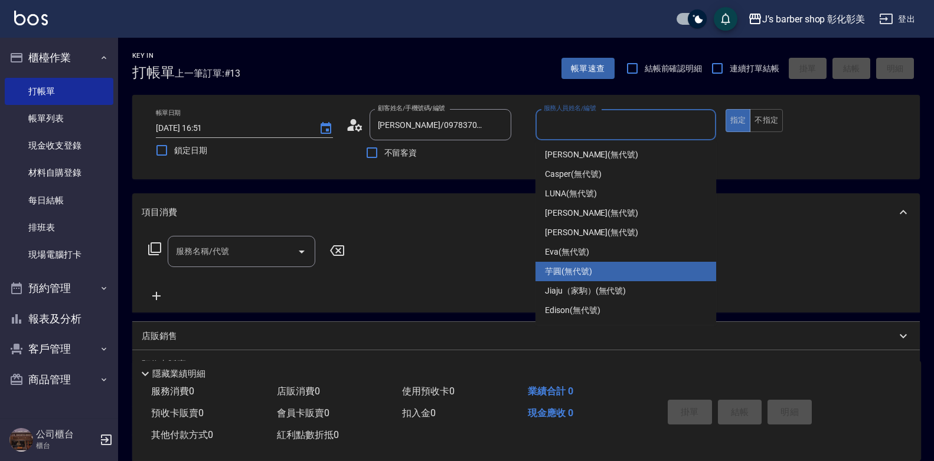
click at [581, 265] on ul "[PERSON_NAME] (無代號) Casper (無代號) [PERSON_NAME] (無代號) [PERSON_NAME] (無代號) [PERSO…" at bounding box center [625, 232] width 181 height 185
click at [581, 265] on div "芋圓 (無代號)" at bounding box center [625, 271] width 181 height 19
type input "芋圓(無代號)"
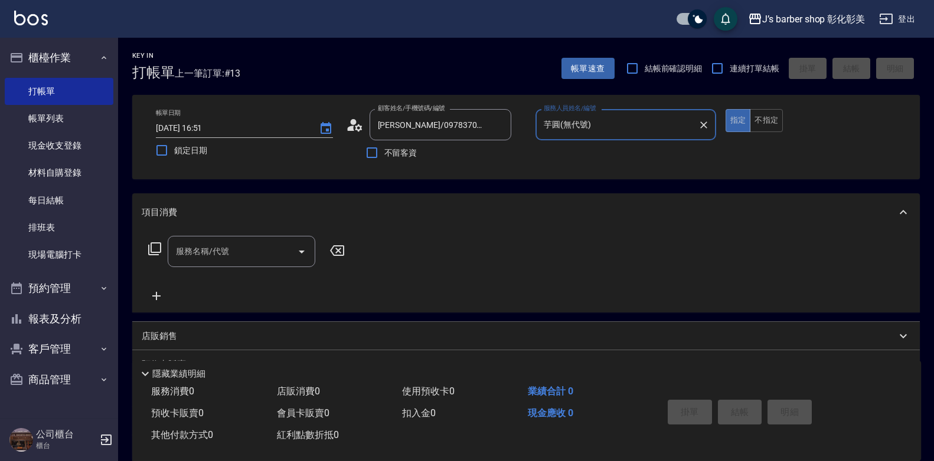
click at [227, 253] on div "服務名稱/代號 服務名稱/代號" at bounding box center [242, 251] width 148 height 31
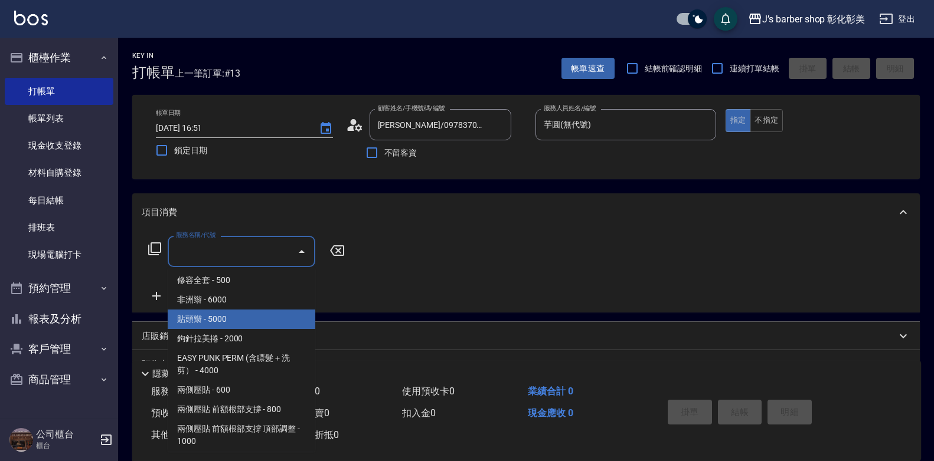
scroll to position [59, 0]
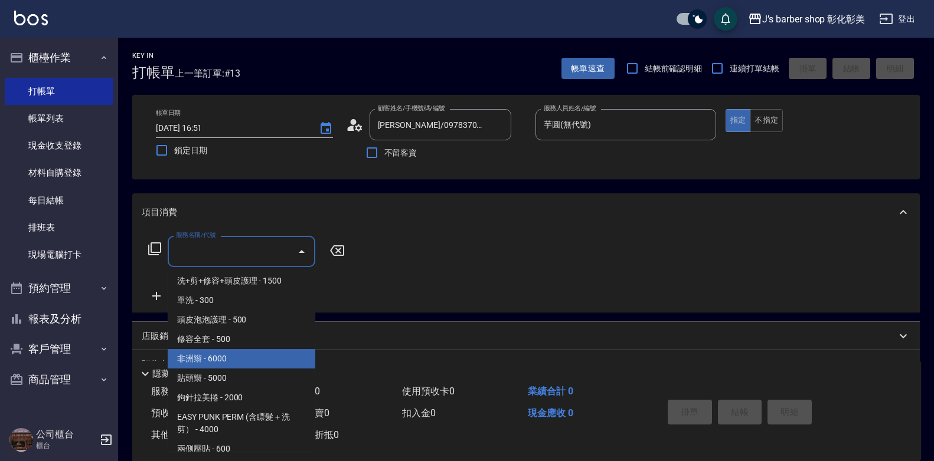
click at [208, 364] on span "非洲辮 - 6000" at bounding box center [242, 358] width 148 height 19
type input "非洲辮(301)"
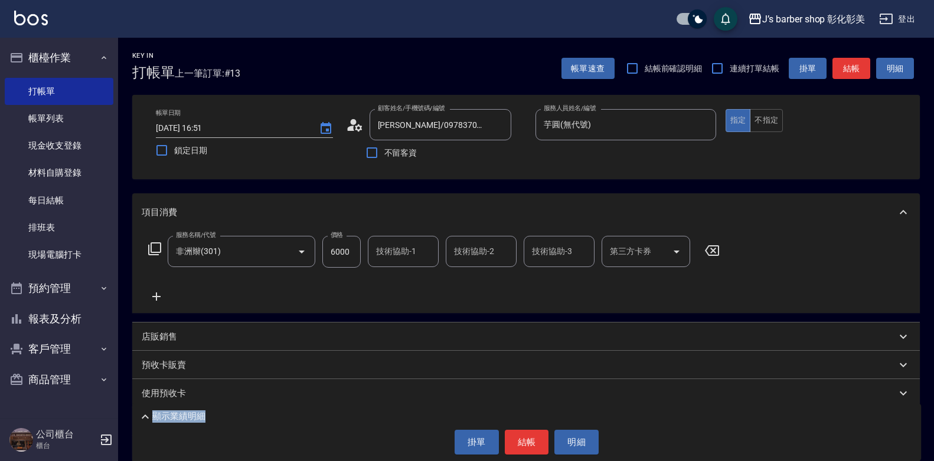
click at [388, 236] on div "技術協助-1" at bounding box center [403, 251] width 71 height 31
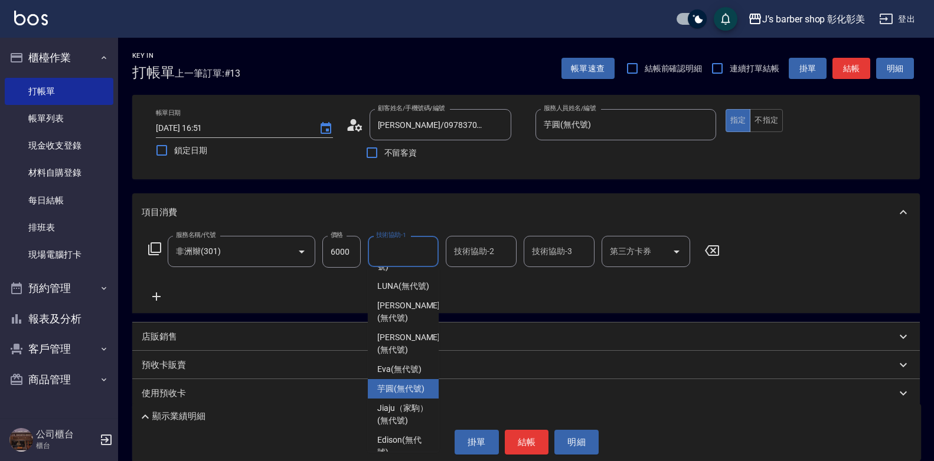
click at [388, 389] on span "芋圓 (無代號)" at bounding box center [400, 389] width 47 height 12
click at [388, 389] on div "使用預收卡" at bounding box center [519, 394] width 754 height 12
type input "芋圓(無代號)"
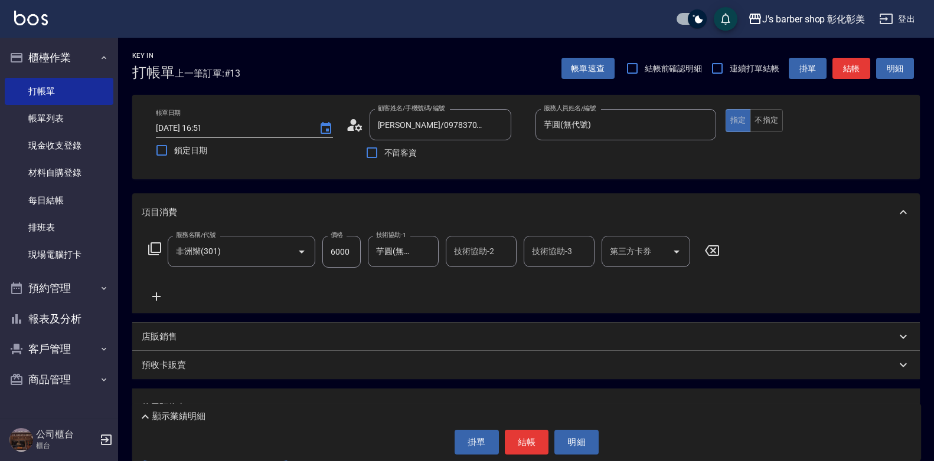
scroll to position [0, 0]
click at [529, 435] on button "結帳" at bounding box center [527, 442] width 44 height 25
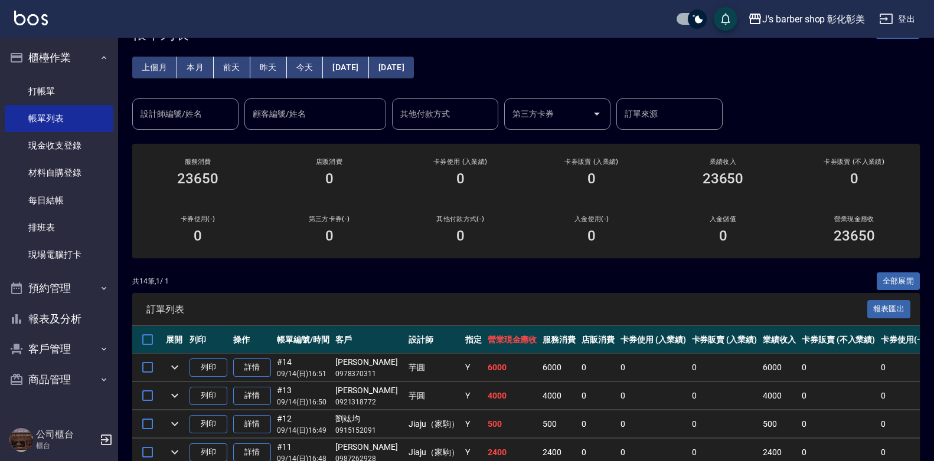
scroll to position [59, 0]
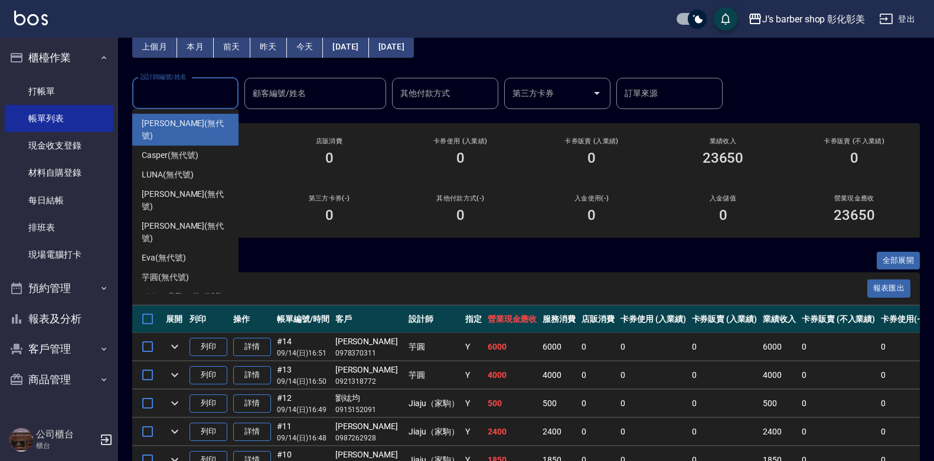
click at [183, 101] on input "設計師編號/姓名" at bounding box center [185, 93] width 96 height 21
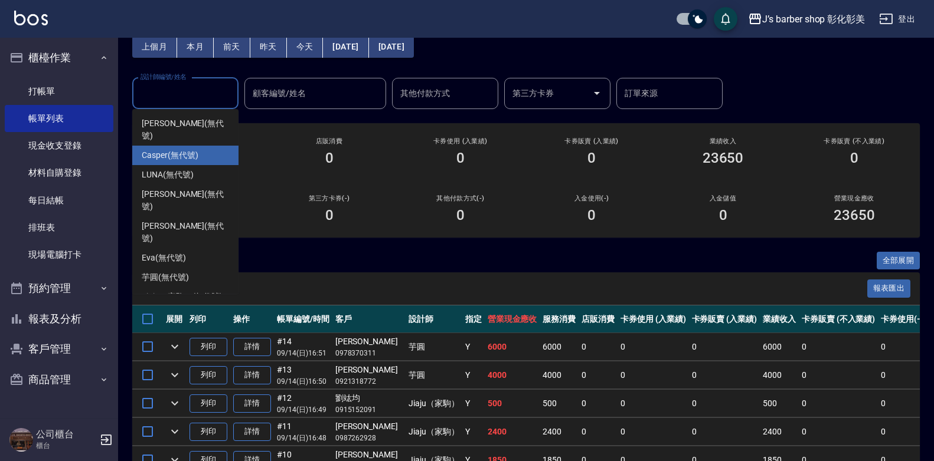
click at [208, 146] on div "Casper (無代號)" at bounding box center [185, 155] width 106 height 19
click at [208, 104] on input "設計師編號/姓名" at bounding box center [185, 93] width 96 height 21
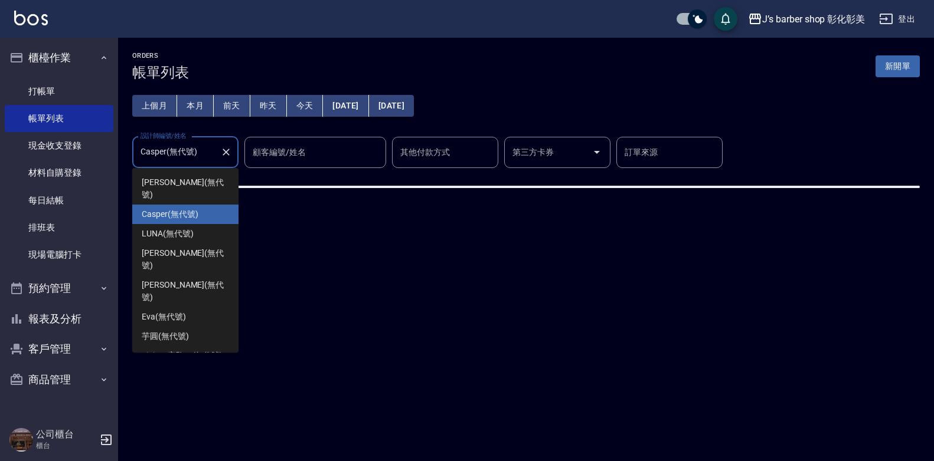
scroll to position [0, 0]
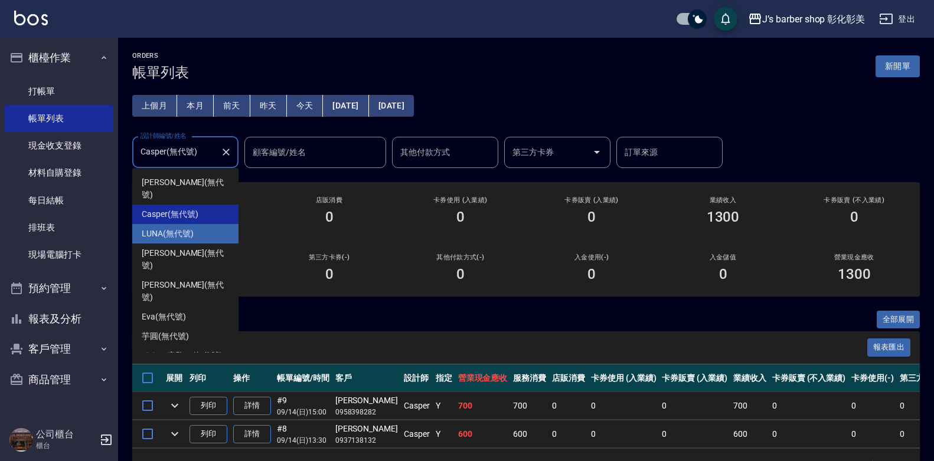
click at [195, 224] on div "LUNA (無代號)" at bounding box center [185, 233] width 106 height 19
type input "LUNA(無代號)"
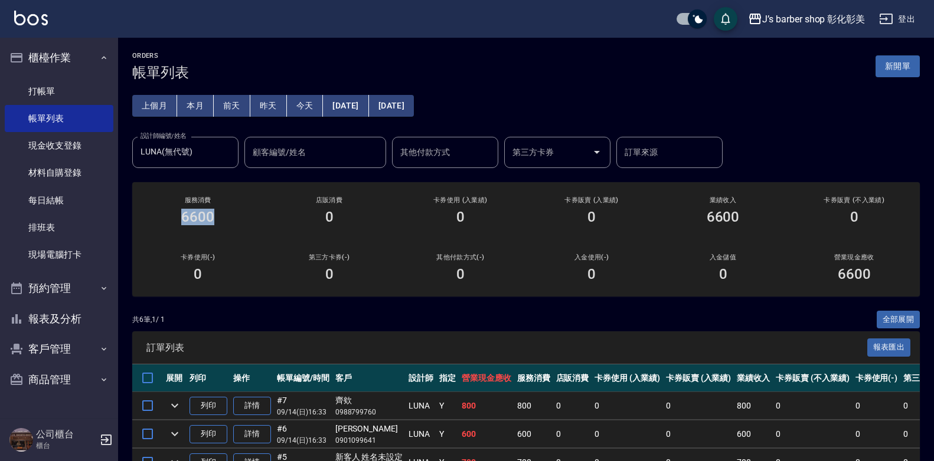
drag, startPoint x: 195, startPoint y: 220, endPoint x: 189, endPoint y: 149, distance: 71.1
click at [188, 149] on input "LUNA(無代號)" at bounding box center [176, 152] width 78 height 21
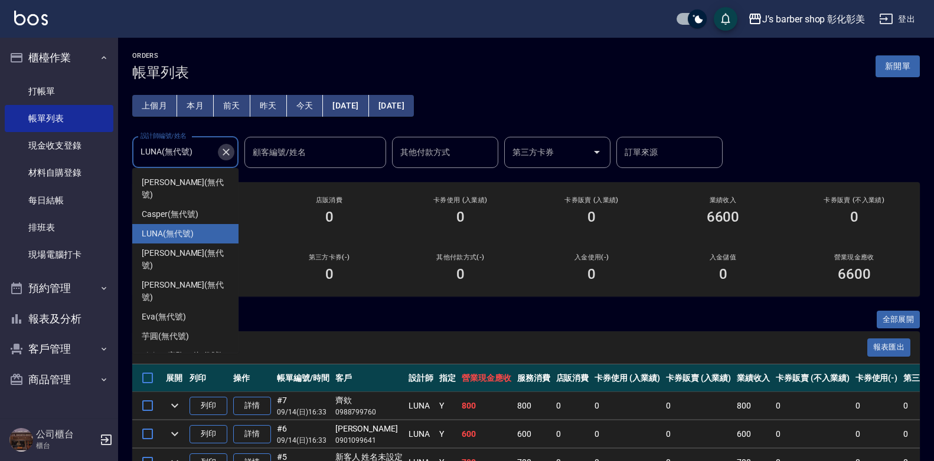
click at [225, 154] on icon "Clear" at bounding box center [225, 152] width 7 height 7
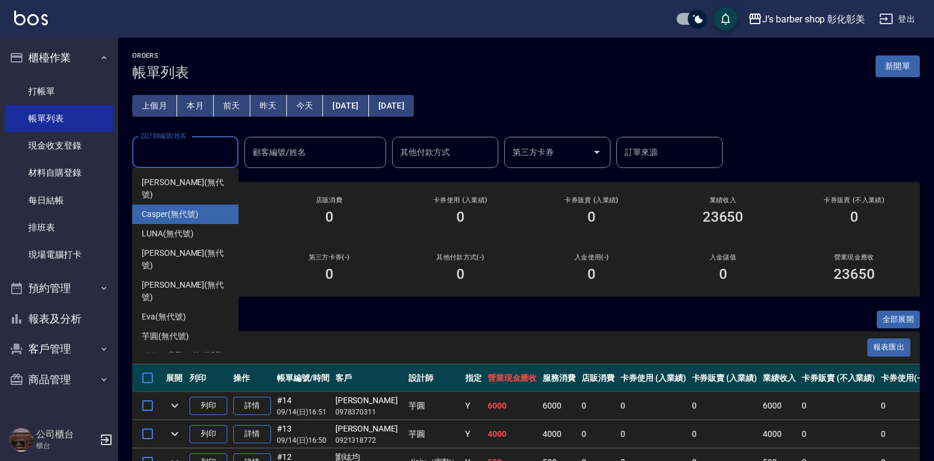
click at [163, 208] on span "Casper (無代號)" at bounding box center [170, 214] width 56 height 12
type input "Casper(無代號)"
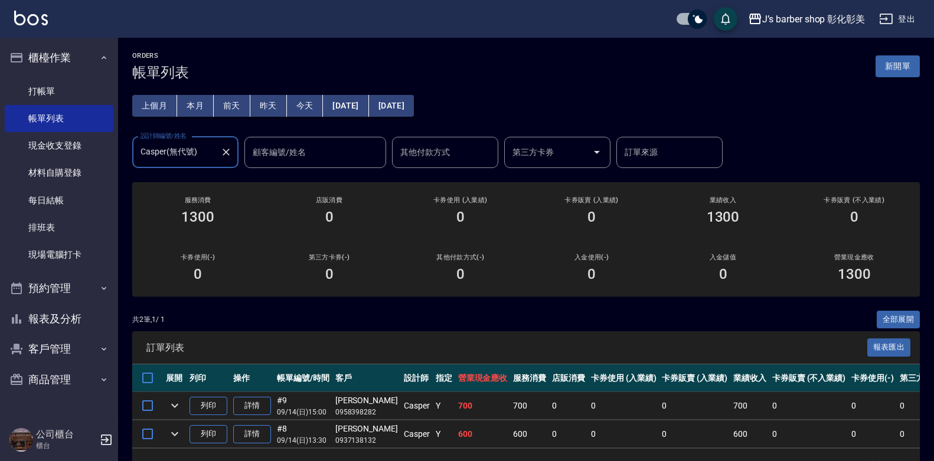
click at [232, 148] on button "Clear" at bounding box center [226, 152] width 17 height 17
click at [215, 148] on input "設計師編號/姓名" at bounding box center [176, 152] width 78 height 21
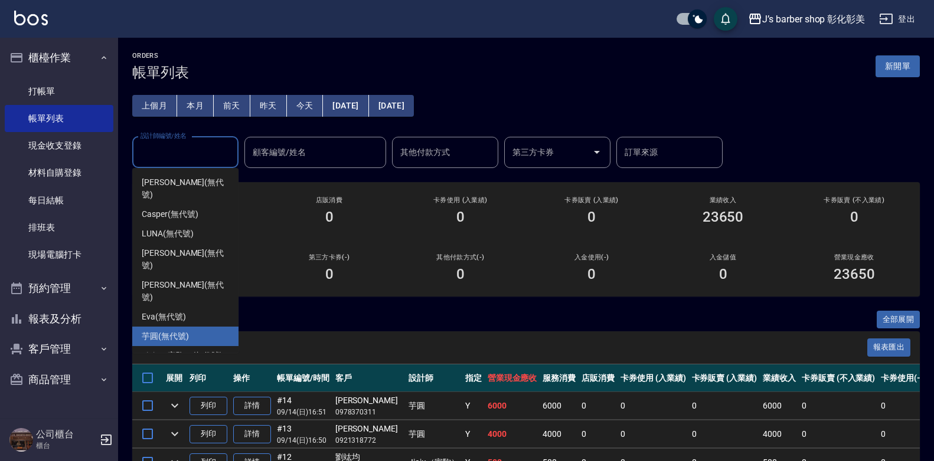
click at [166, 330] on span "芋圓 (無代號)" at bounding box center [165, 336] width 47 height 12
type input "芋圓(無代號)"
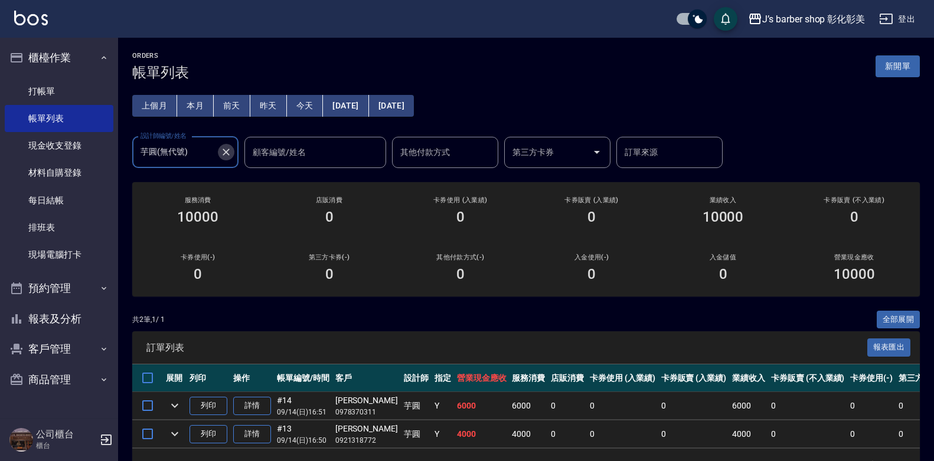
click at [224, 152] on icon "Clear" at bounding box center [226, 152] width 12 height 12
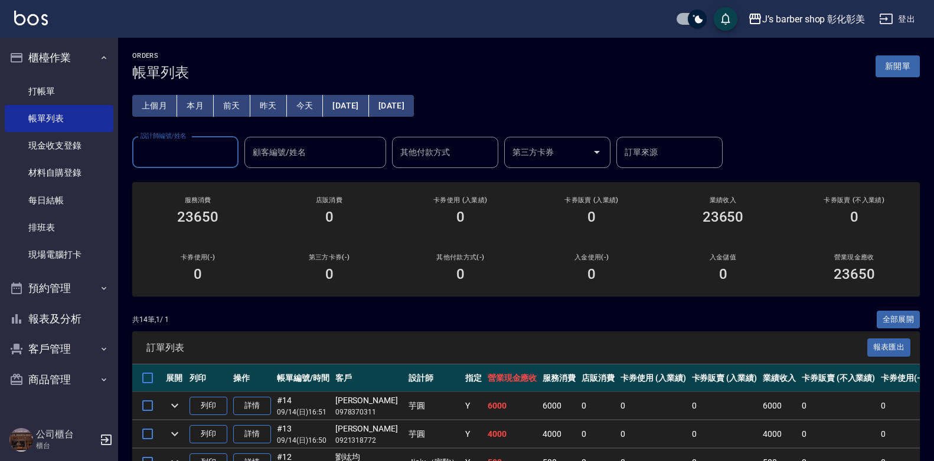
click at [182, 163] on div "設計師編號/姓名" at bounding box center [185, 152] width 106 height 31
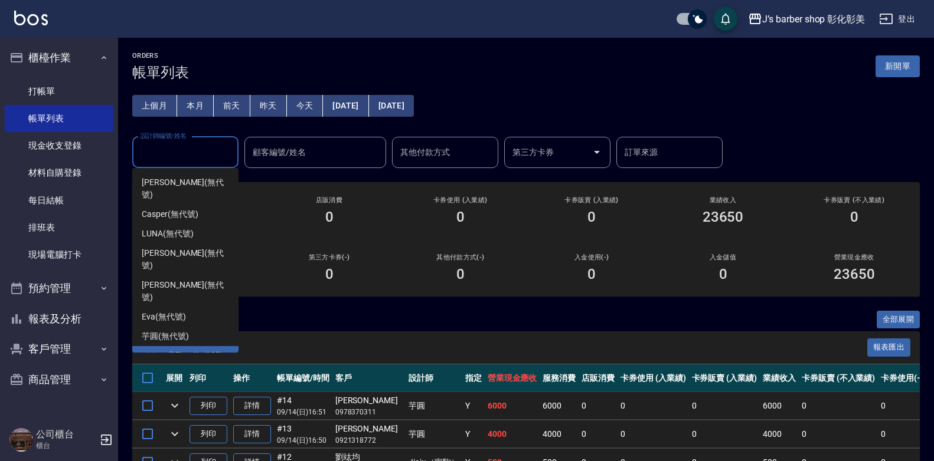
click at [172, 350] on span "Jiaju（家駒） (無代號)" at bounding box center [182, 356] width 81 height 12
type input "Jiaju（家駒）(無代號)"
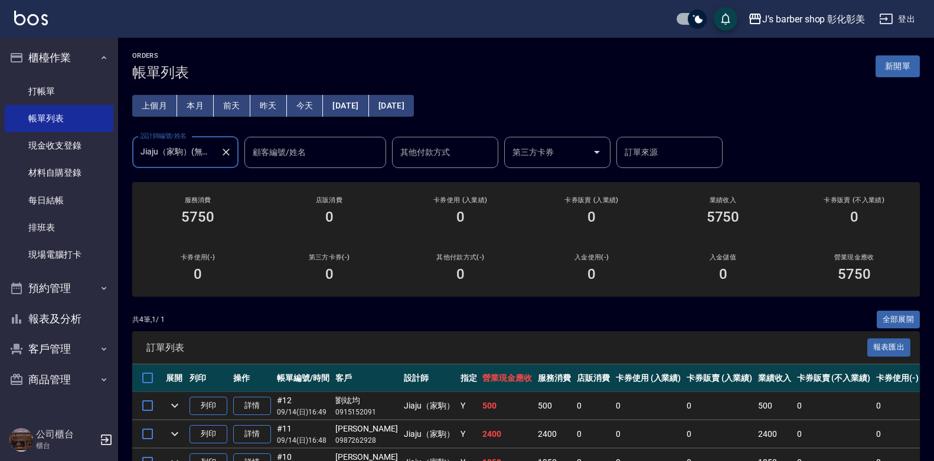
click at [231, 149] on icon "Clear" at bounding box center [226, 152] width 12 height 12
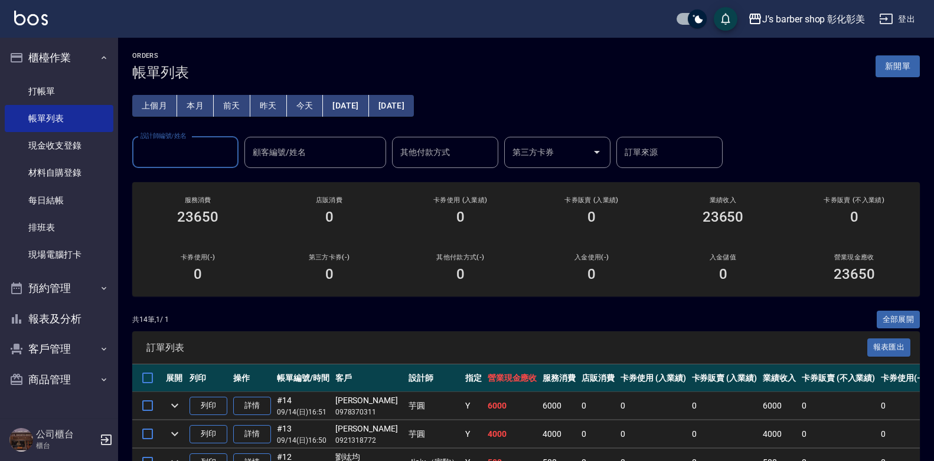
click at [231, 149] on input "設計師編號/姓名" at bounding box center [185, 152] width 96 height 21
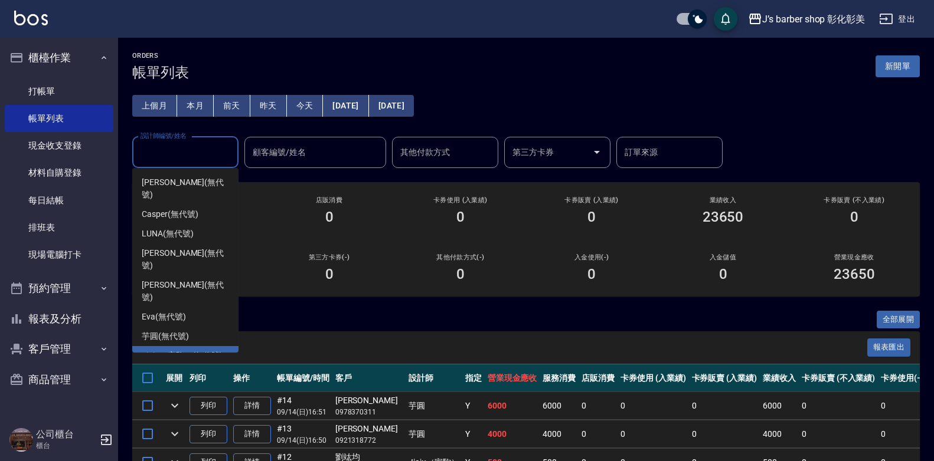
click at [183, 350] on span "Jiaju（家駒） (無代號)" at bounding box center [182, 356] width 81 height 12
click at [183, 316] on div "ORDERS 帳單列表 新開單 上個月 本月 [DATE] [DATE] [DATE] [DATE] [DATE] 設計師編號/姓名 設計師編號/姓名 顧客編…" at bounding box center [467, 417] width 934 height 835
type input "Jiaju（家駒）(無代號)"
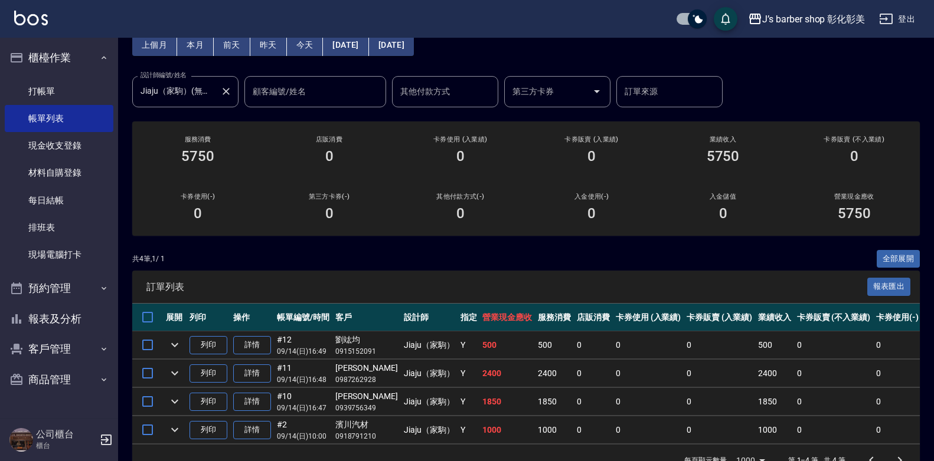
scroll to position [40, 0]
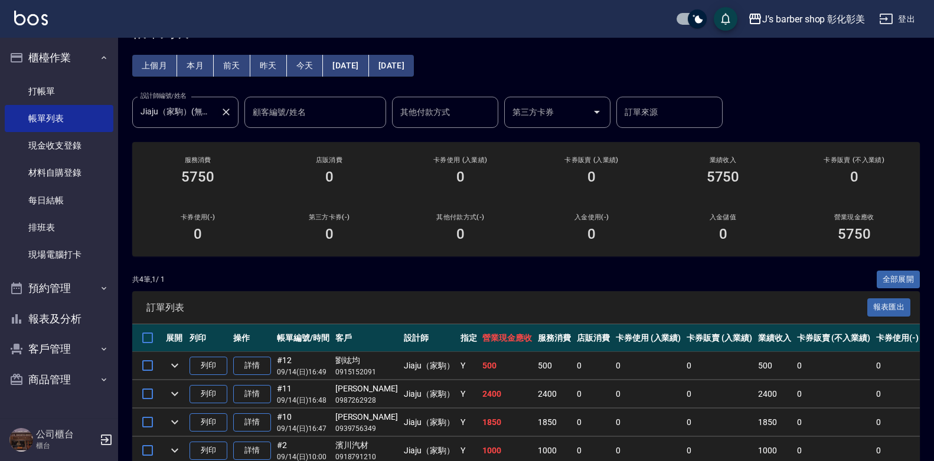
click at [230, 117] on icon "Clear" at bounding box center [226, 112] width 12 height 12
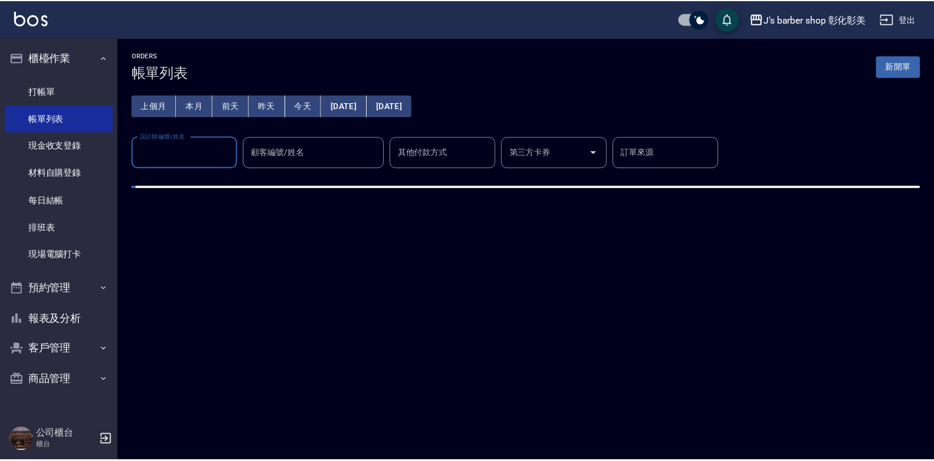
scroll to position [0, 0]
